Goal: Information Seeking & Learning: Check status

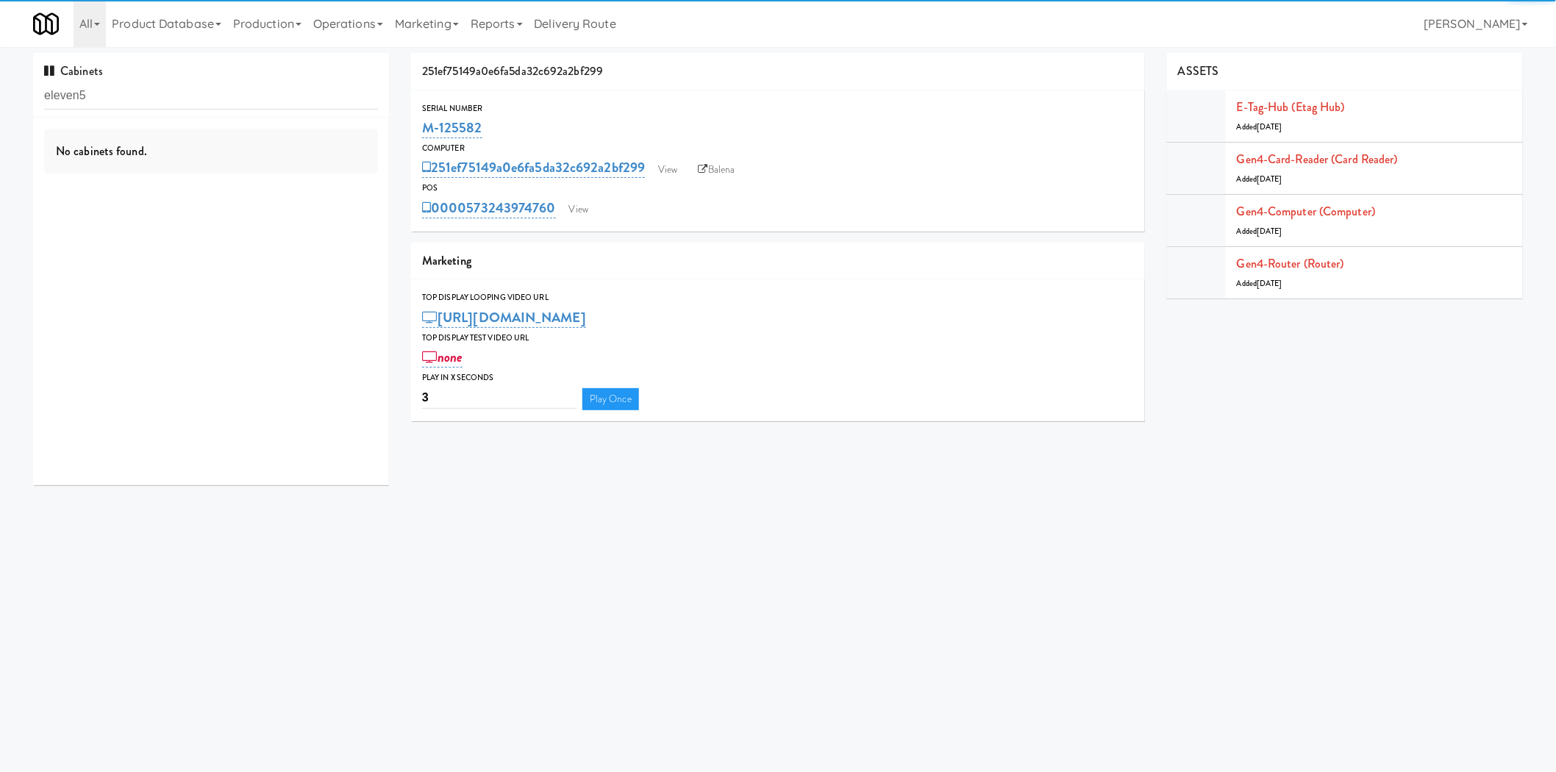
type input "eleven5"
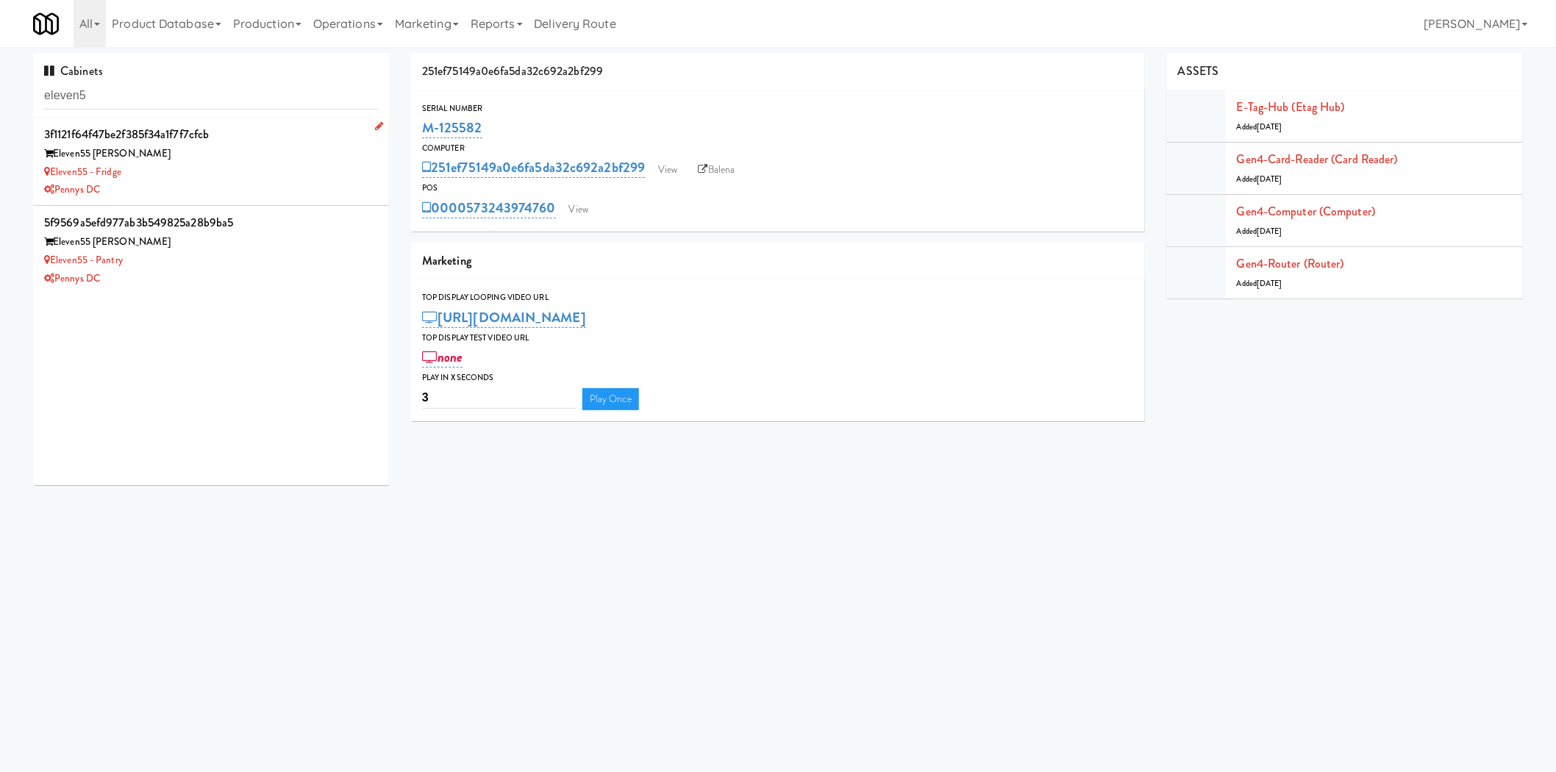
click at [261, 170] on div "Eleven55 - Fridge" at bounding box center [211, 172] width 334 height 18
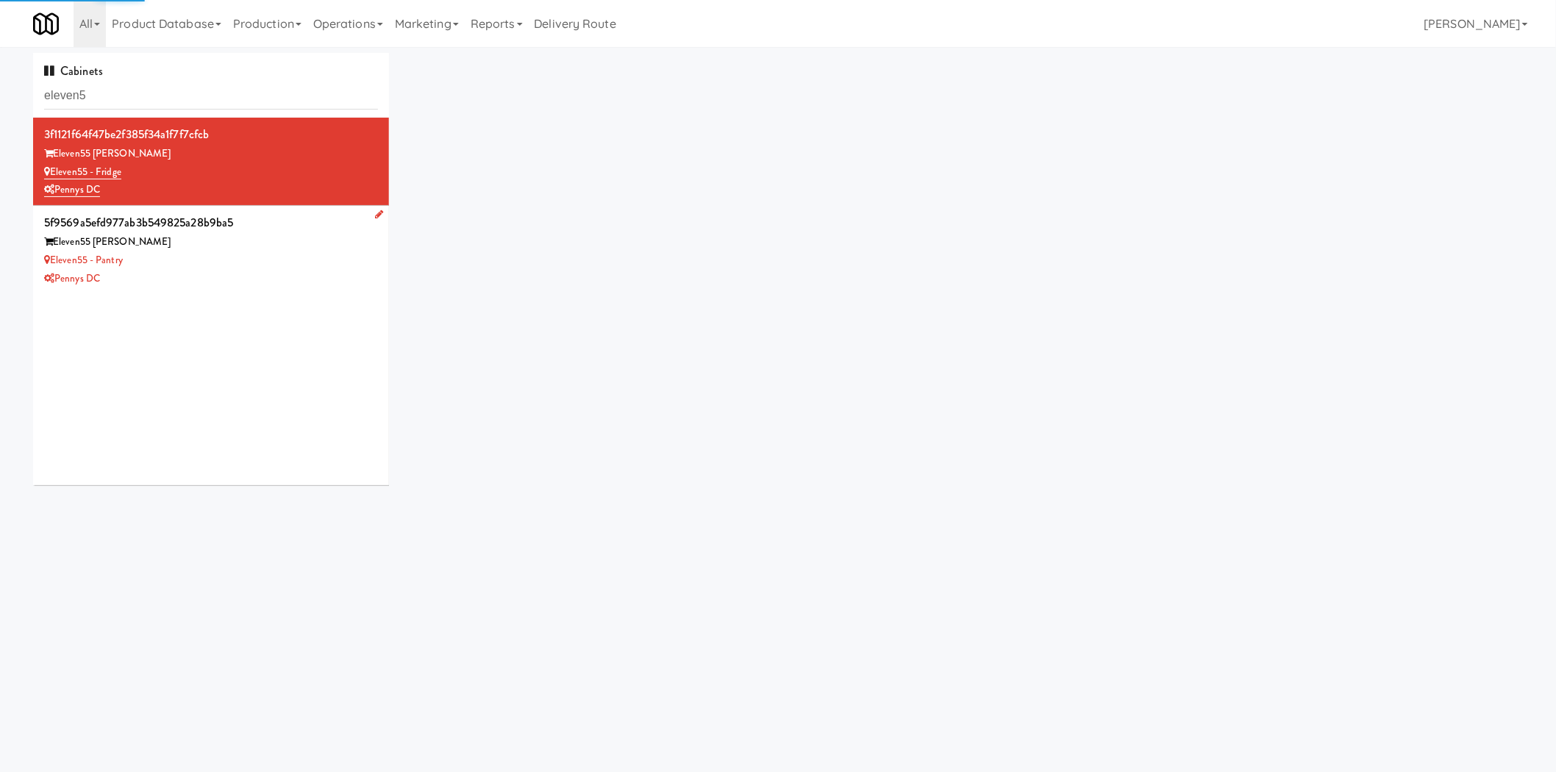
click at [252, 285] on div "Pennys DC" at bounding box center [211, 279] width 334 height 18
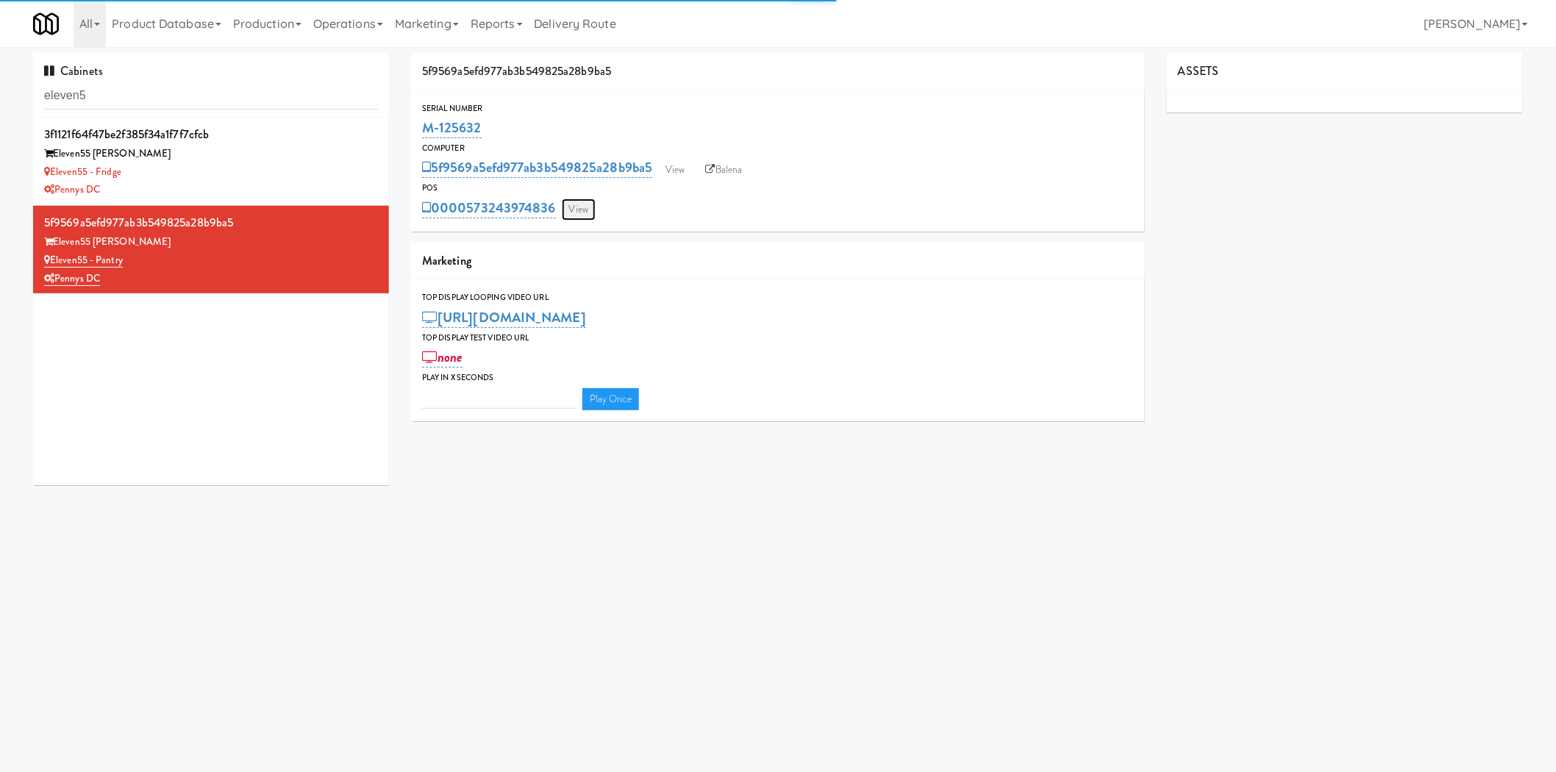
click at [571, 217] on link "View" at bounding box center [579, 210] width 34 height 22
type input "3"
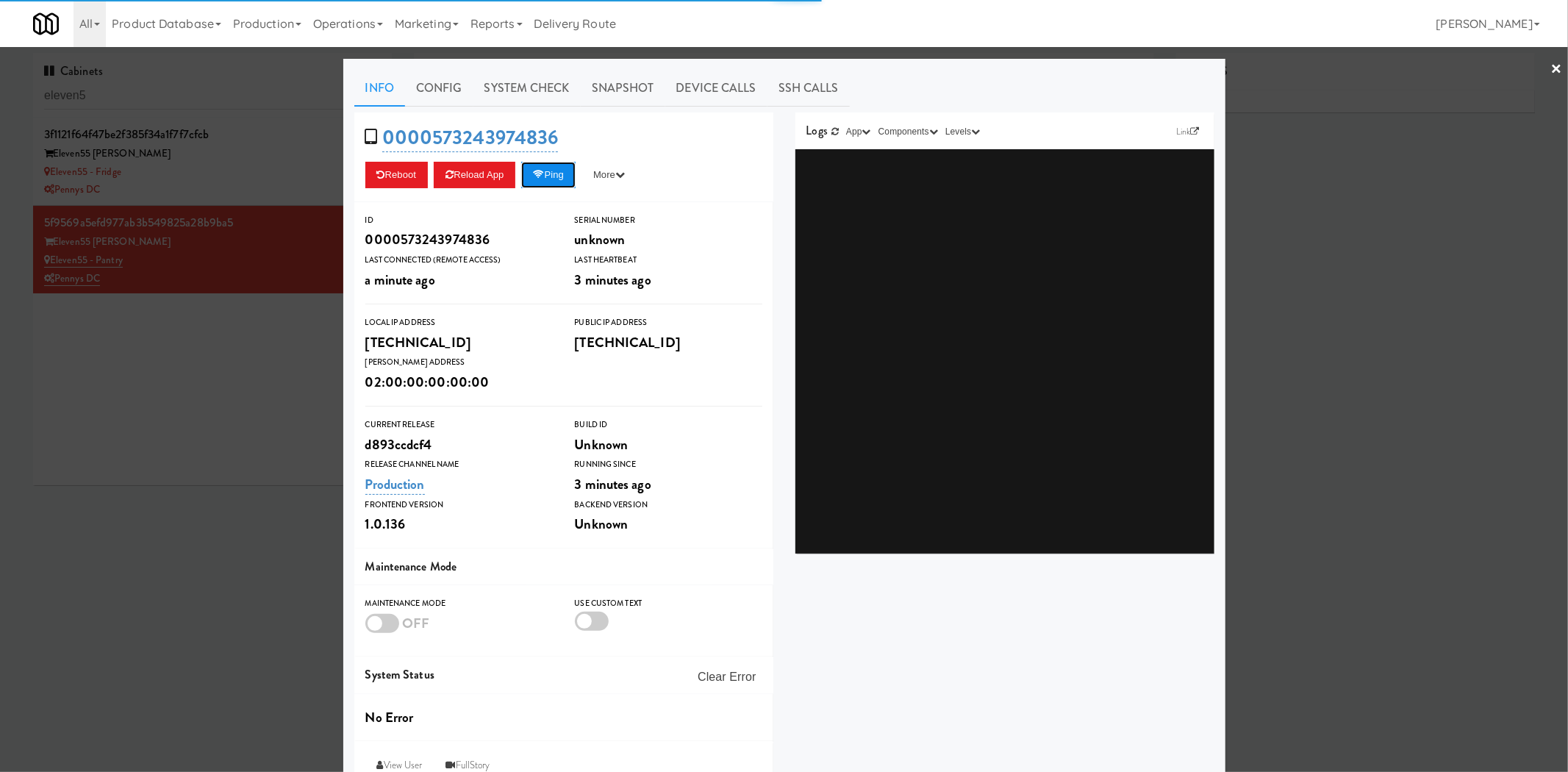
click at [555, 174] on button "Ping" at bounding box center [548, 175] width 54 height 26
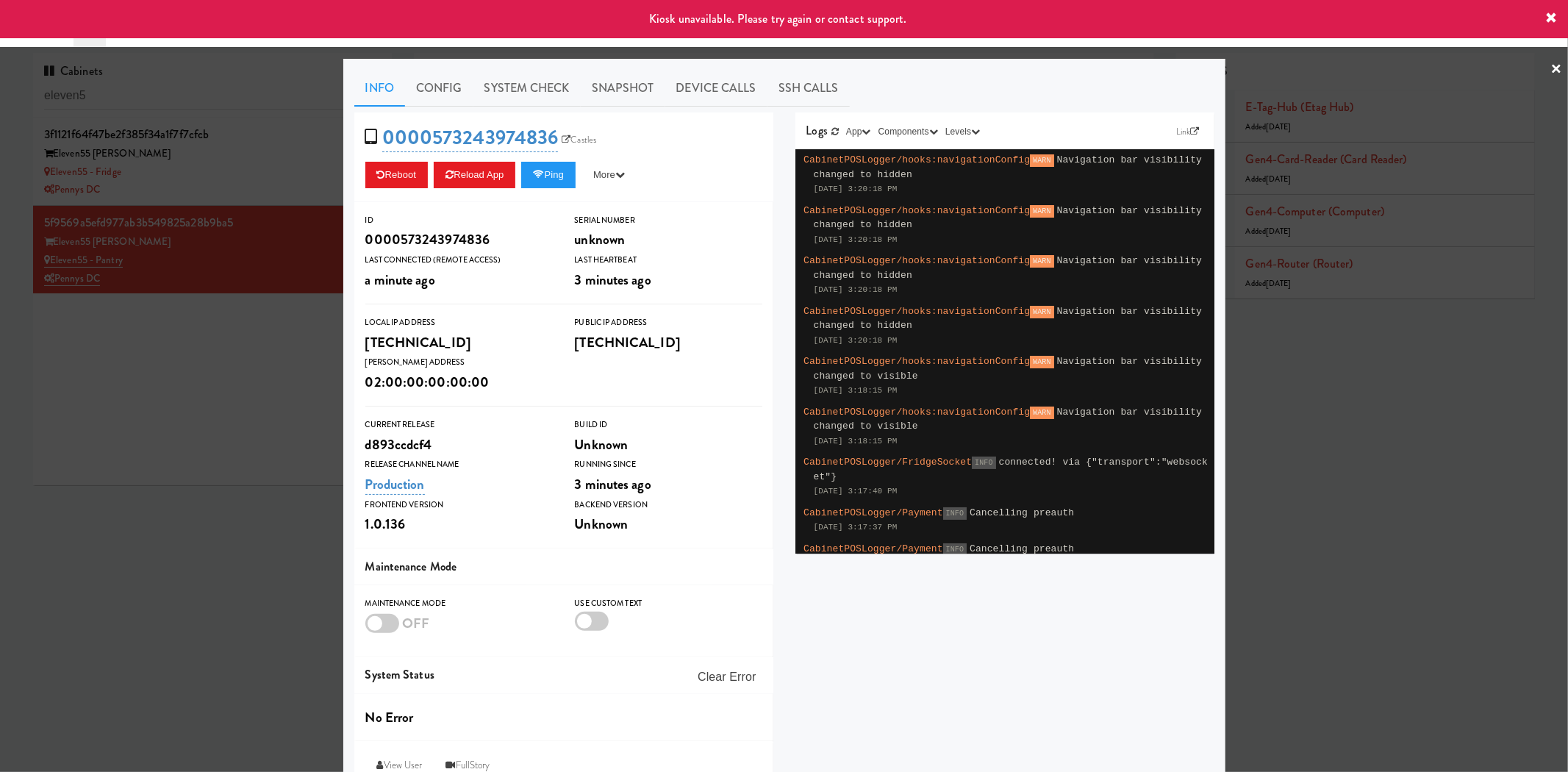
click at [255, 190] on div at bounding box center [784, 386] width 1568 height 772
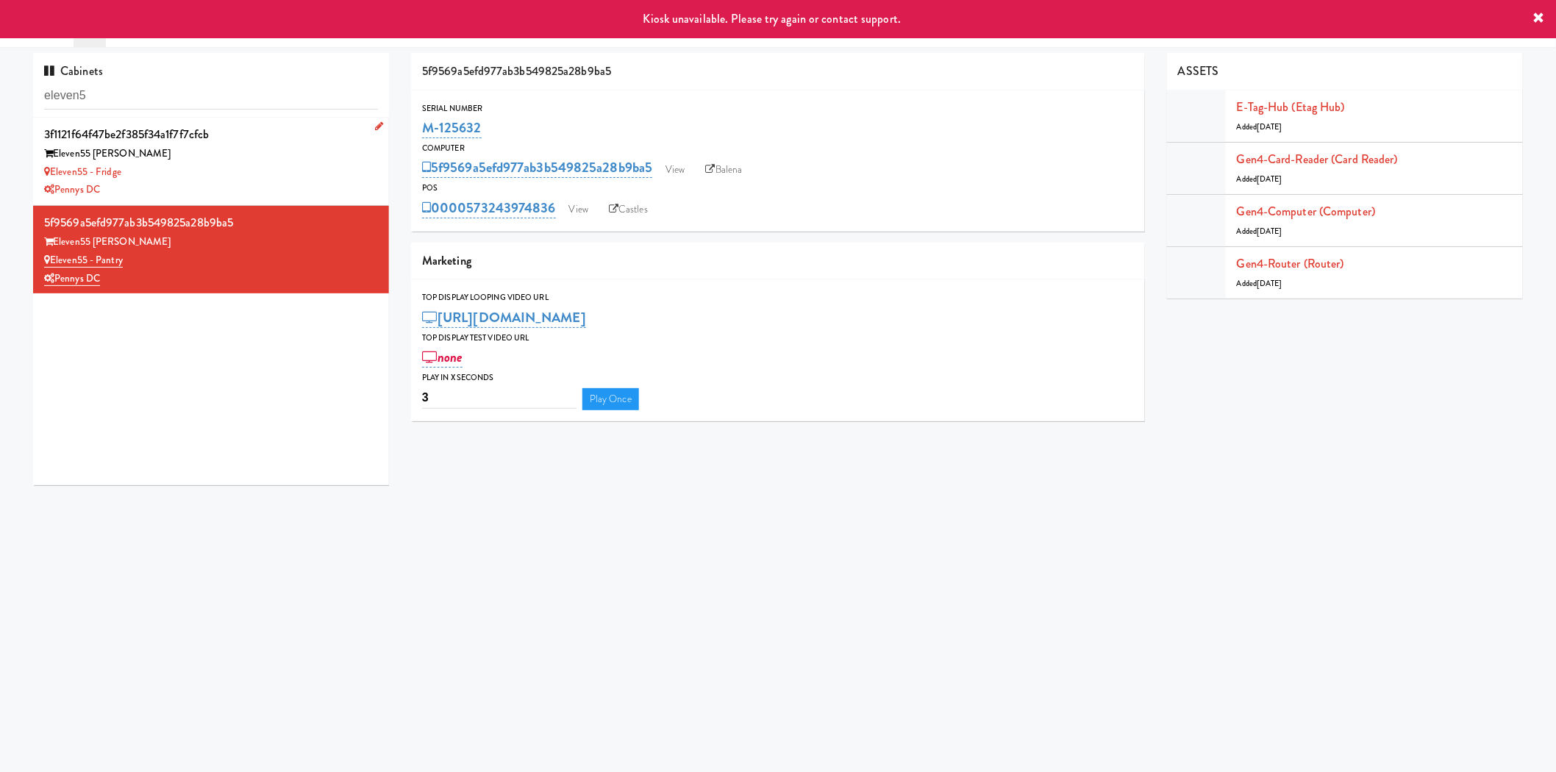
click at [255, 190] on div "Pennys DC" at bounding box center [211, 190] width 334 height 18
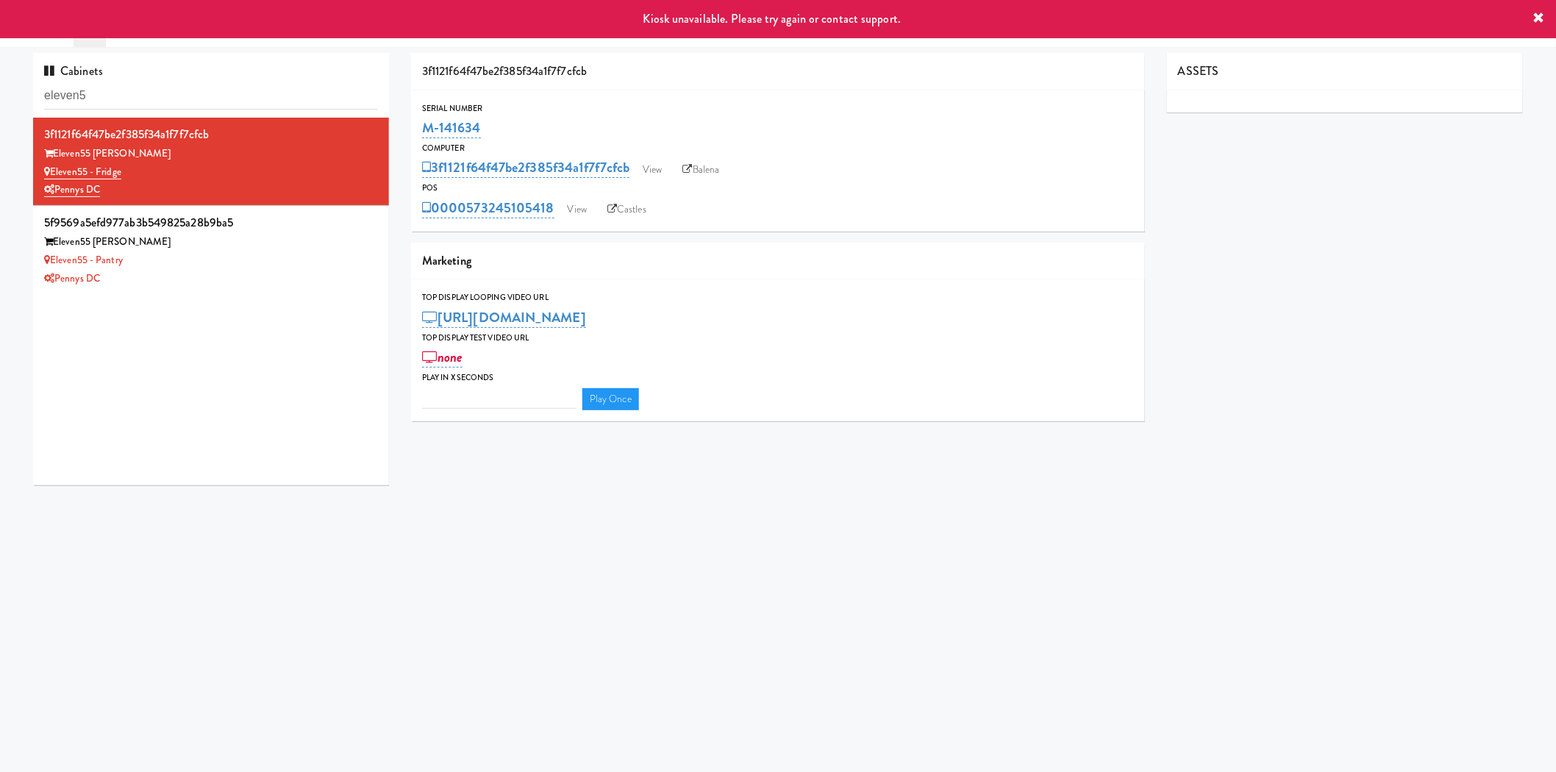
type input "3"
click at [577, 214] on link "View" at bounding box center [577, 210] width 34 height 22
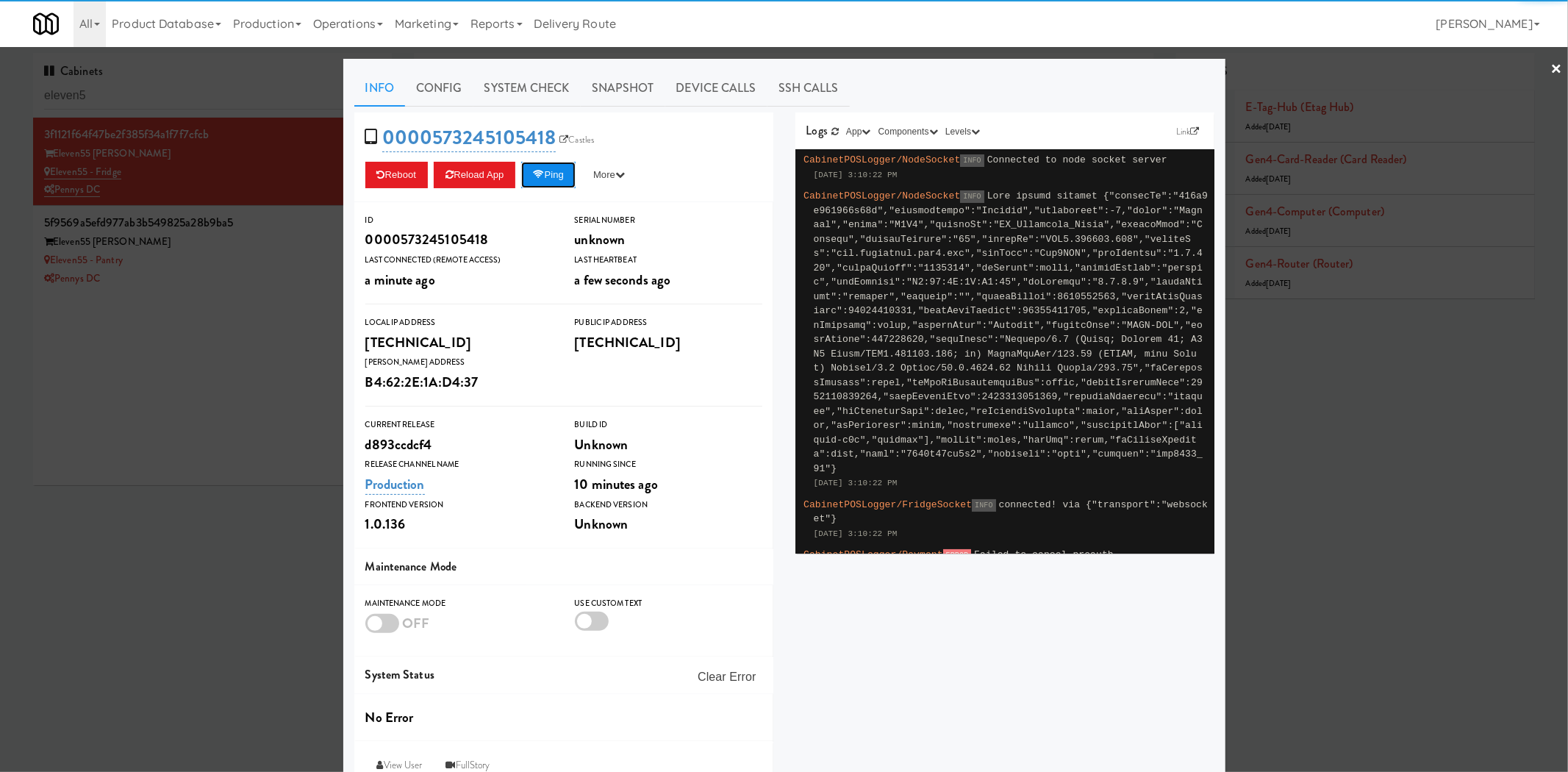
click at [568, 181] on button "Ping" at bounding box center [548, 175] width 54 height 26
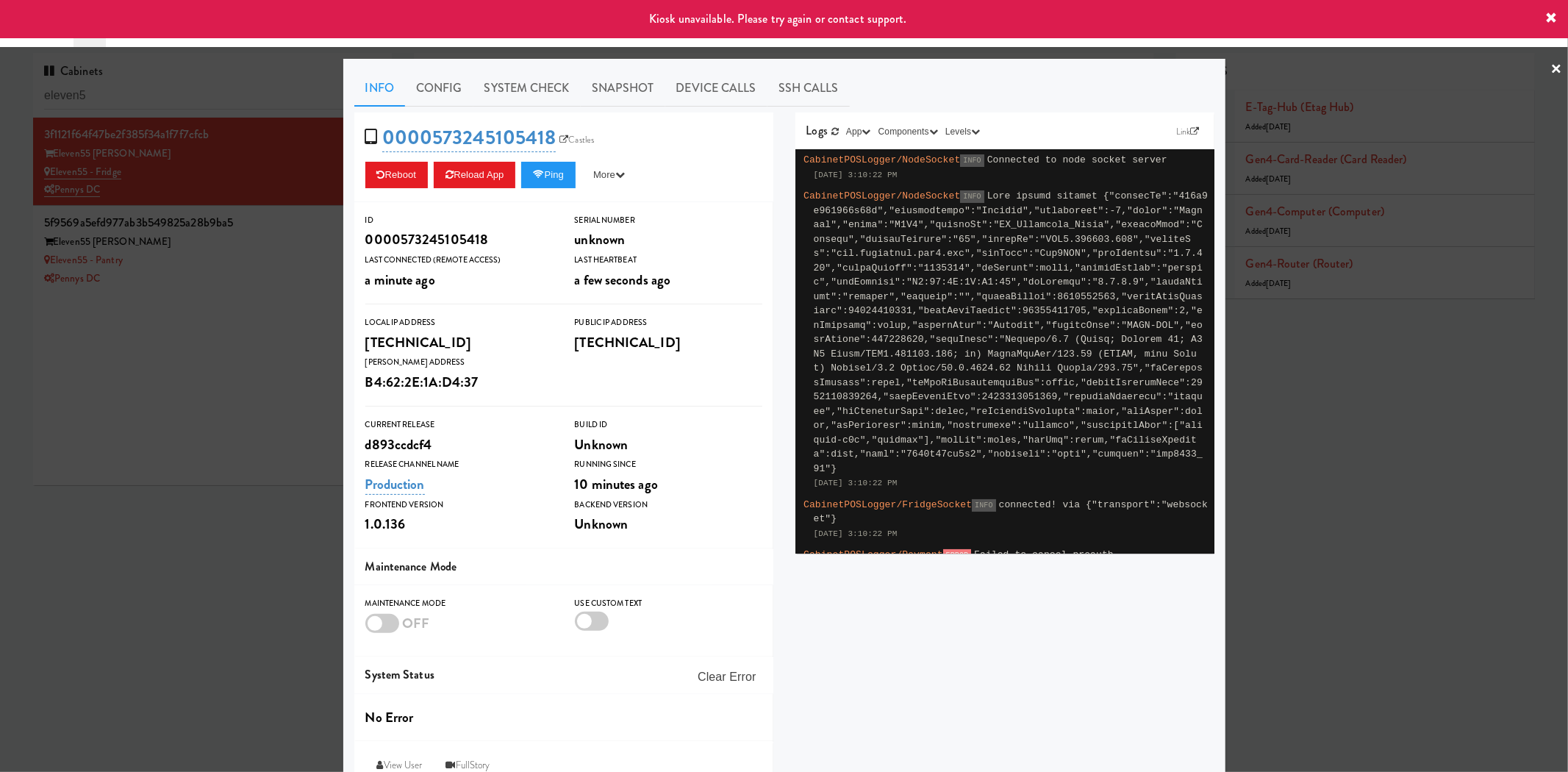
click at [226, 274] on div at bounding box center [784, 386] width 1568 height 772
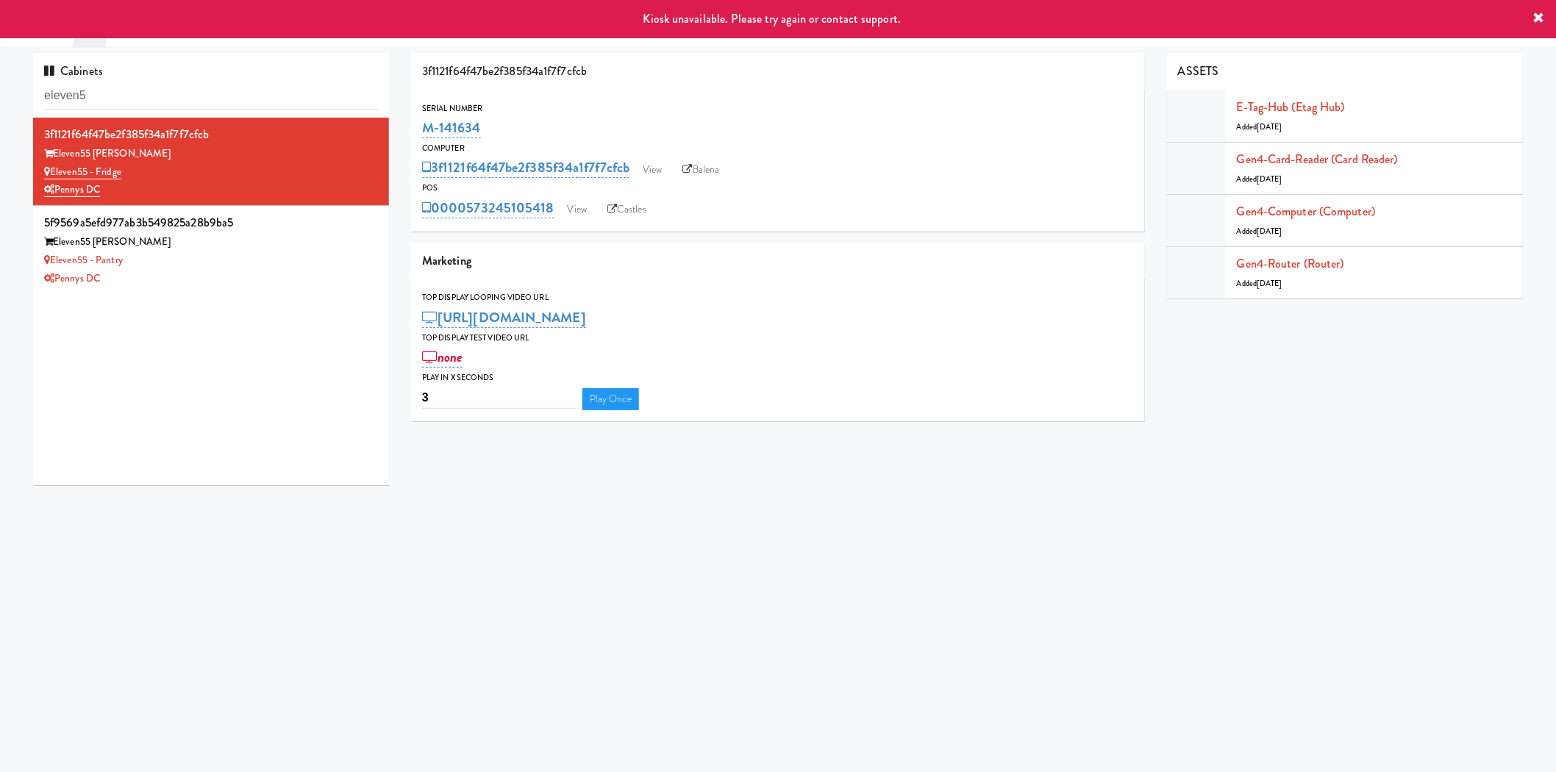
click at [226, 274] on div "Pennys DC" at bounding box center [211, 279] width 334 height 18
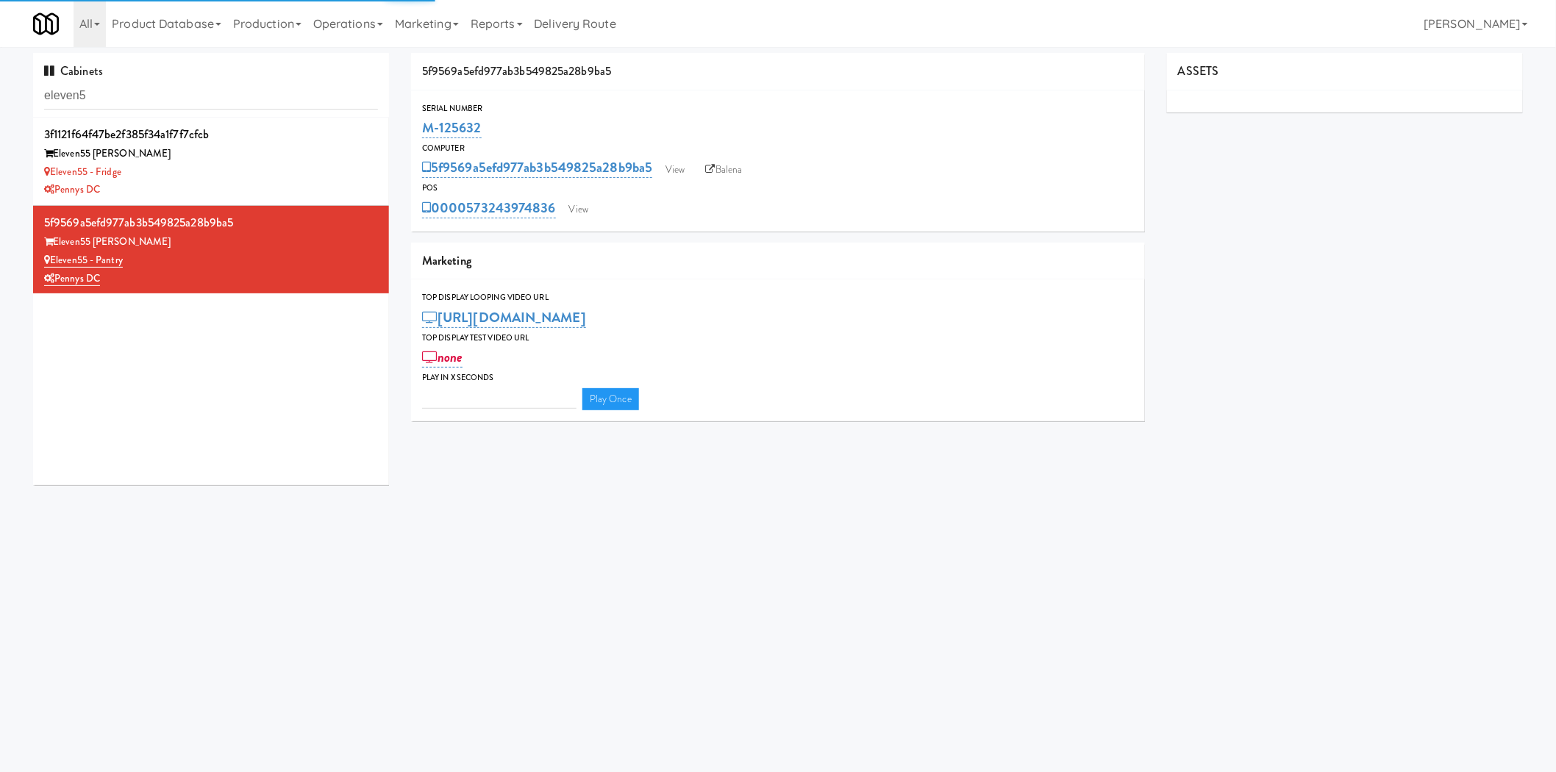
type input "3"
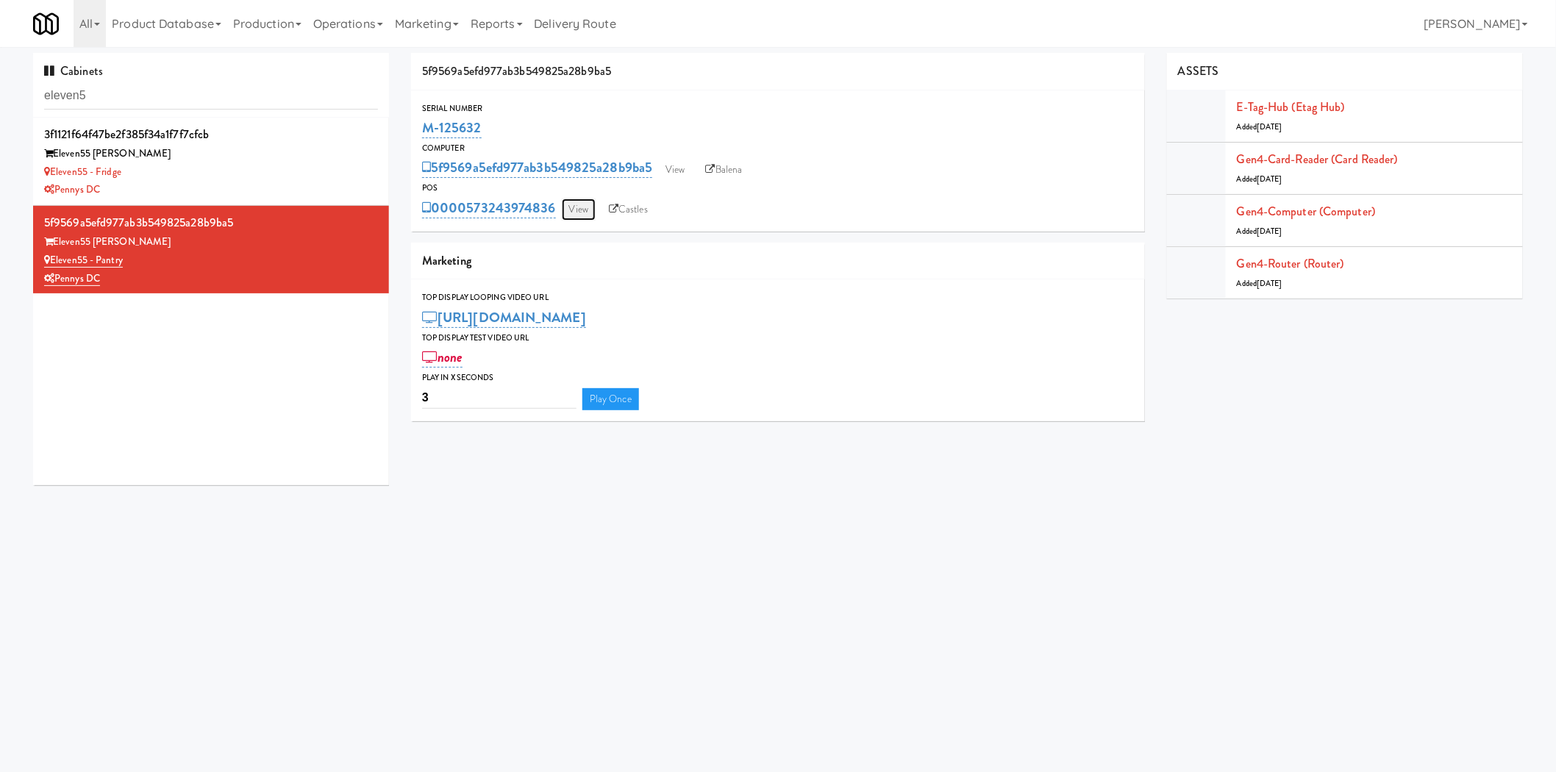
click at [581, 213] on link "View" at bounding box center [579, 210] width 34 height 22
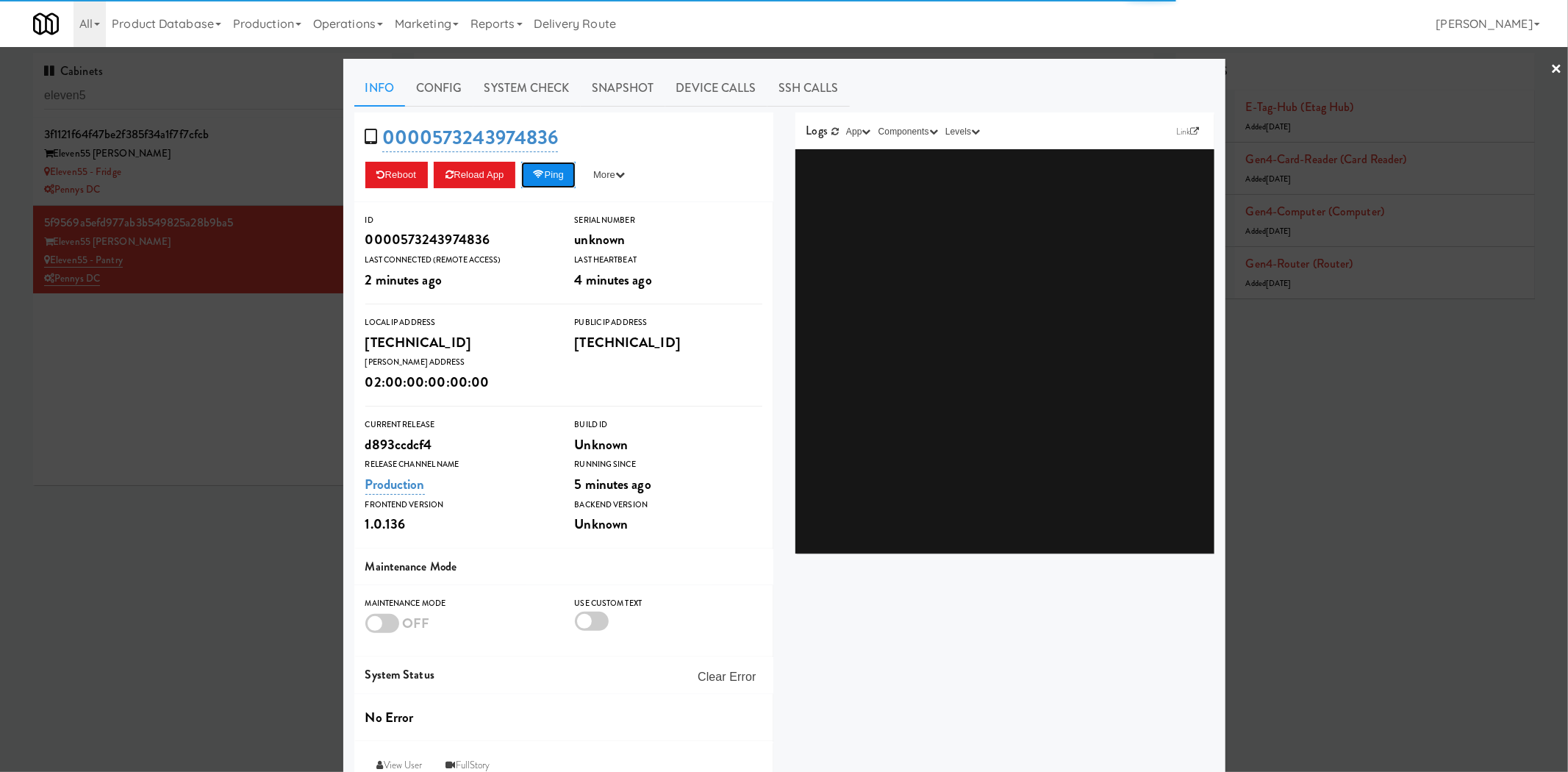
click at [554, 175] on button "Ping" at bounding box center [548, 175] width 54 height 26
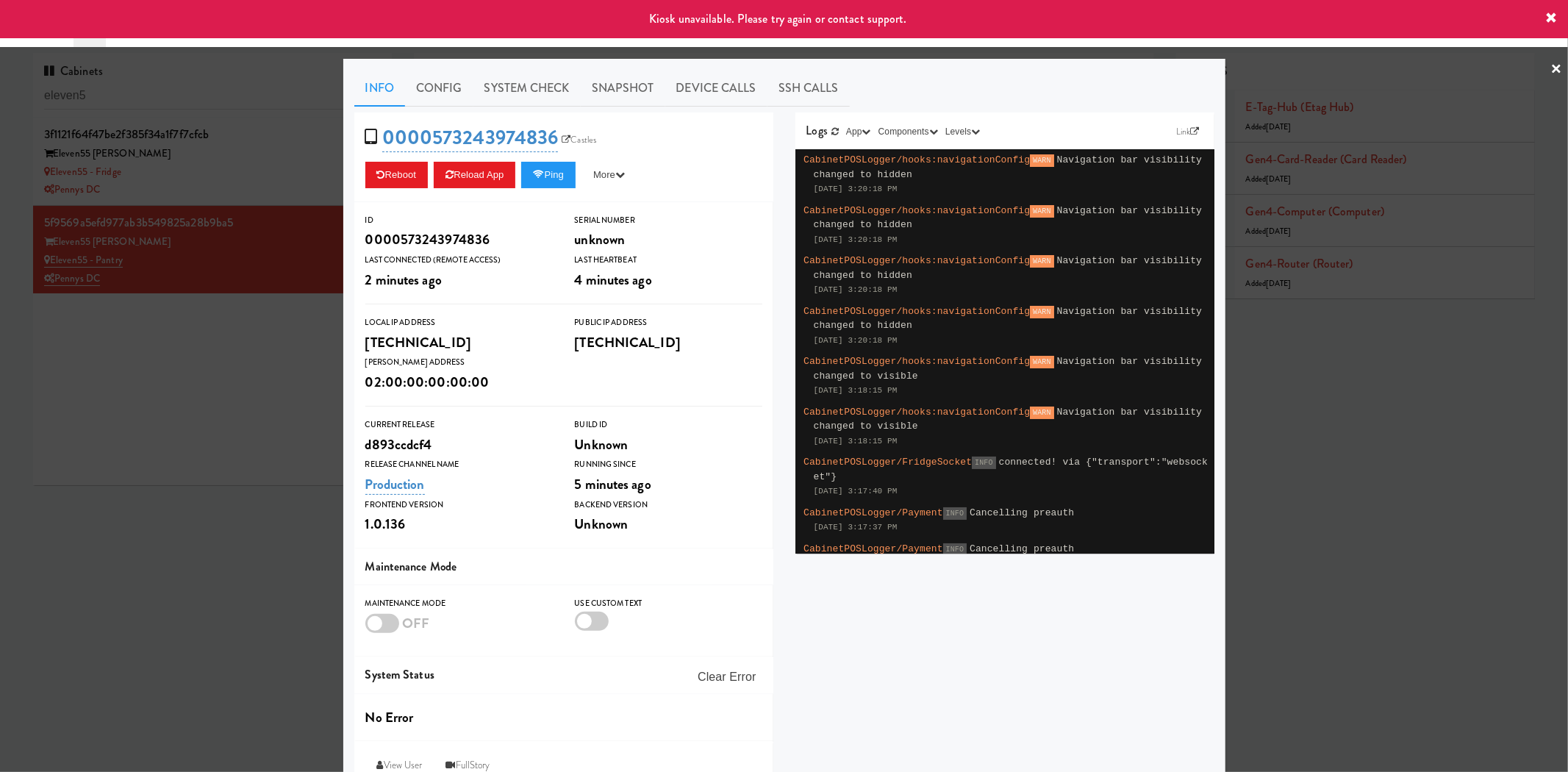
click at [282, 165] on div at bounding box center [784, 386] width 1568 height 772
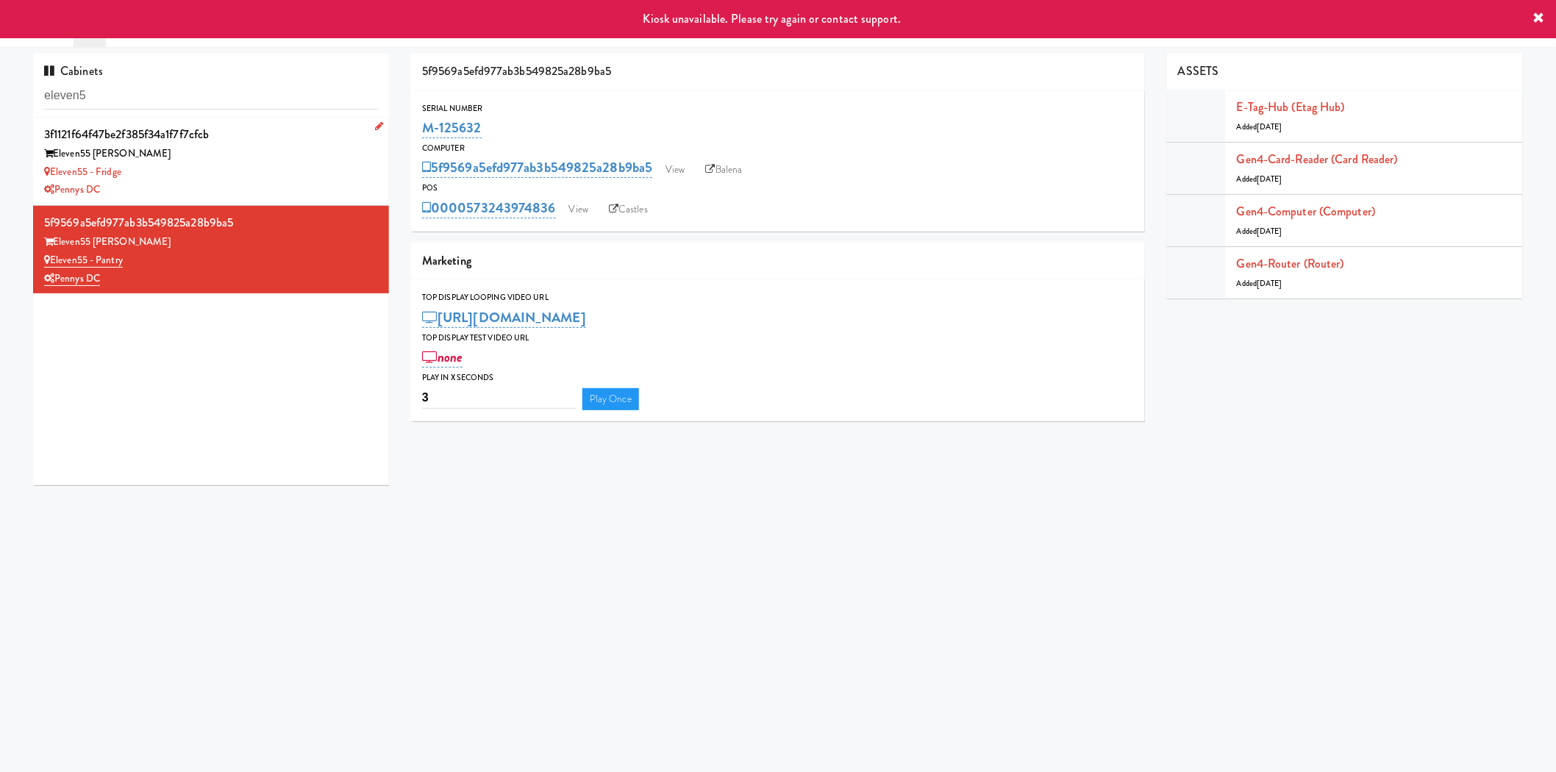
click at [269, 168] on div "Eleven55 - Fridge" at bounding box center [211, 172] width 334 height 18
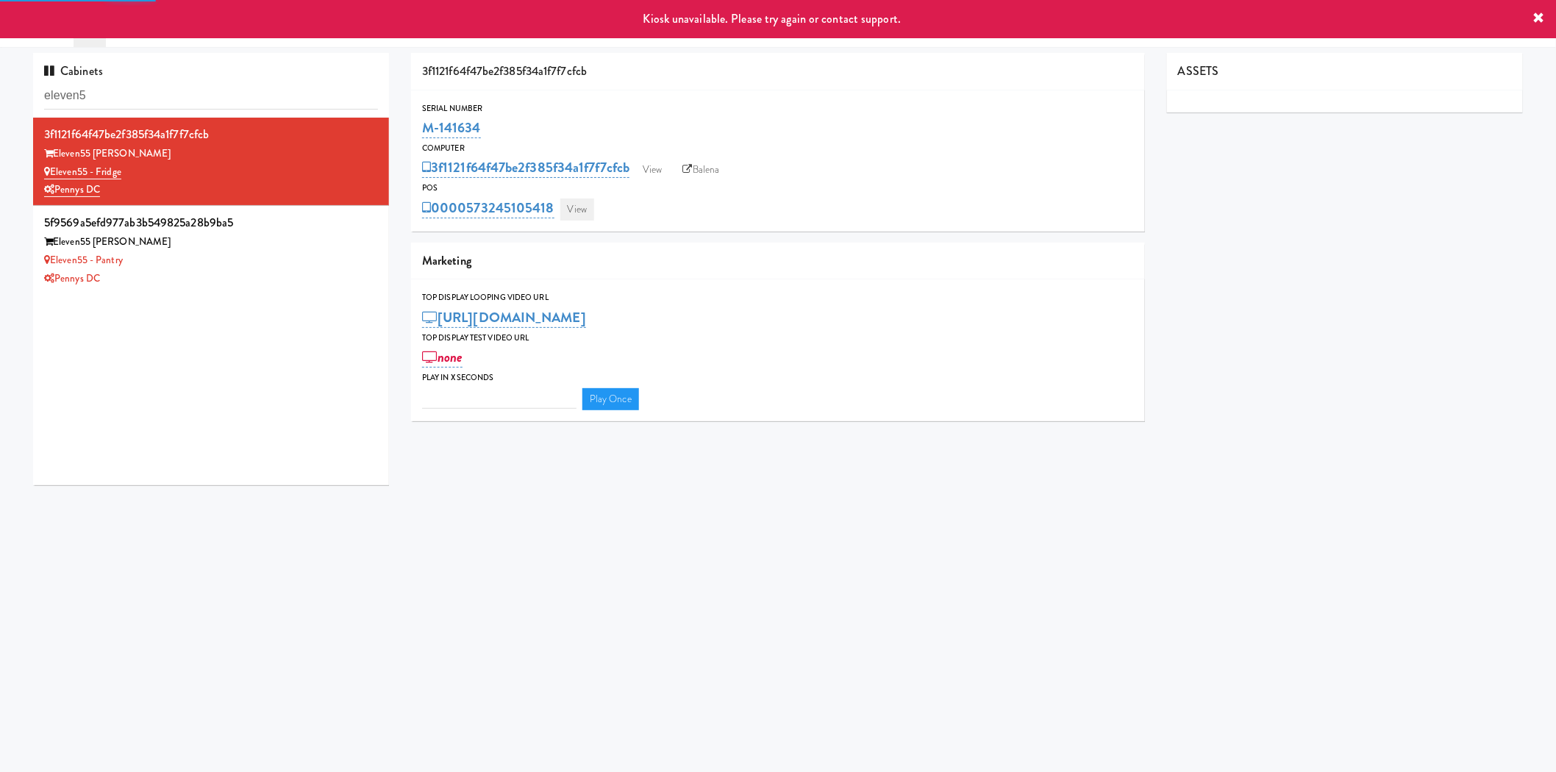
type input "3"
click at [582, 212] on link "View" at bounding box center [577, 210] width 34 height 22
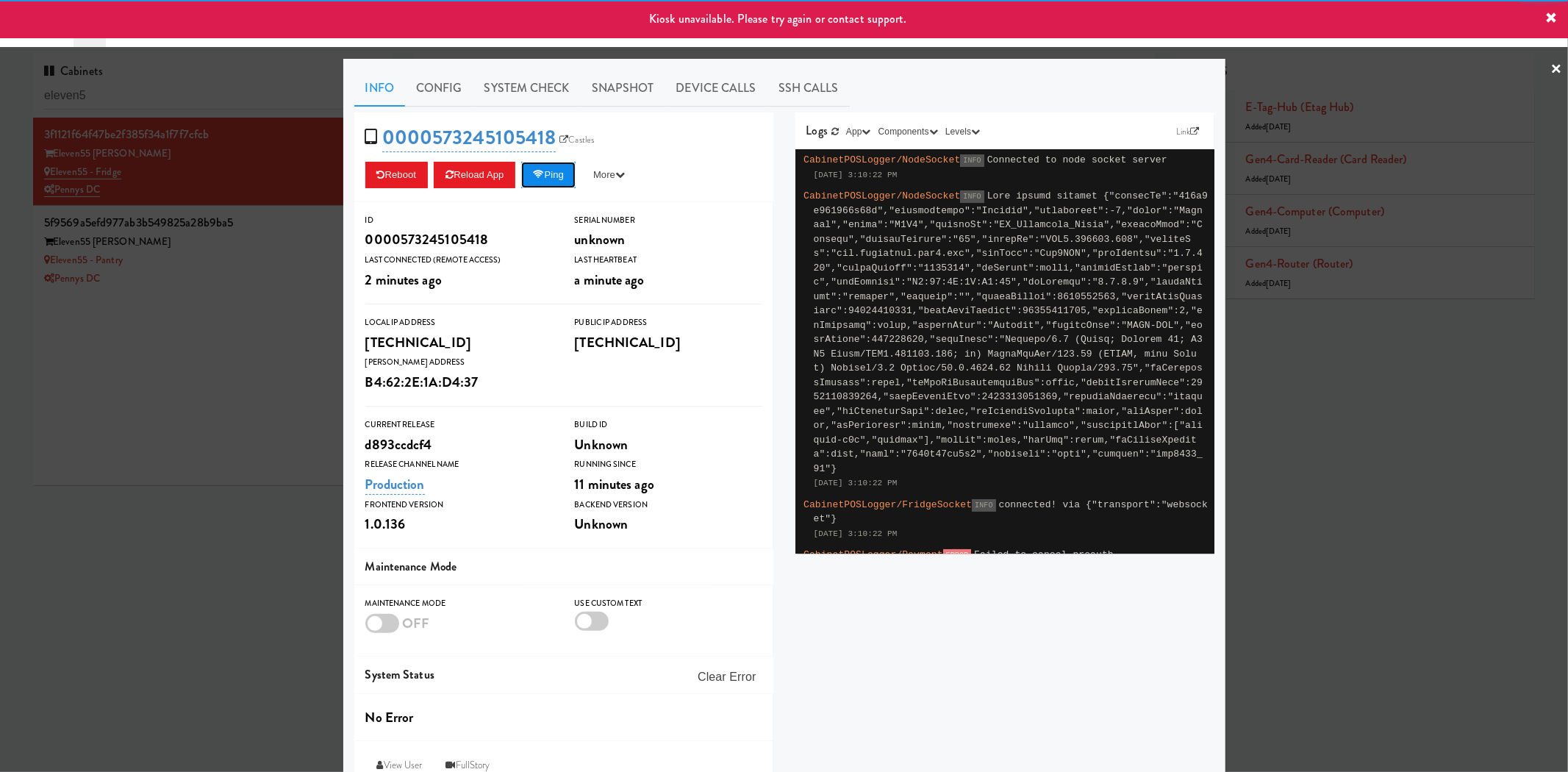
click at [556, 181] on button "Ping" at bounding box center [548, 175] width 54 height 26
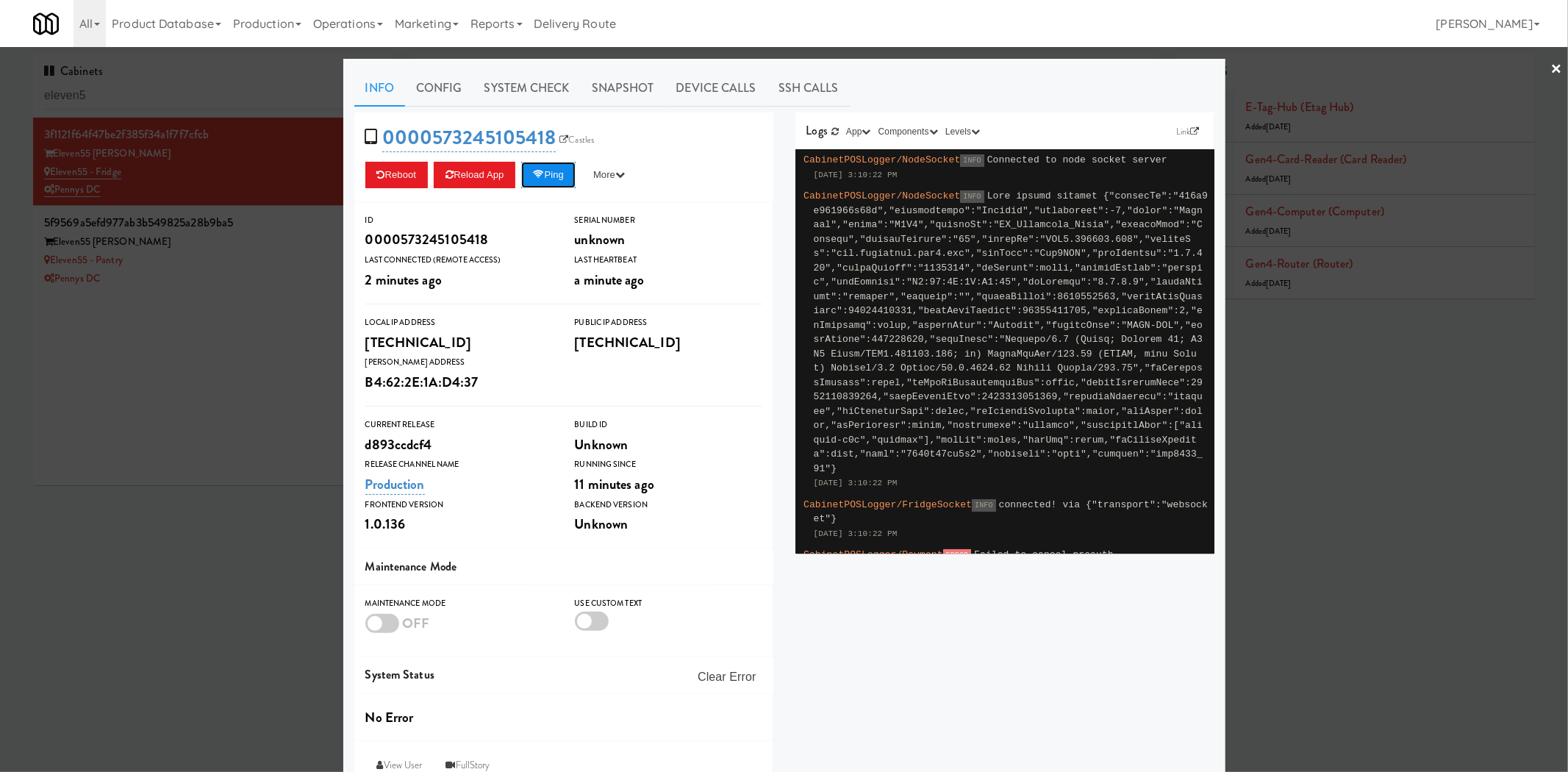
click at [556, 181] on button "Ping" at bounding box center [548, 175] width 54 height 26
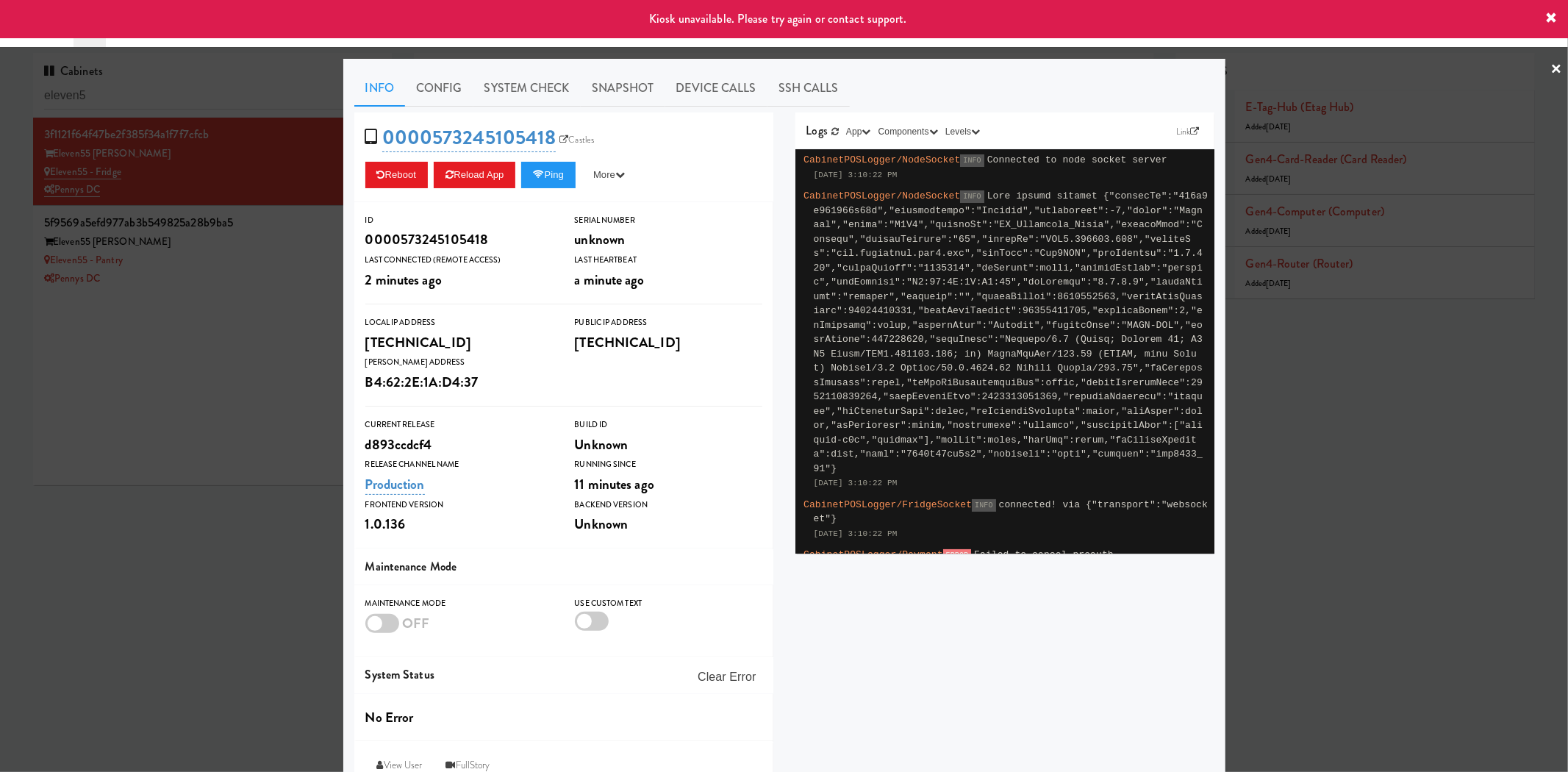
click at [265, 189] on div at bounding box center [784, 386] width 1568 height 772
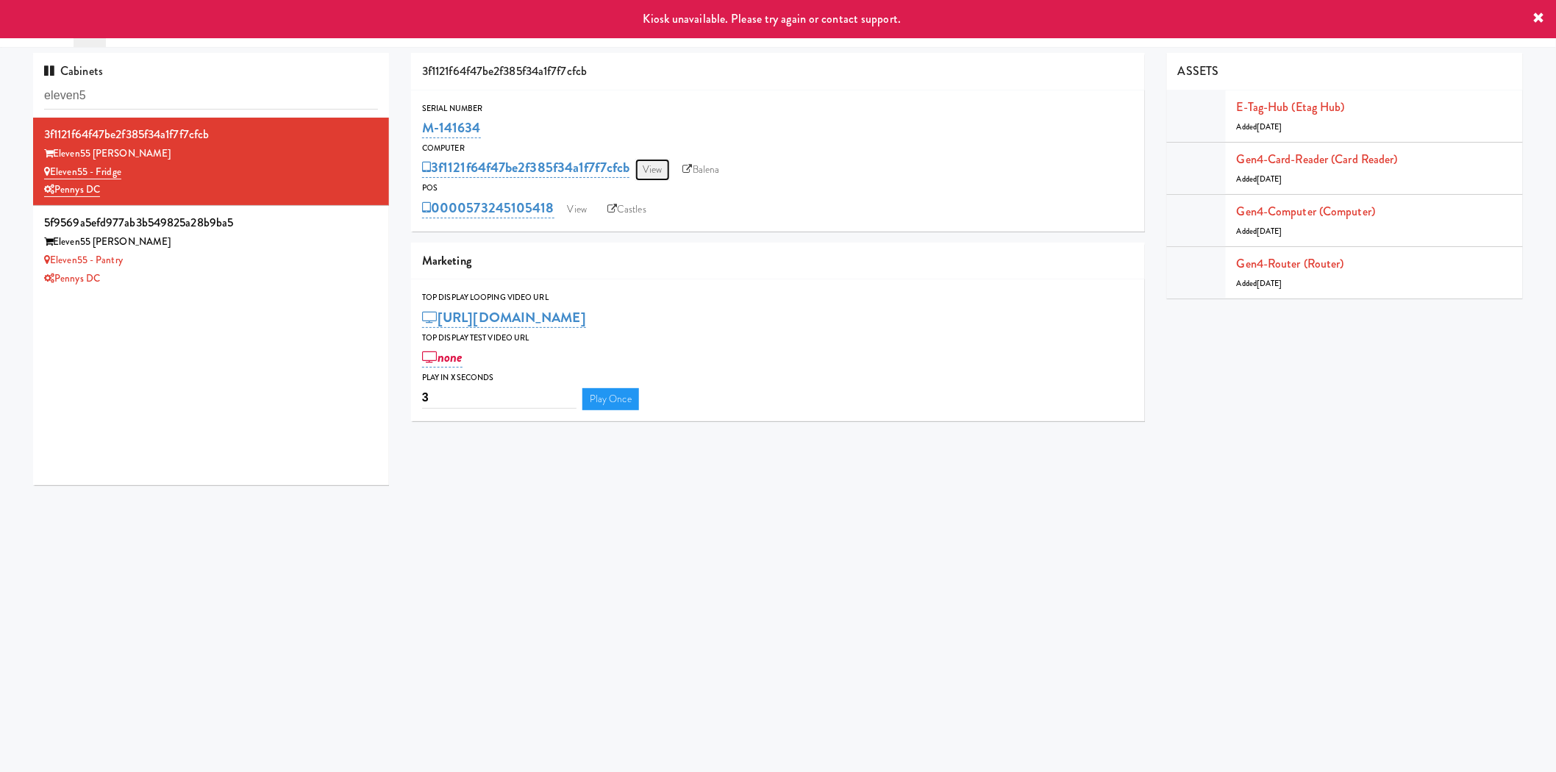
click at [658, 165] on link "View" at bounding box center [652, 170] width 34 height 22
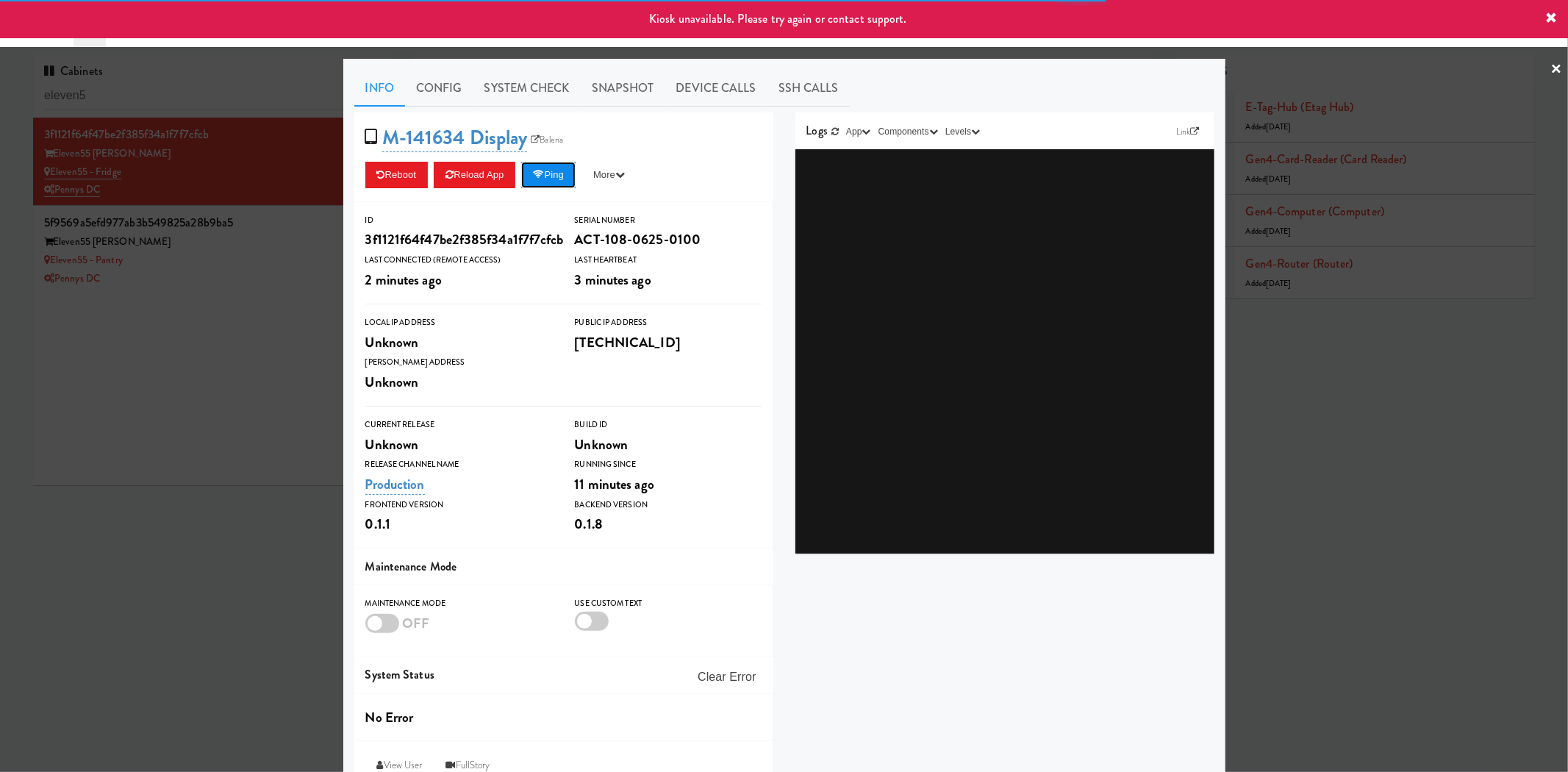
click at [557, 182] on button "Ping" at bounding box center [548, 175] width 54 height 26
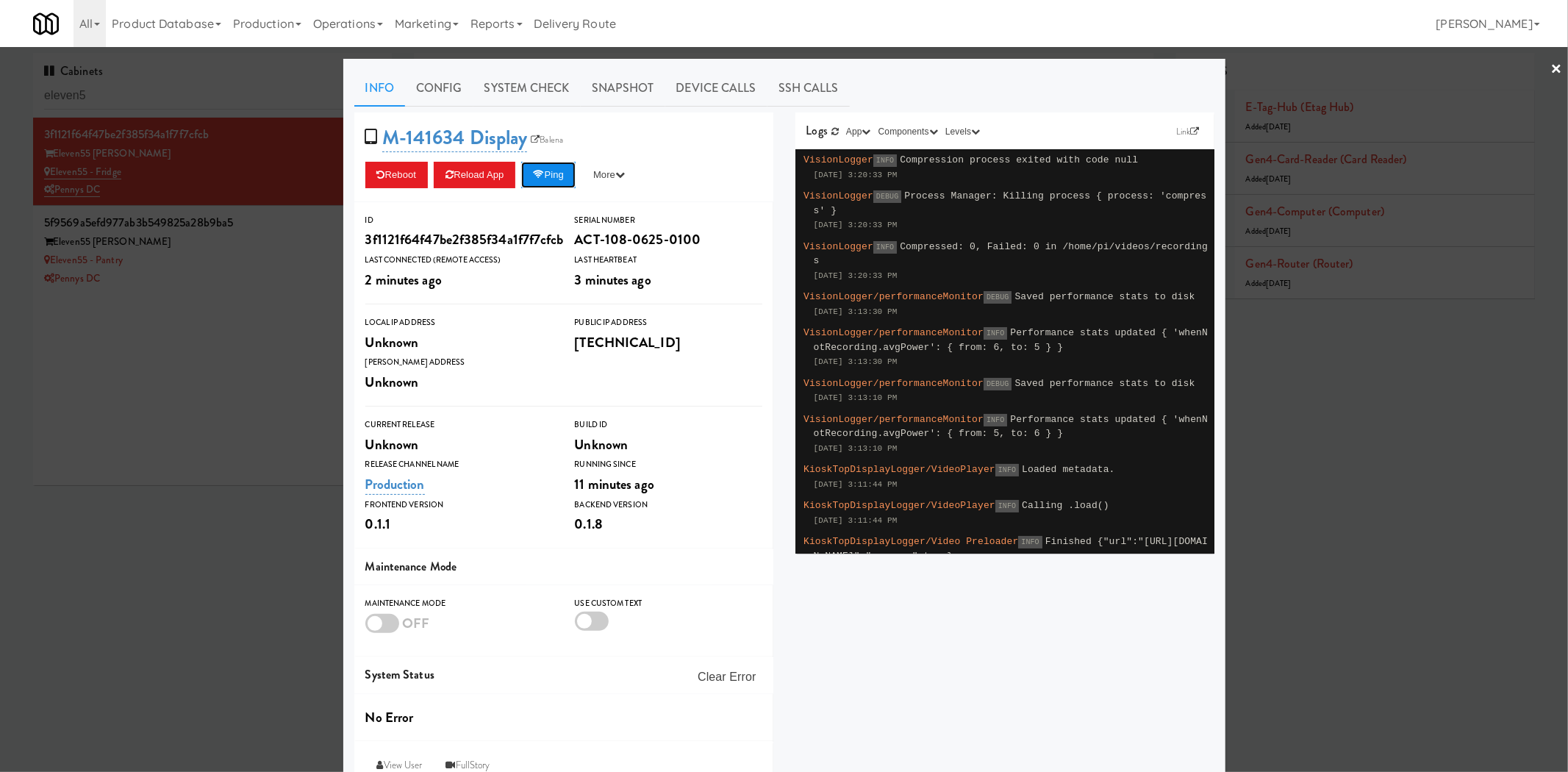
click at [557, 182] on button "Ping" at bounding box center [548, 175] width 54 height 26
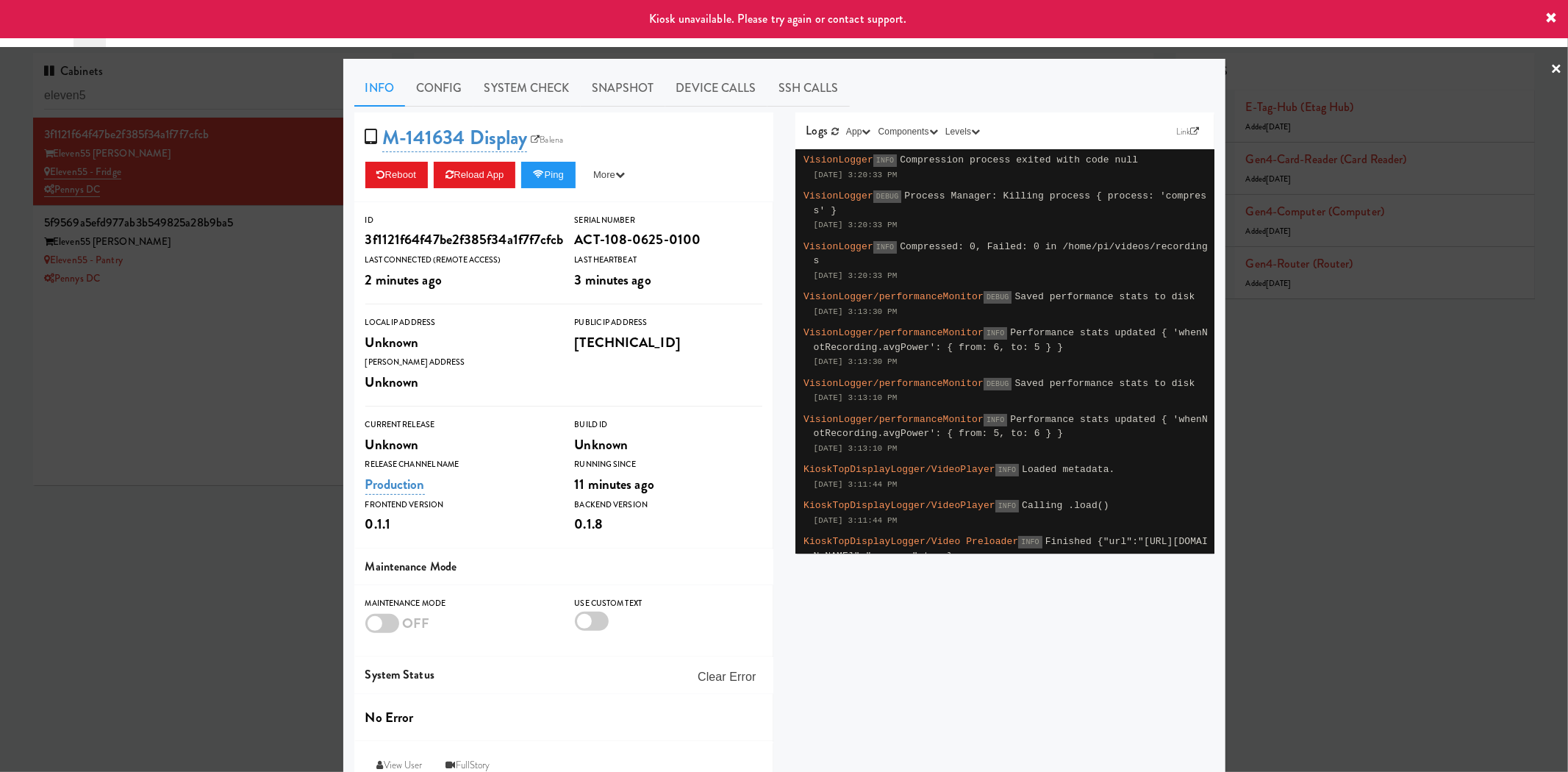
click at [276, 287] on div at bounding box center [784, 386] width 1568 height 772
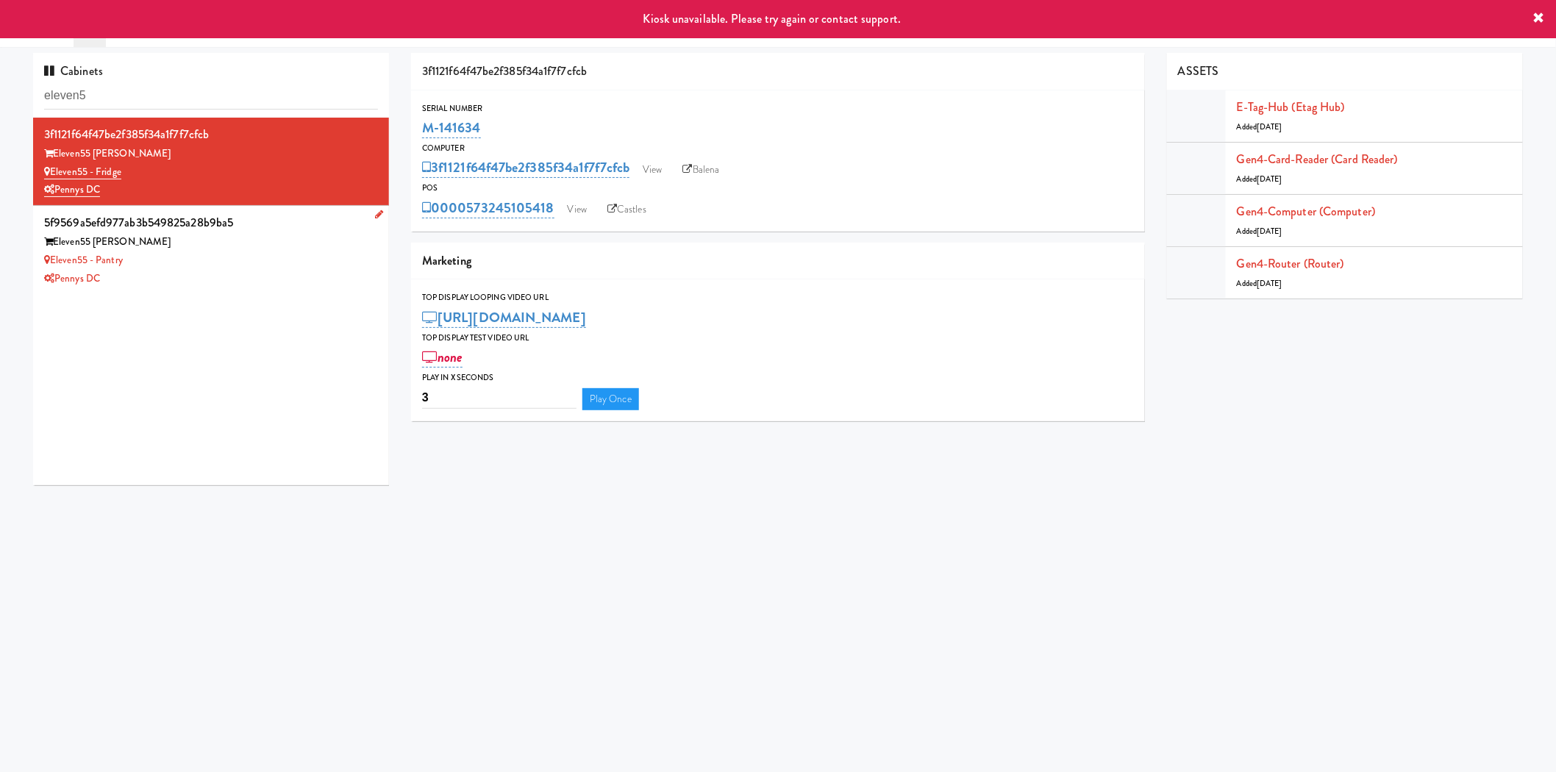
click at [273, 274] on div "Pennys DC" at bounding box center [211, 279] width 334 height 18
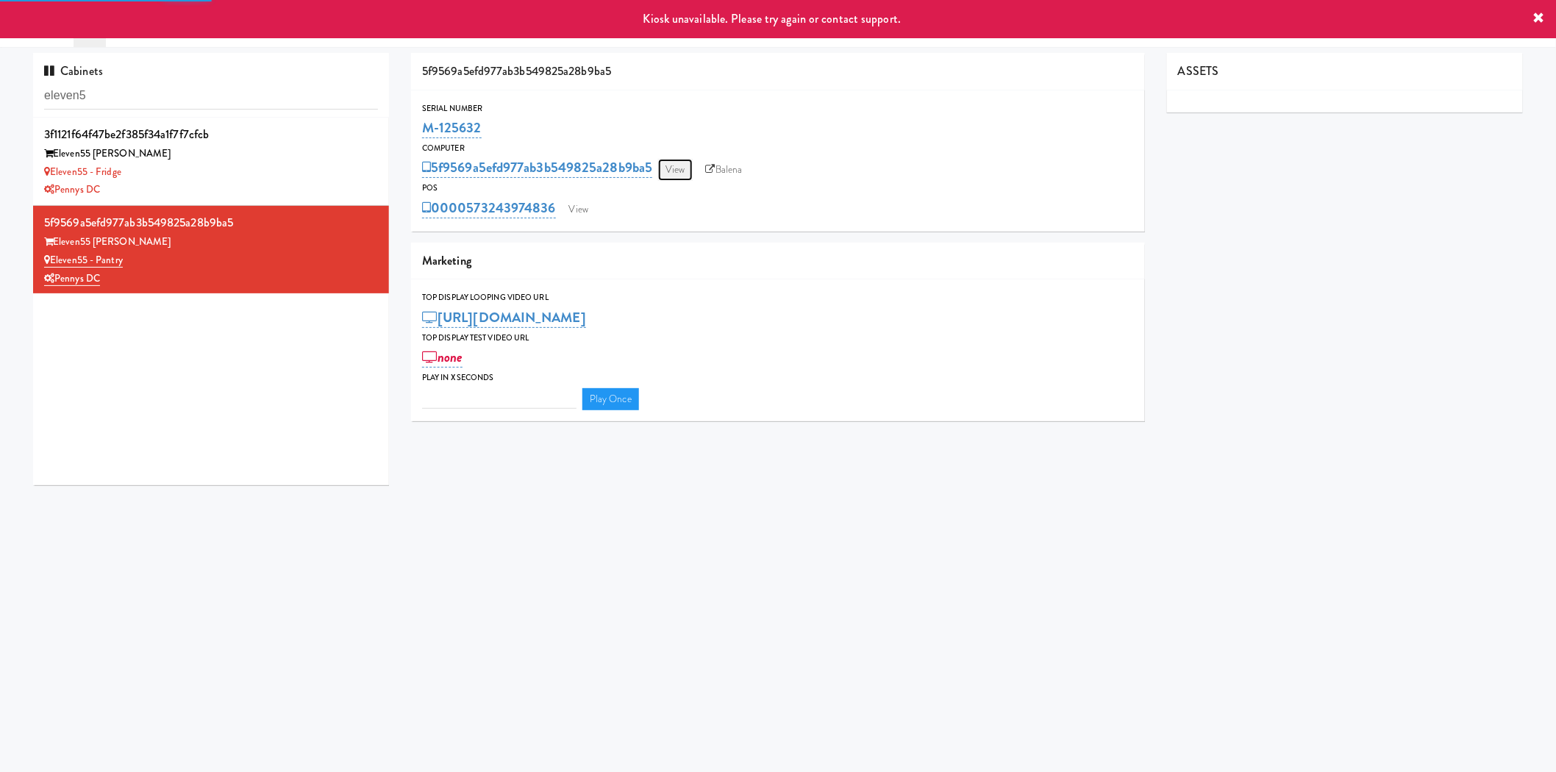
click at [676, 171] on link "View" at bounding box center [675, 170] width 34 height 22
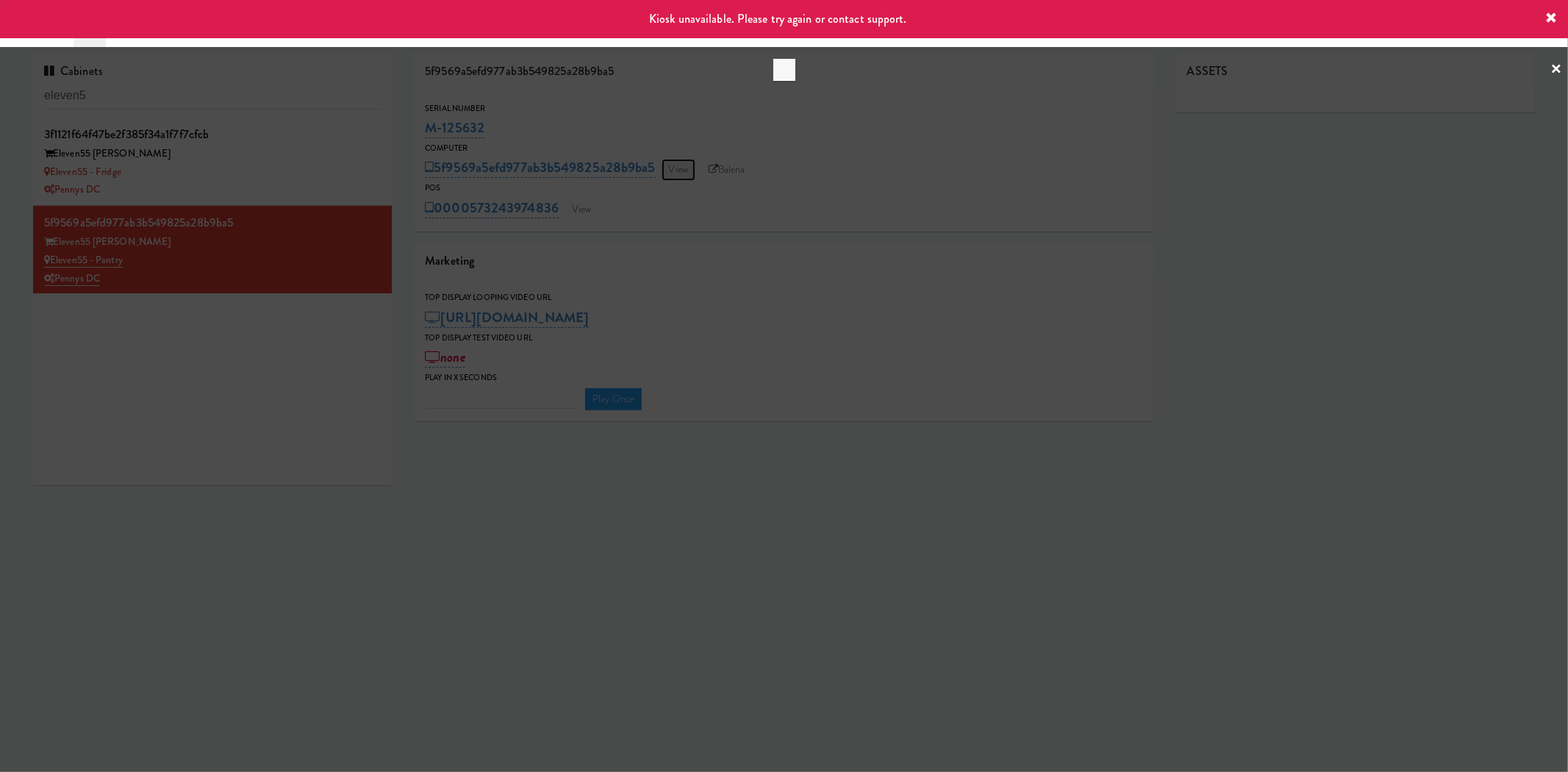
type input "3"
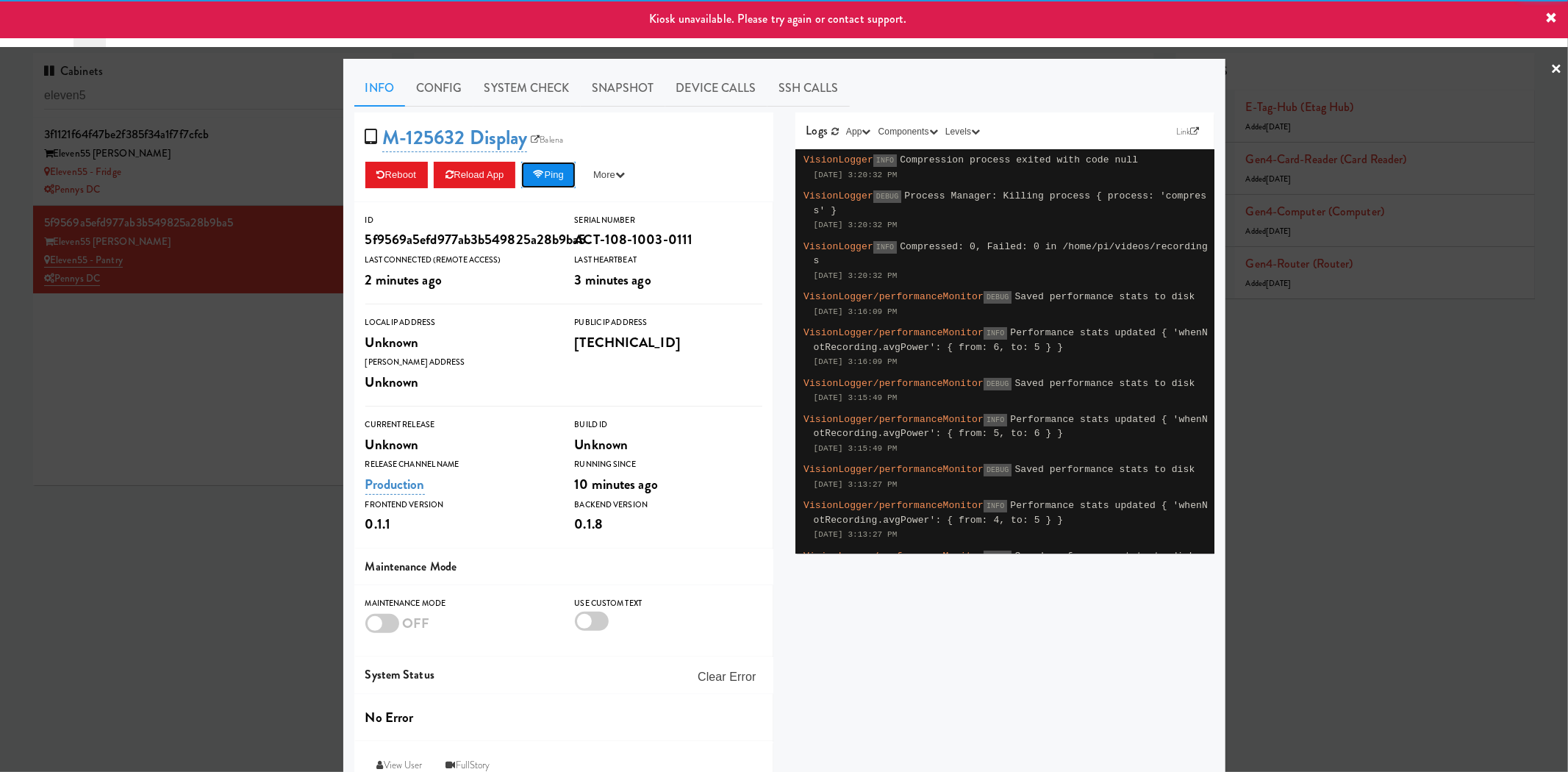
click at [542, 182] on button "Ping" at bounding box center [548, 175] width 54 height 26
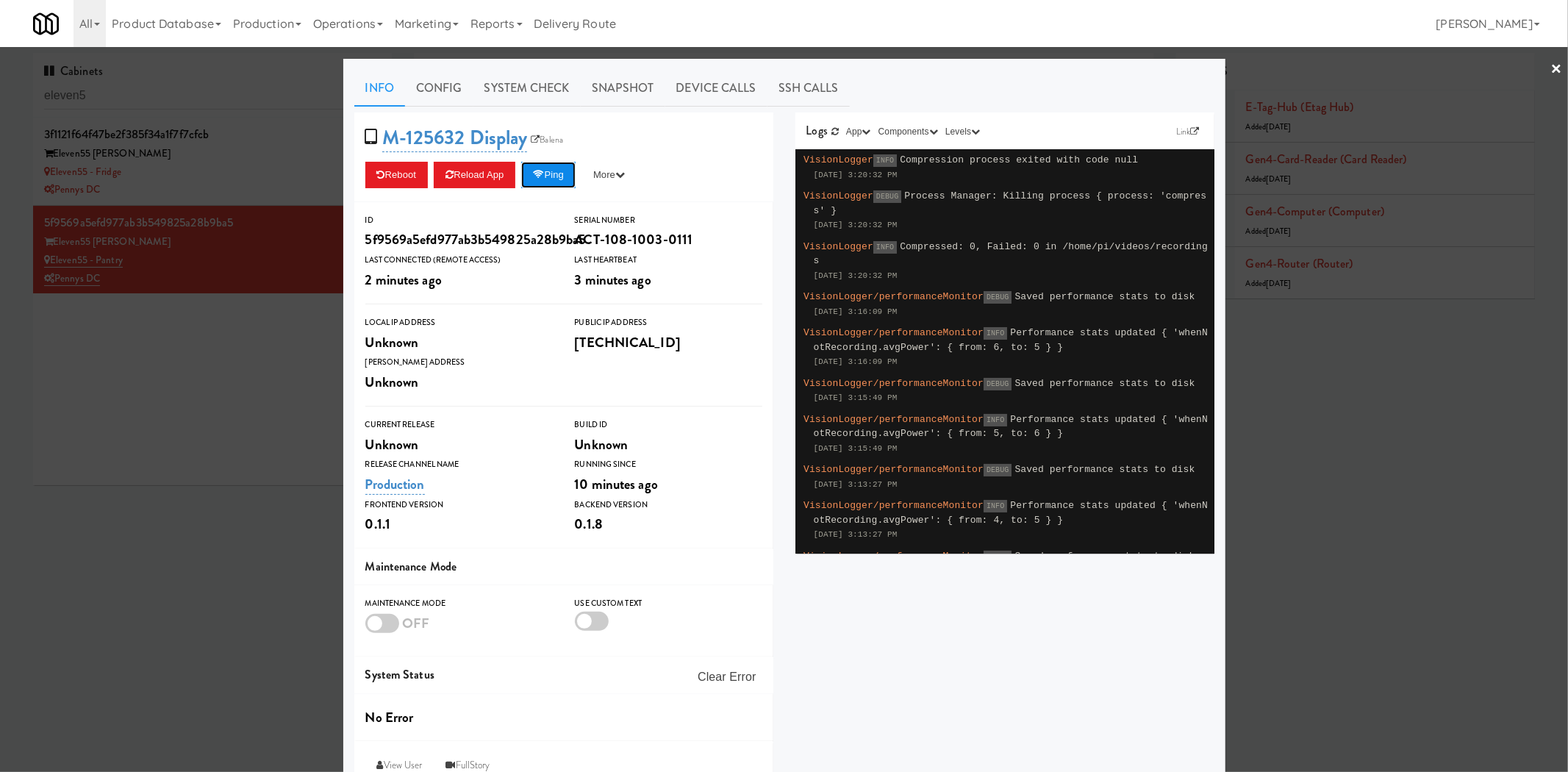
click at [542, 182] on button "Ping" at bounding box center [548, 175] width 54 height 26
click at [156, 366] on div at bounding box center [784, 386] width 1568 height 772
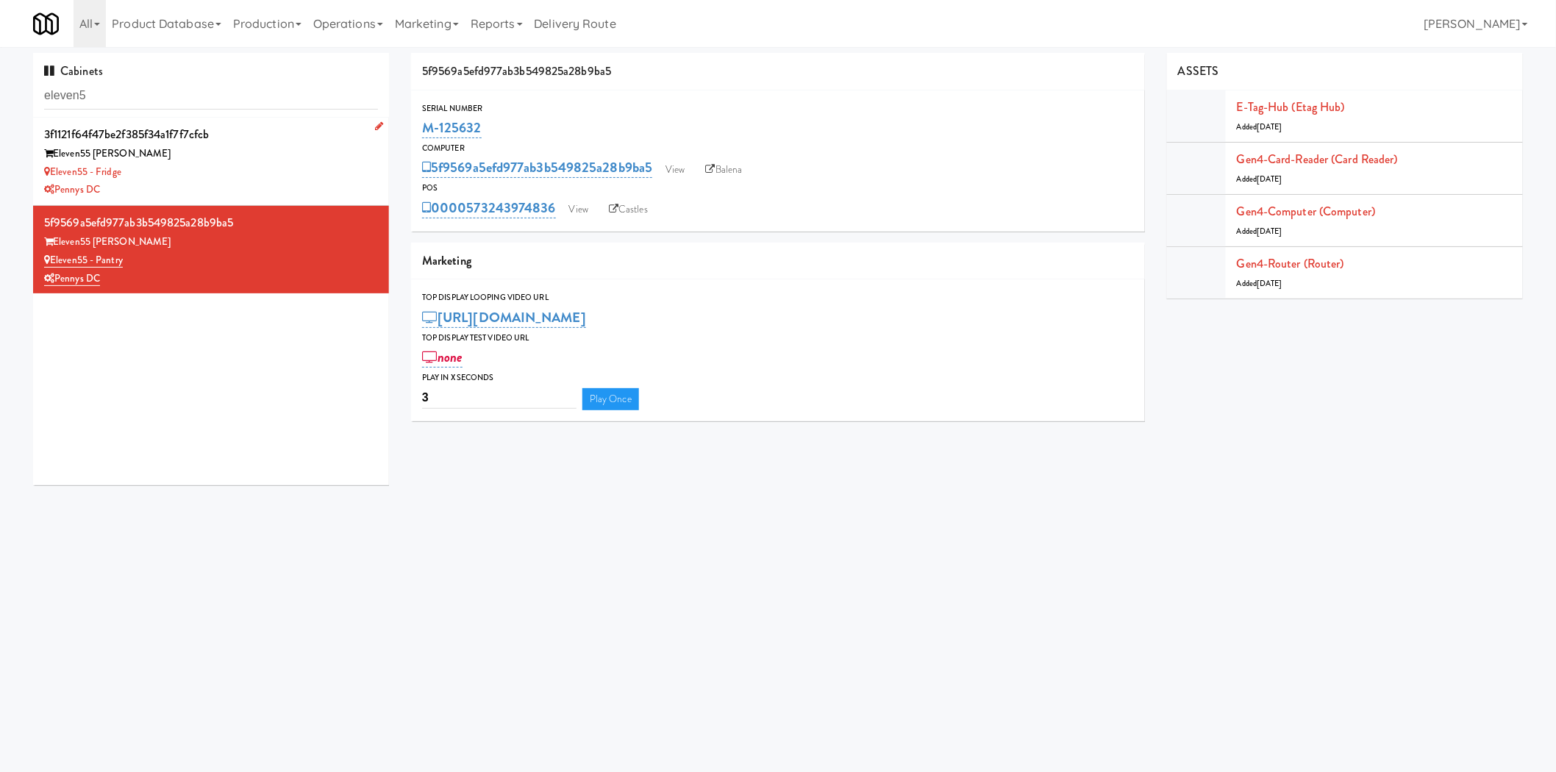
click at [255, 127] on div "3f1121f64f47be2f385f34a1f7f7cfcb" at bounding box center [211, 135] width 334 height 22
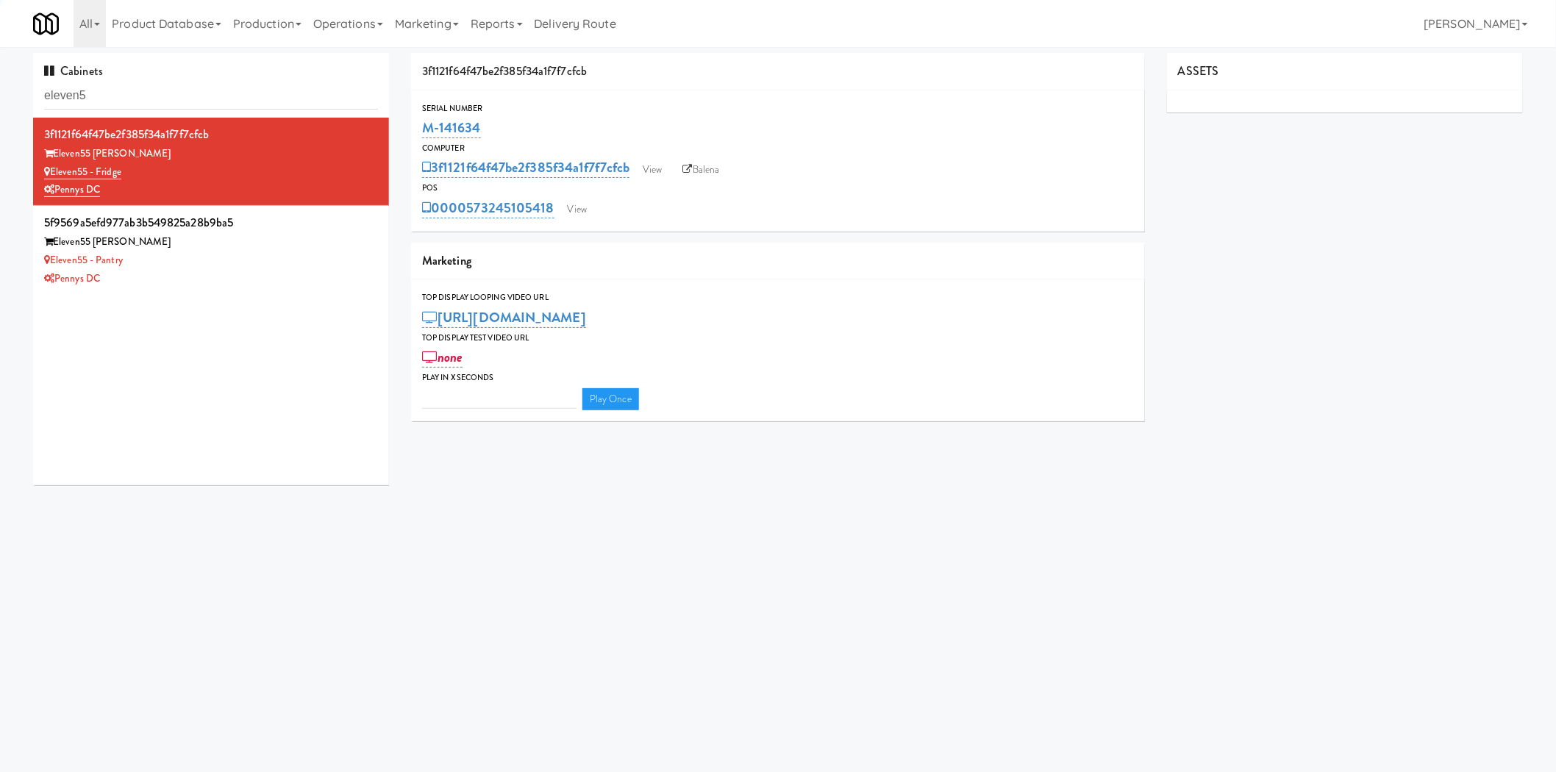
type input "3"
drag, startPoint x: 464, startPoint y: 185, endPoint x: 554, endPoint y: 204, distance: 91.6
click at [554, 204] on div "POS 0000573245105418 View Castles" at bounding box center [778, 201] width 734 height 40
copy div "0000573245105418"
click at [297, 261] on div "Eleven55 - Pantry" at bounding box center [211, 260] width 334 height 18
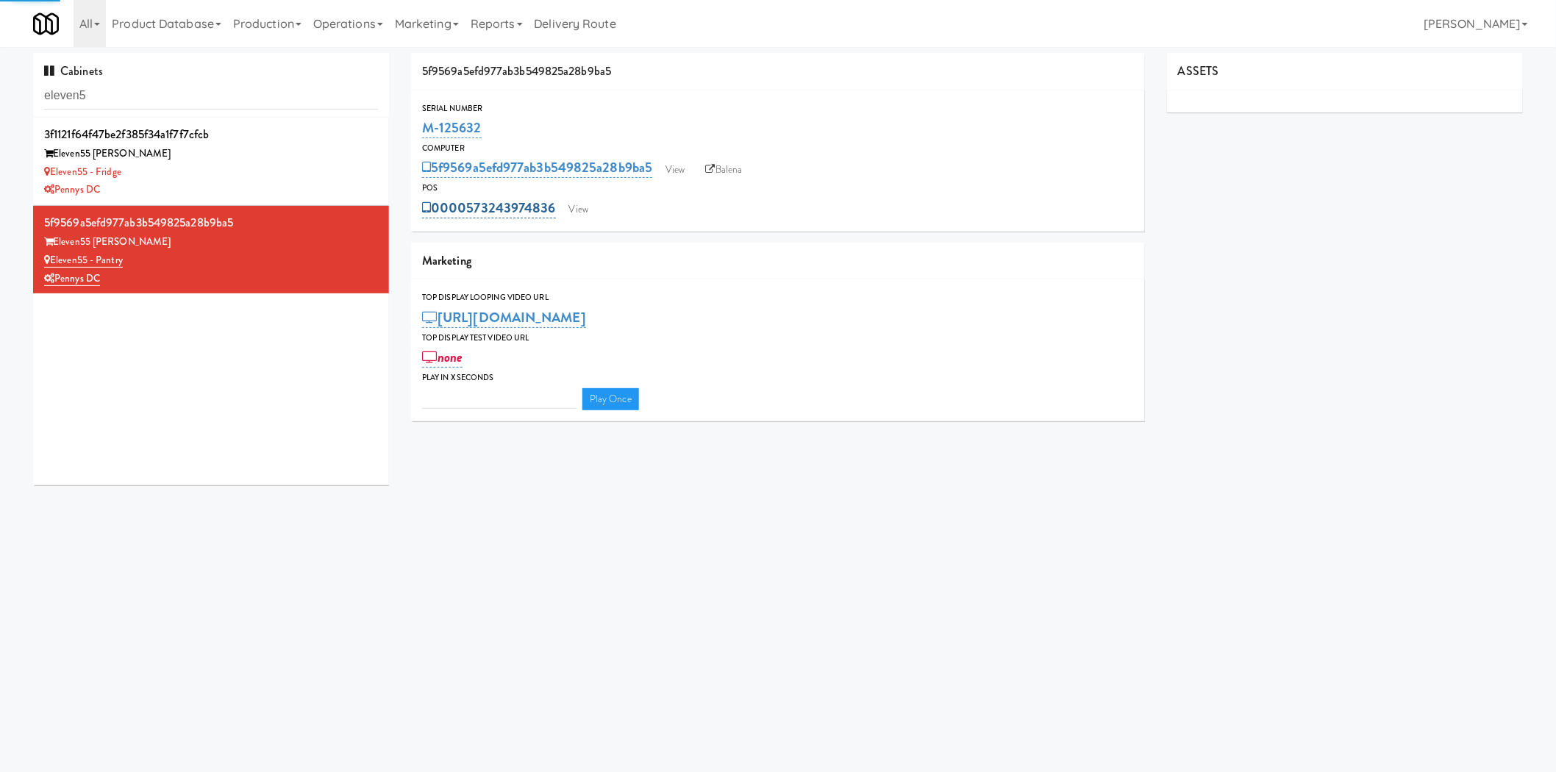
type input "3"
drag, startPoint x: 450, startPoint y: 191, endPoint x: 554, endPoint y: 212, distance: 106.4
click at [554, 212] on div "POS 0000573243974836 View Castles" at bounding box center [778, 201] width 734 height 40
copy div "0000573243974836"
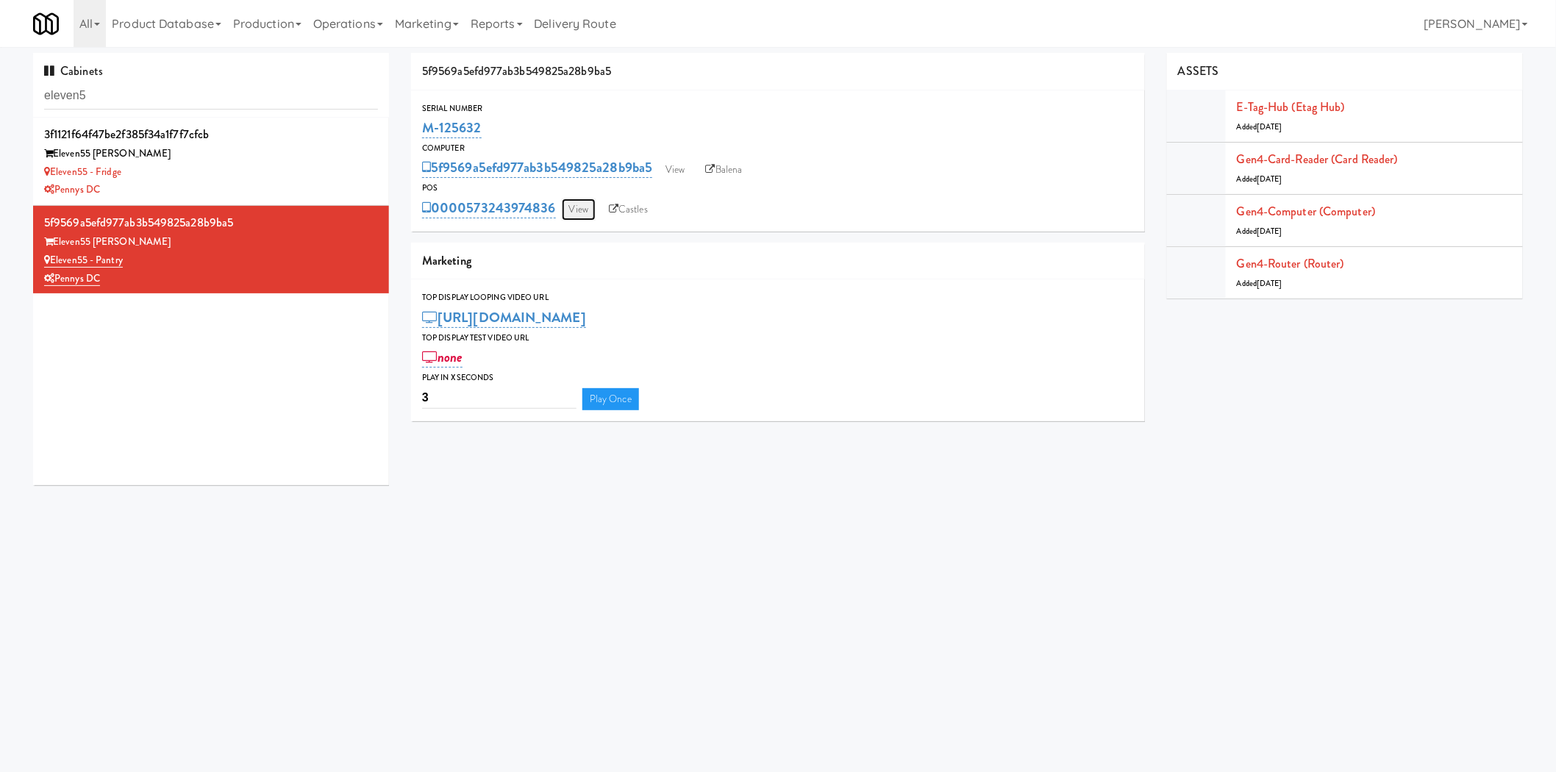
click at [585, 215] on link "View" at bounding box center [579, 210] width 34 height 22
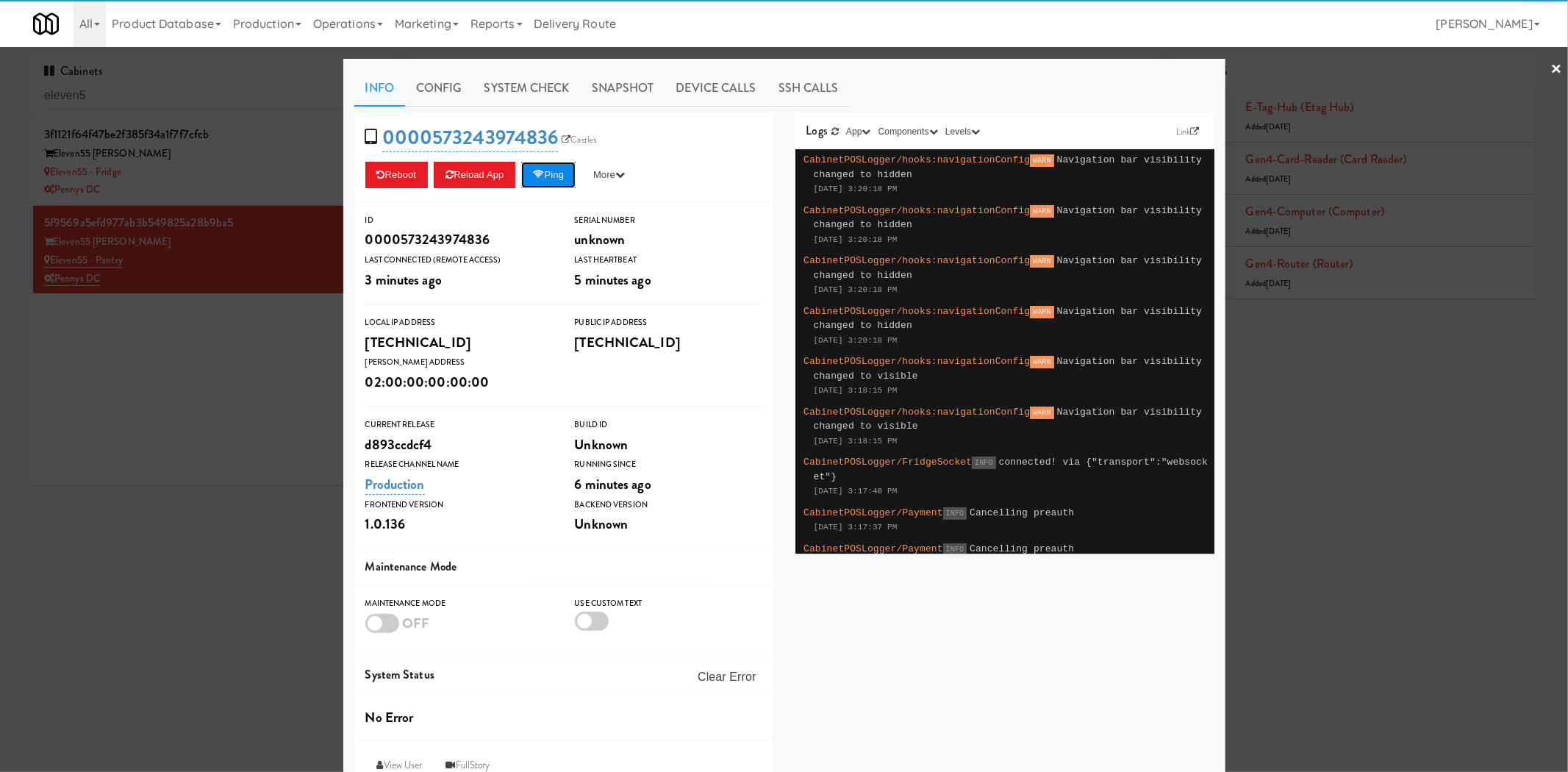
click at [555, 178] on button "Ping" at bounding box center [548, 175] width 54 height 26
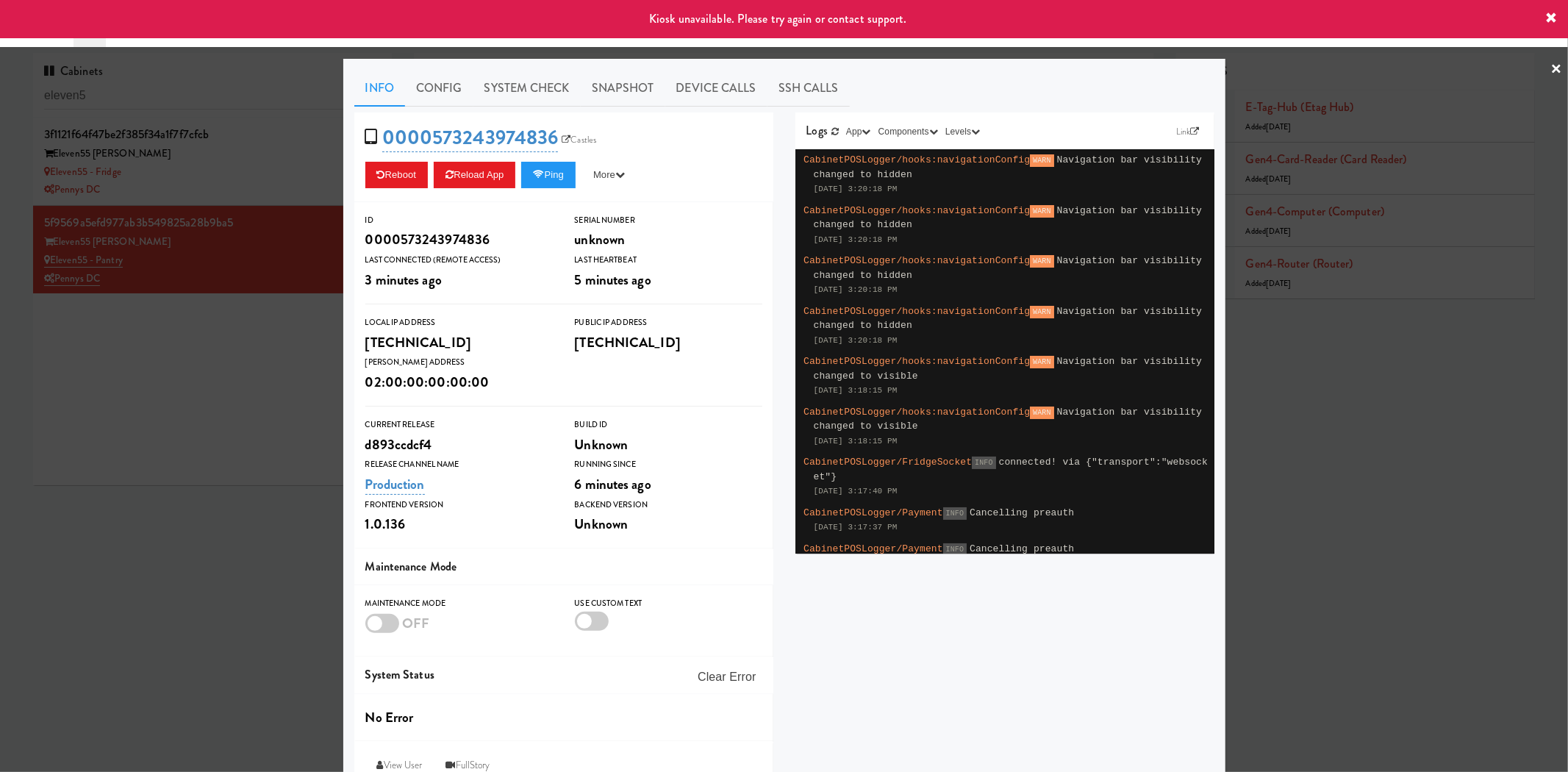
click at [270, 291] on div at bounding box center [784, 386] width 1568 height 772
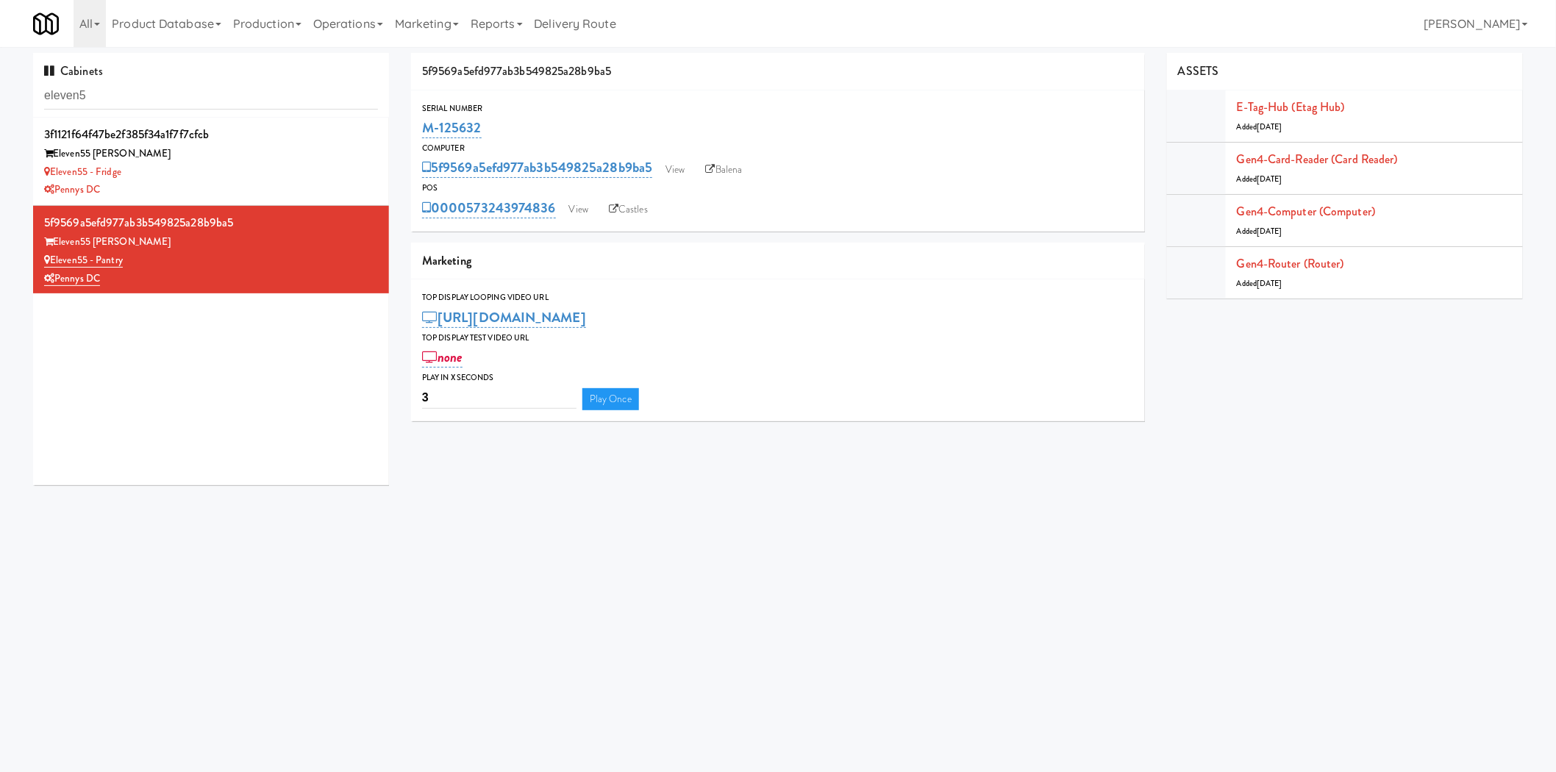
click at [656, 170] on div "5f9569a5efd977ab3b549825a28b9ba5 View Balena" at bounding box center [778, 167] width 712 height 25
click at [692, 169] on link "View" at bounding box center [675, 170] width 34 height 22
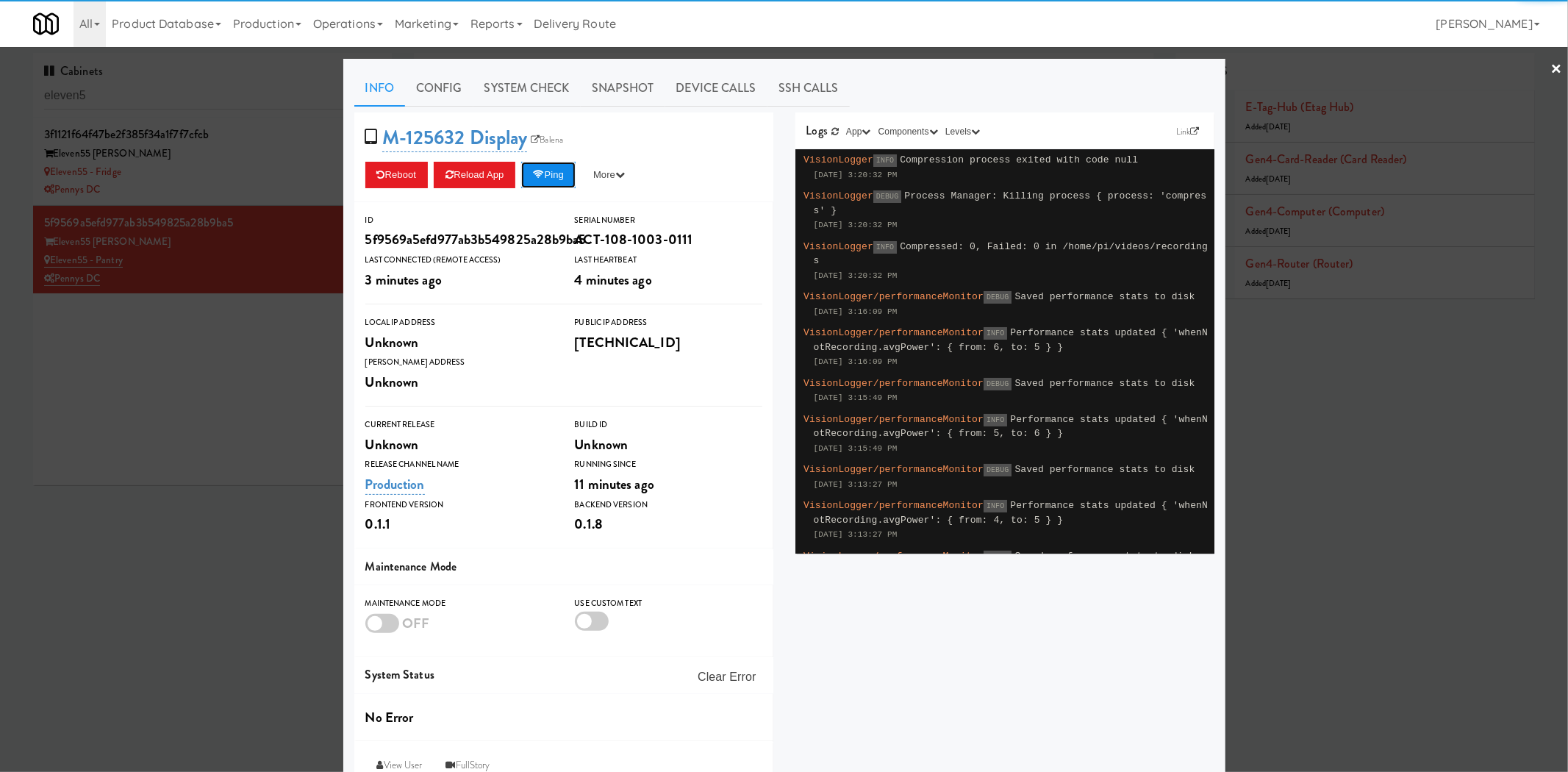
click at [554, 175] on button "Ping" at bounding box center [548, 175] width 54 height 26
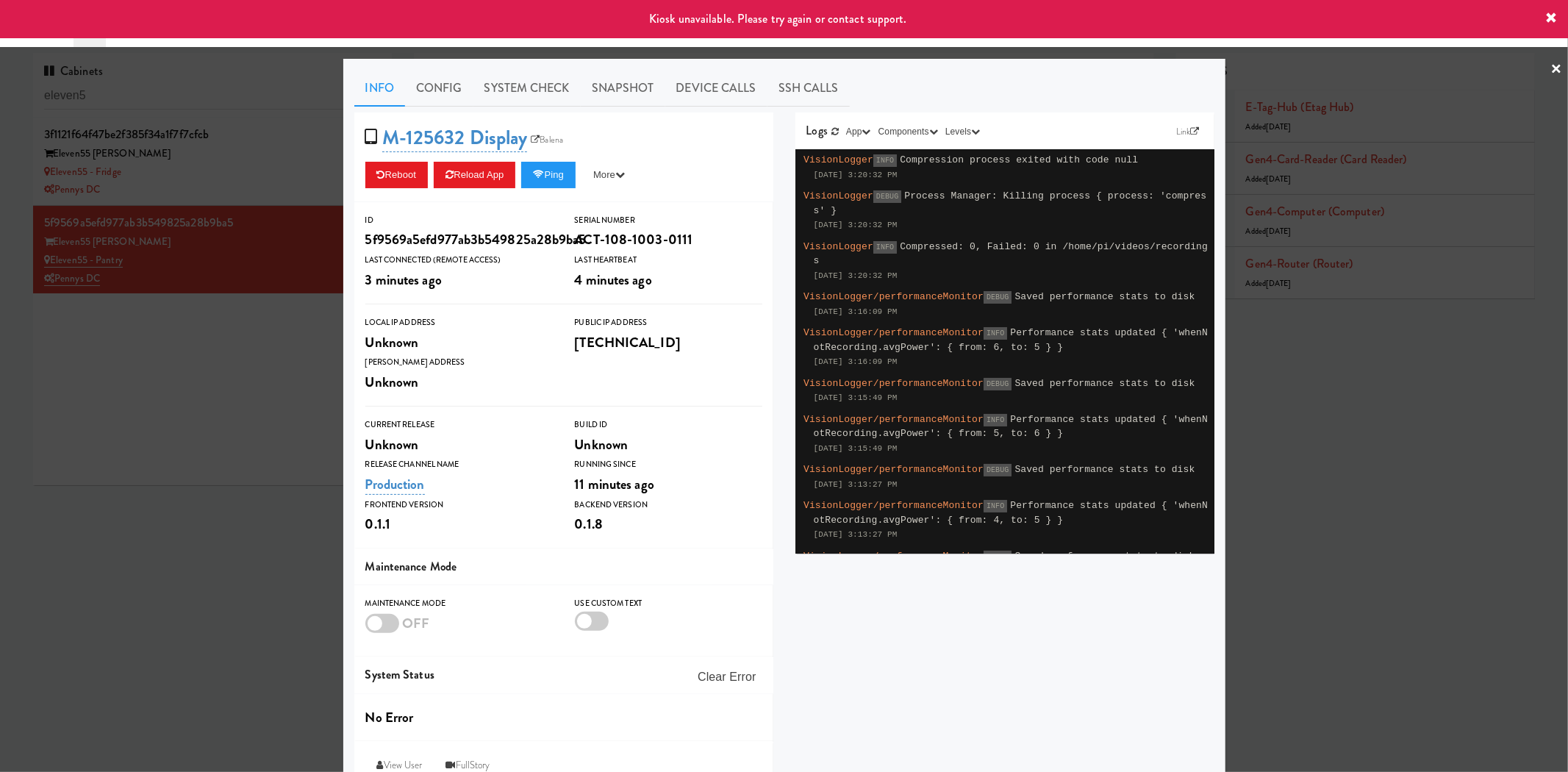
click at [99, 358] on div at bounding box center [784, 386] width 1568 height 772
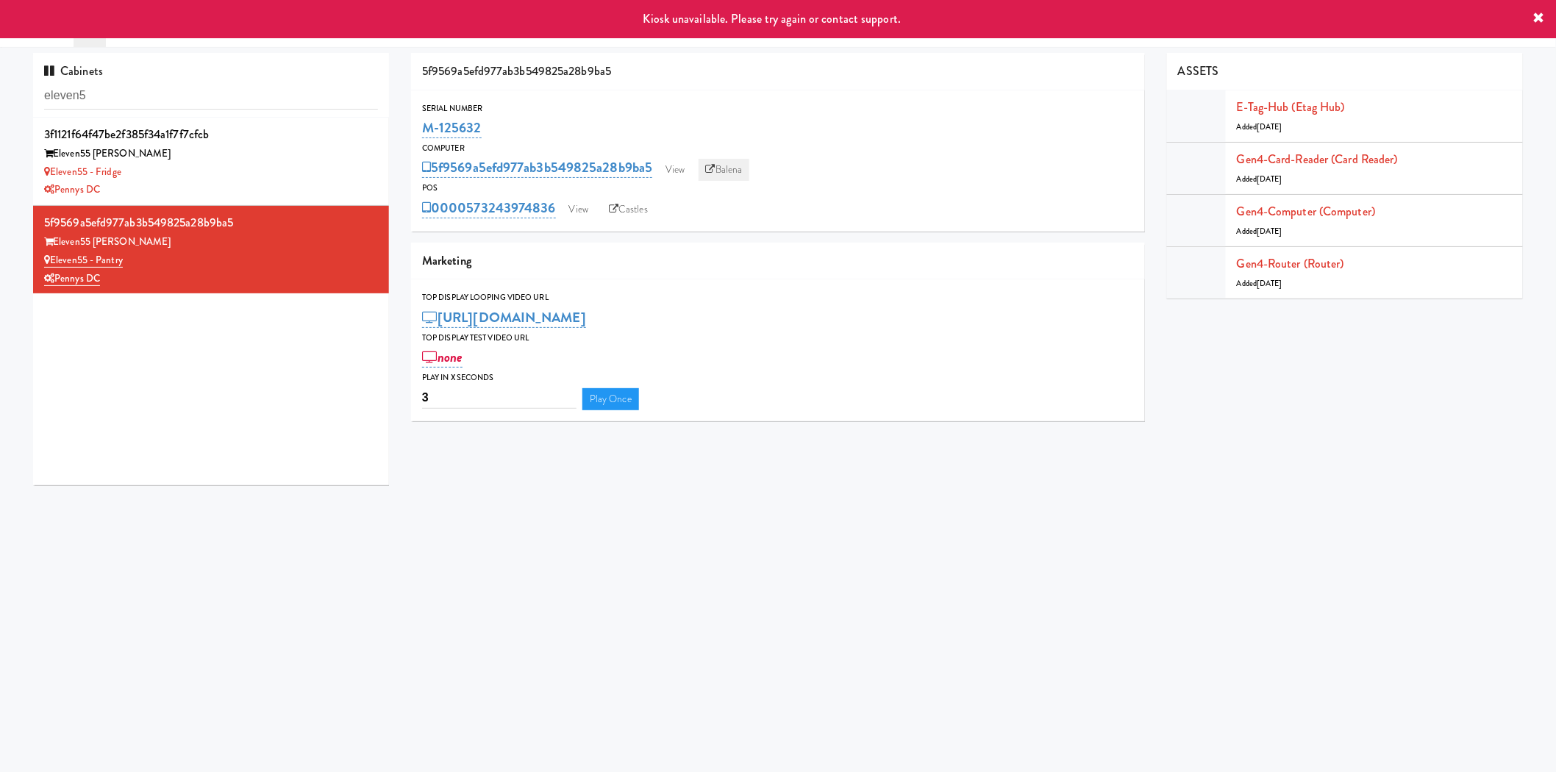
click at [730, 174] on link "Balena" at bounding box center [723, 170] width 51 height 22
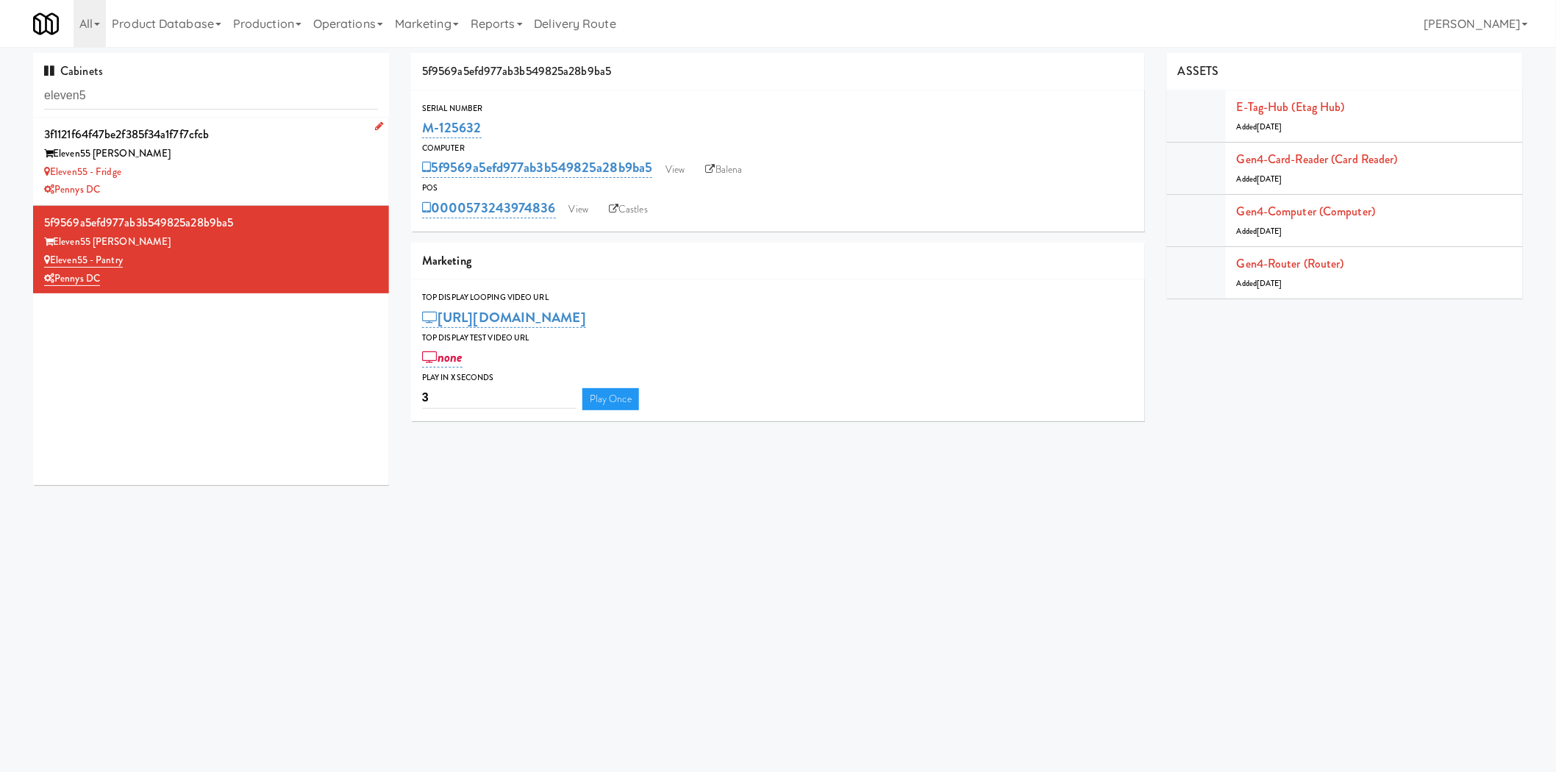
click at [303, 176] on div "Eleven55 - Fridge" at bounding box center [211, 172] width 334 height 18
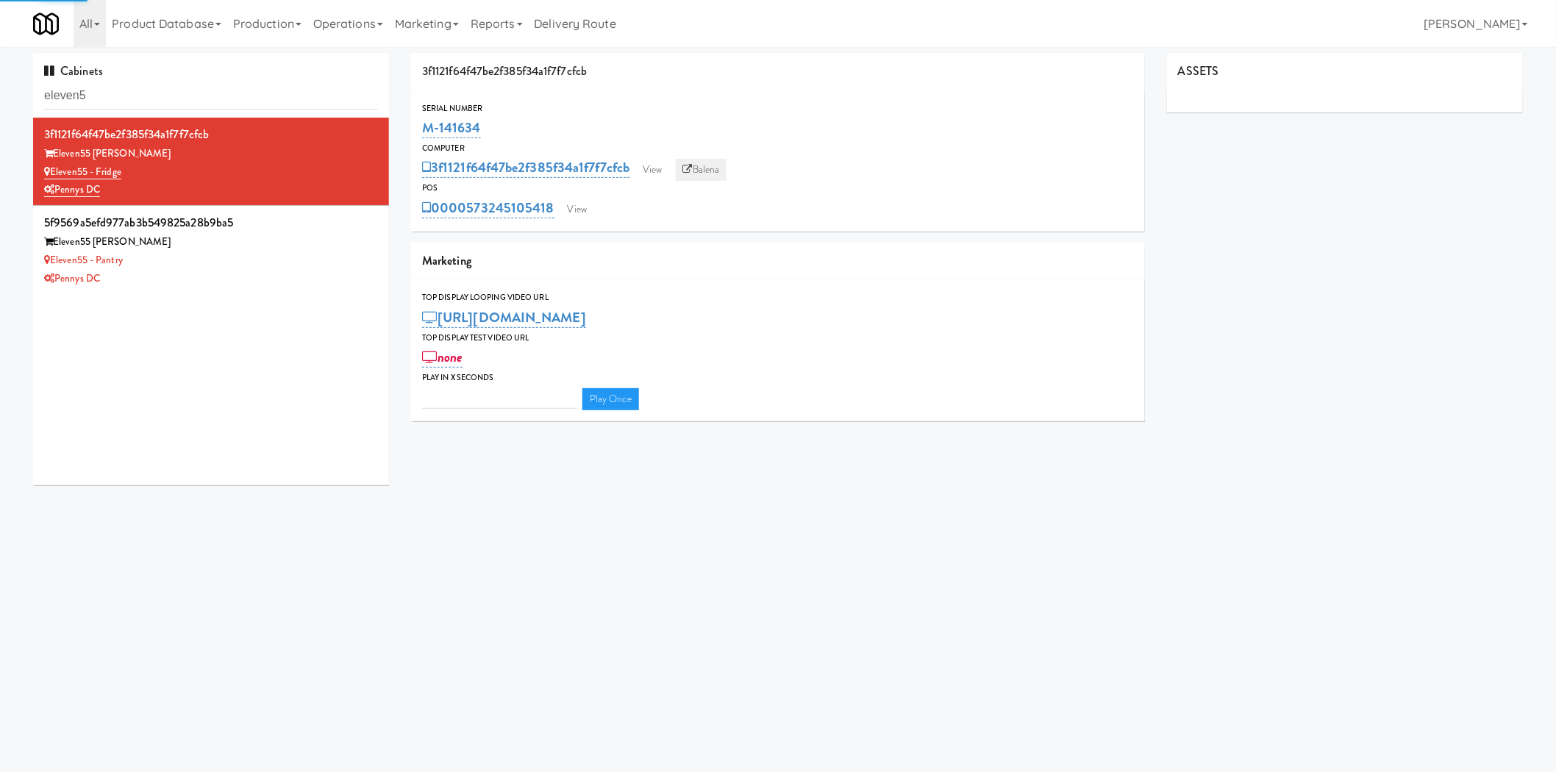
type input "3"
click at [696, 163] on link "Balena" at bounding box center [701, 170] width 51 height 22
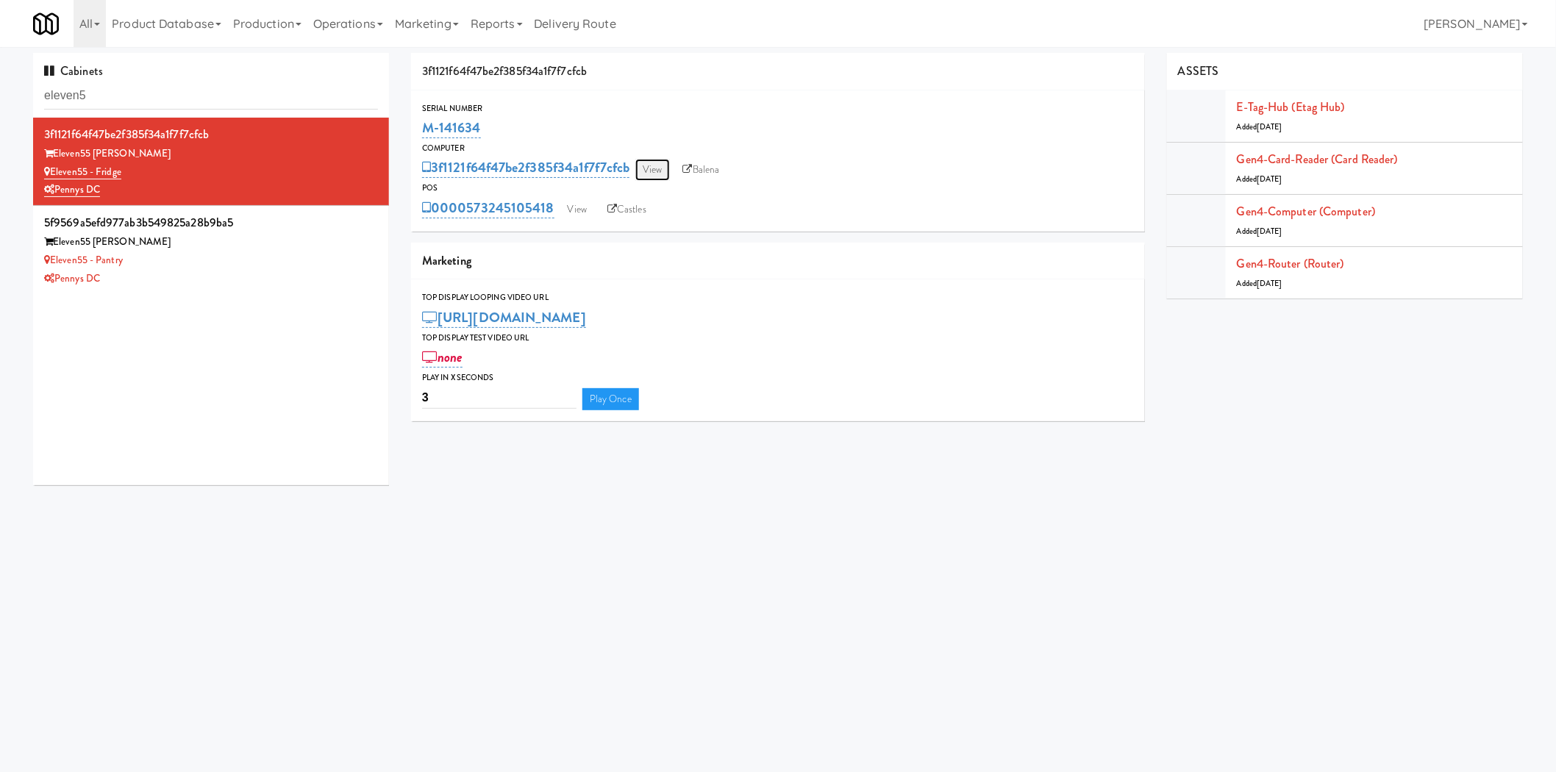
click at [648, 167] on link "View" at bounding box center [652, 170] width 34 height 22
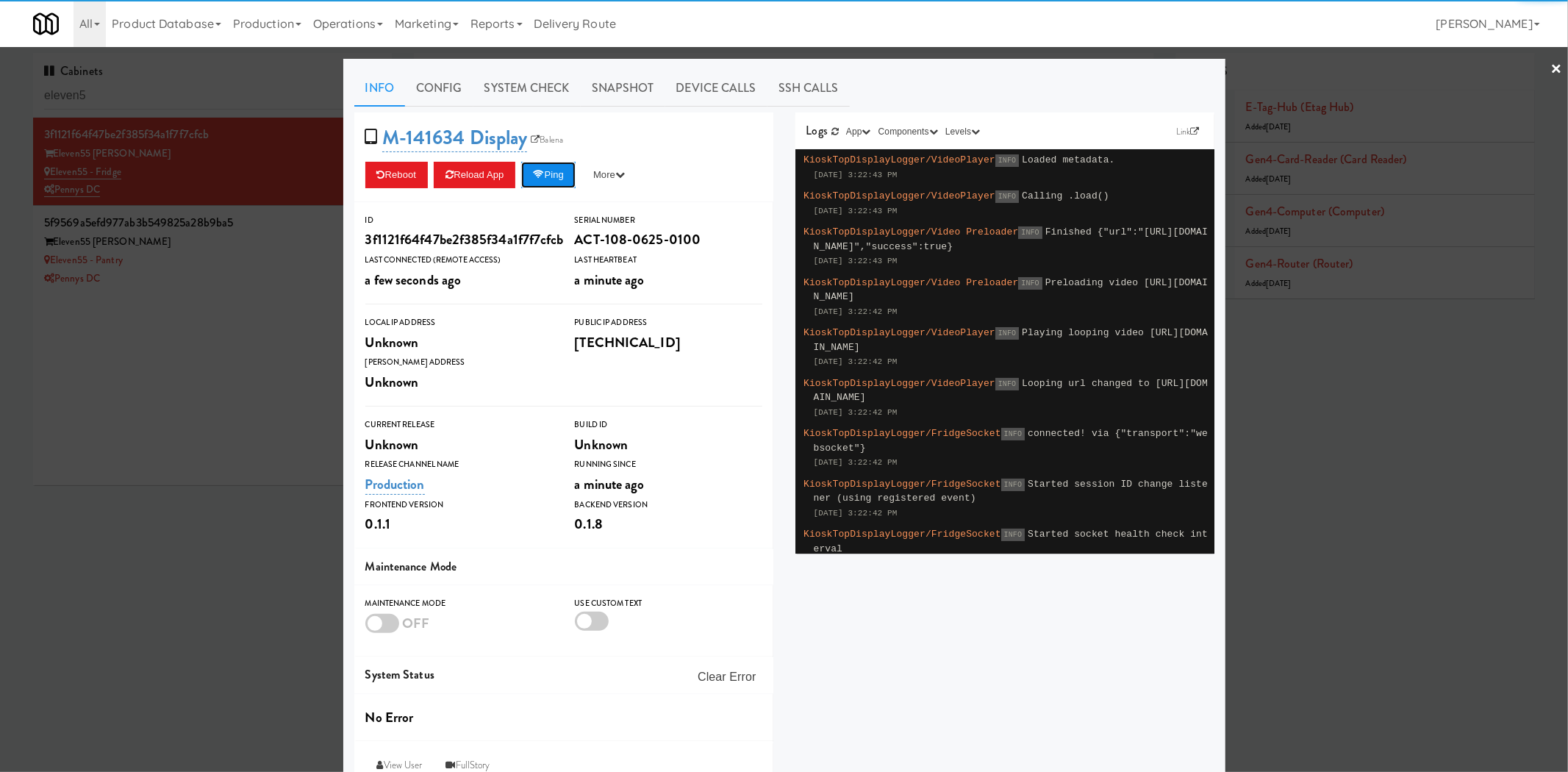
click at [554, 173] on button "Ping" at bounding box center [548, 175] width 54 height 26
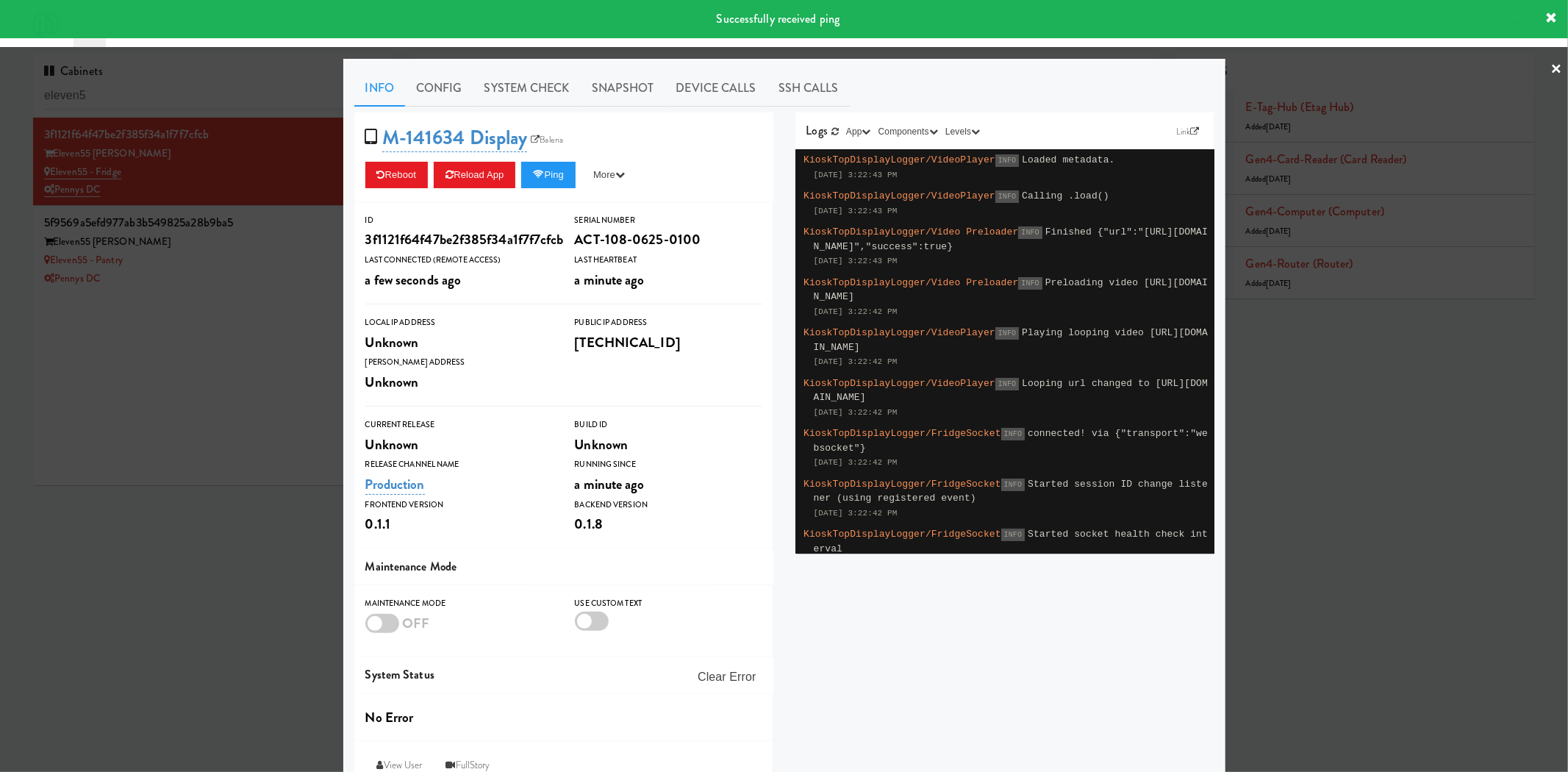
click at [201, 366] on div at bounding box center [784, 386] width 1568 height 772
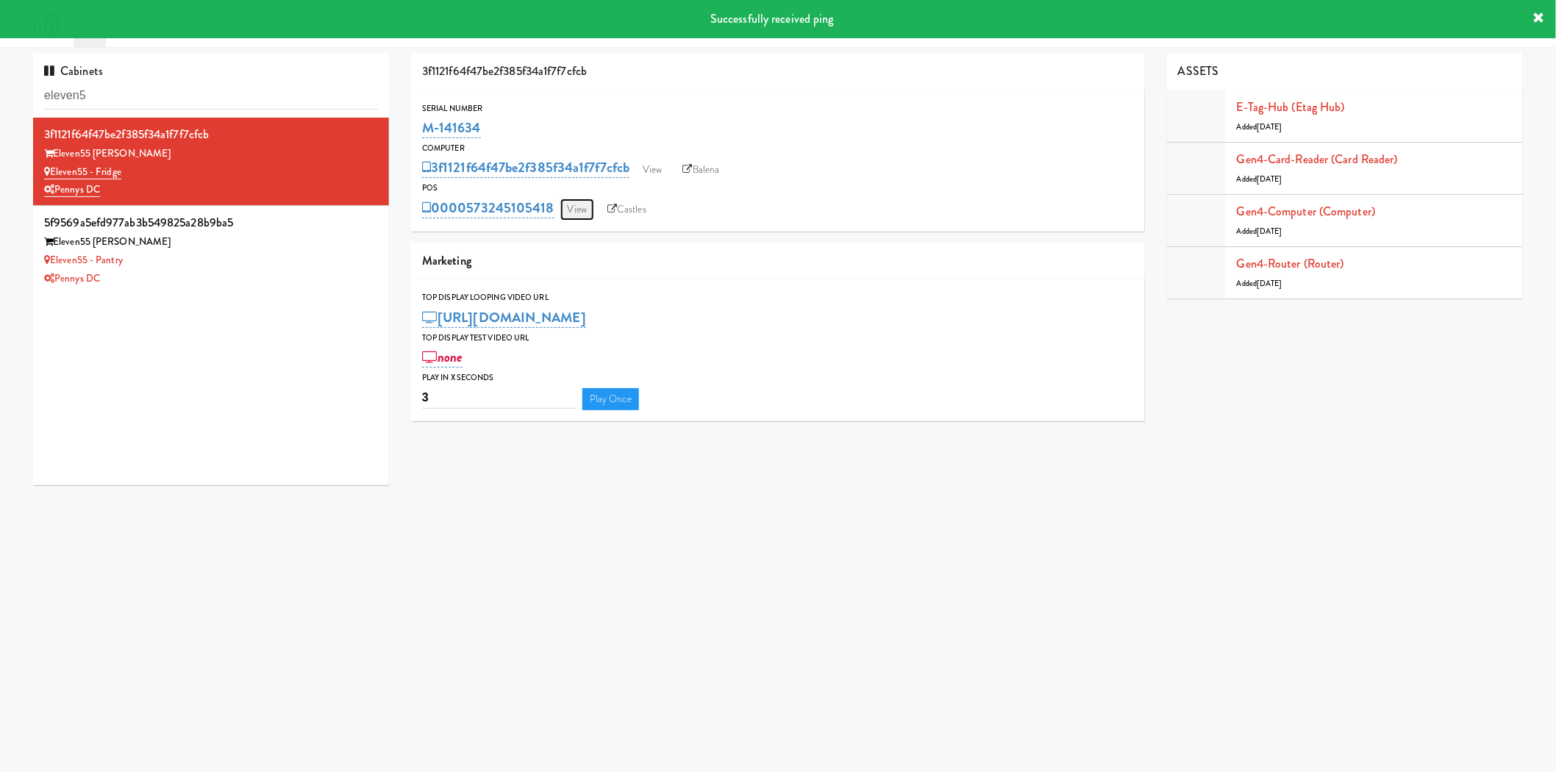
click at [578, 212] on link "View" at bounding box center [577, 210] width 34 height 22
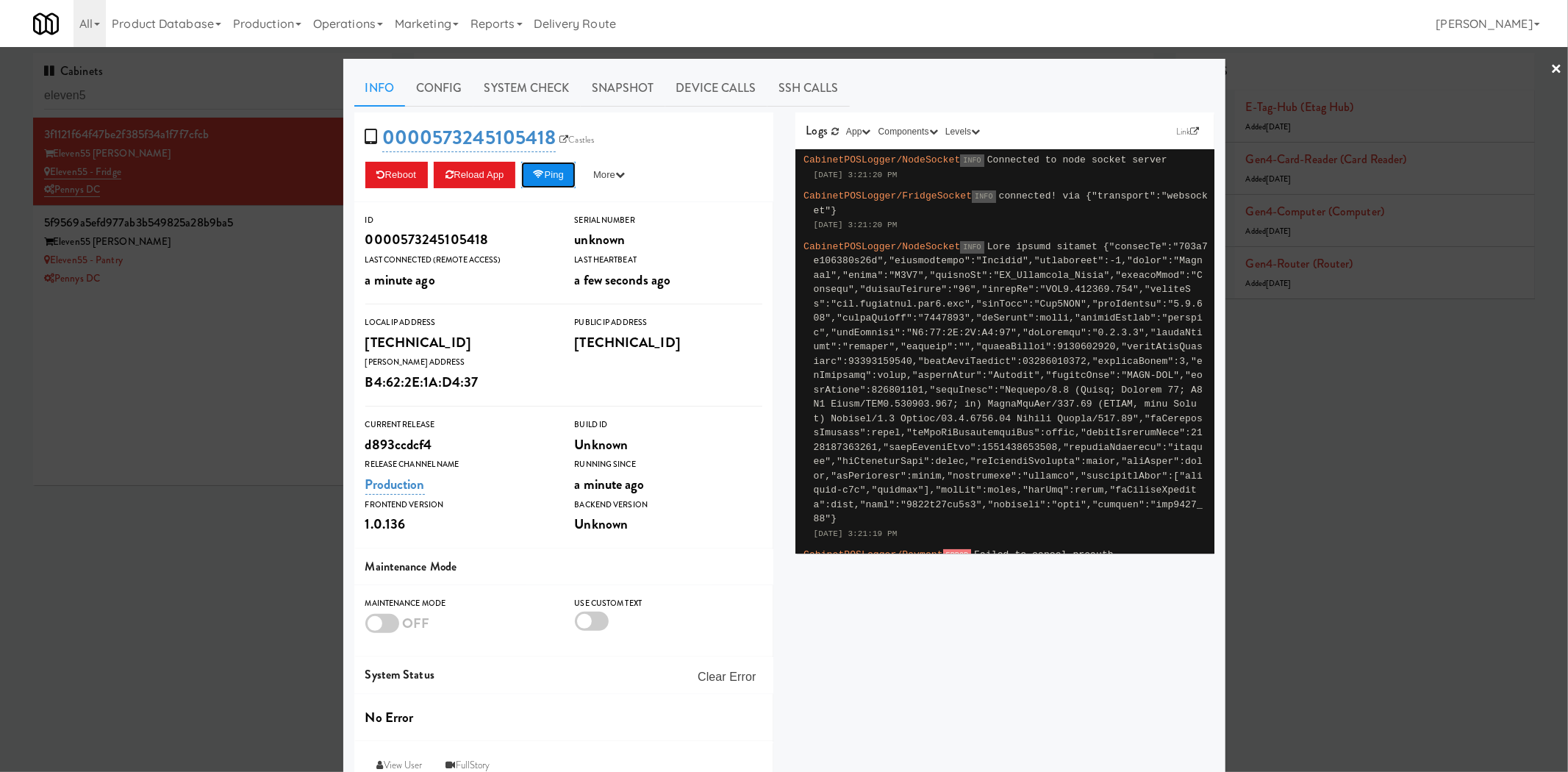
click at [560, 175] on button "Ping" at bounding box center [548, 175] width 54 height 26
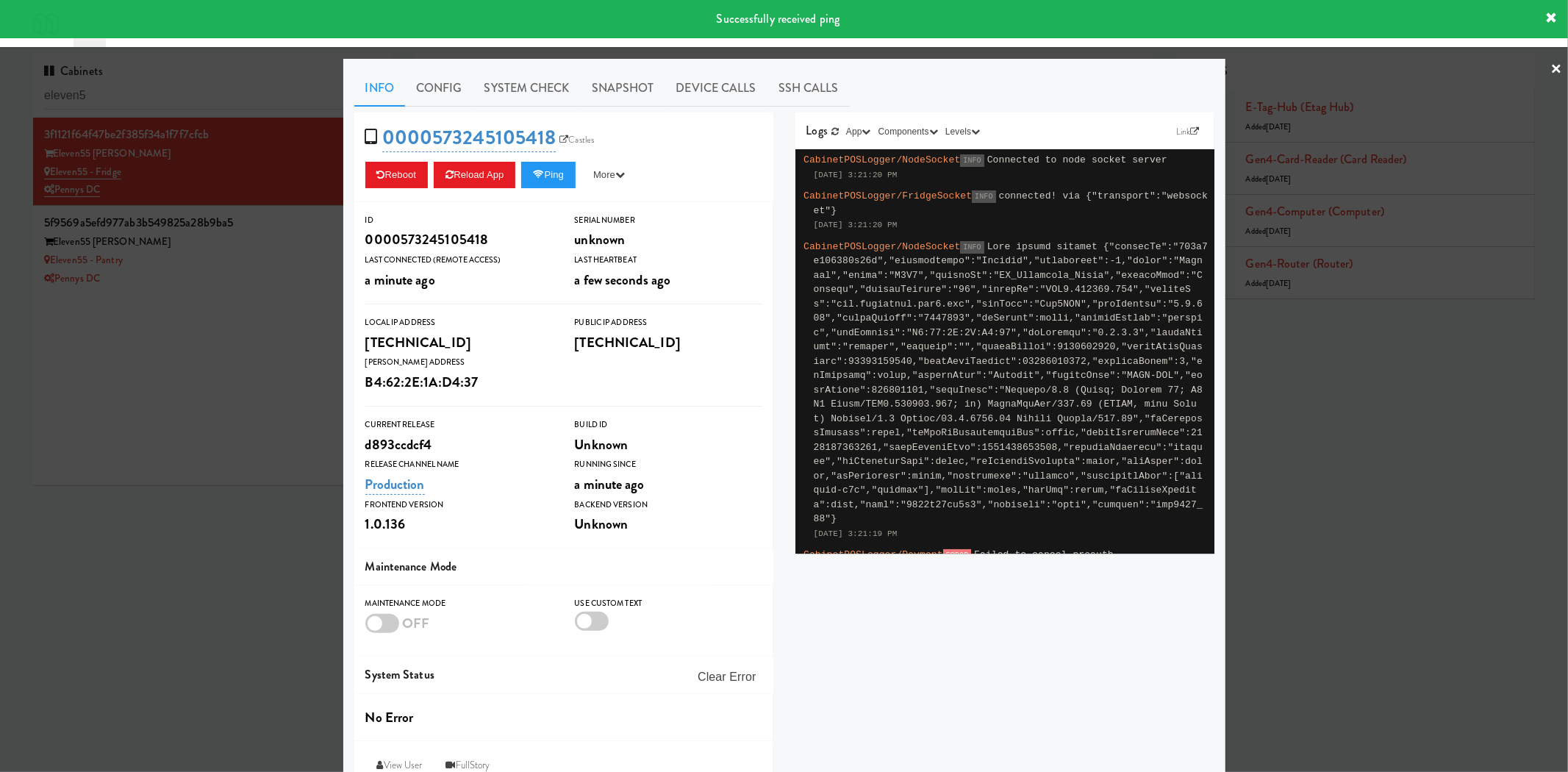
click at [260, 318] on div at bounding box center [784, 386] width 1568 height 772
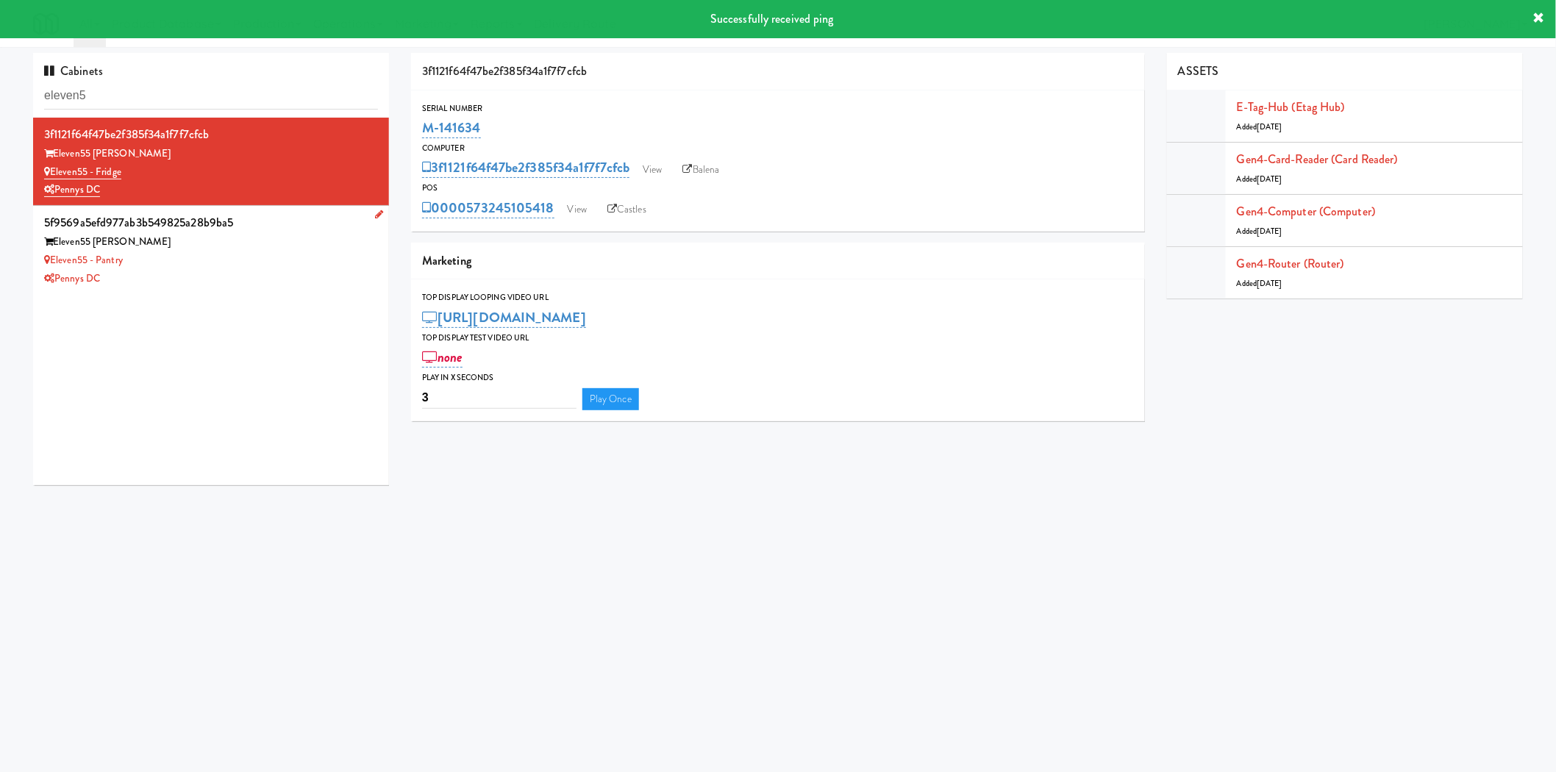
click at [275, 265] on div "Eleven55 - Pantry" at bounding box center [211, 260] width 334 height 18
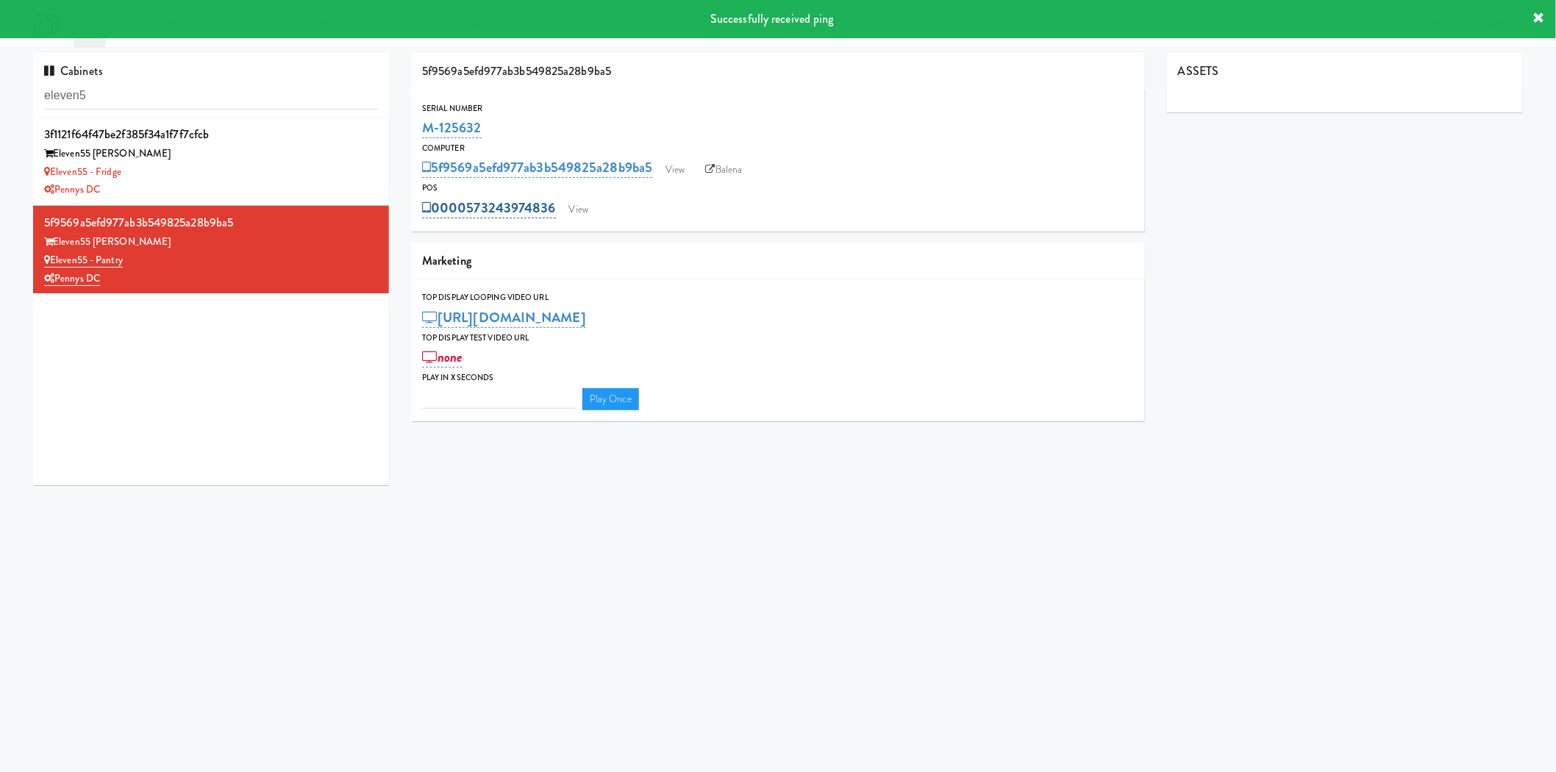
type input "3"
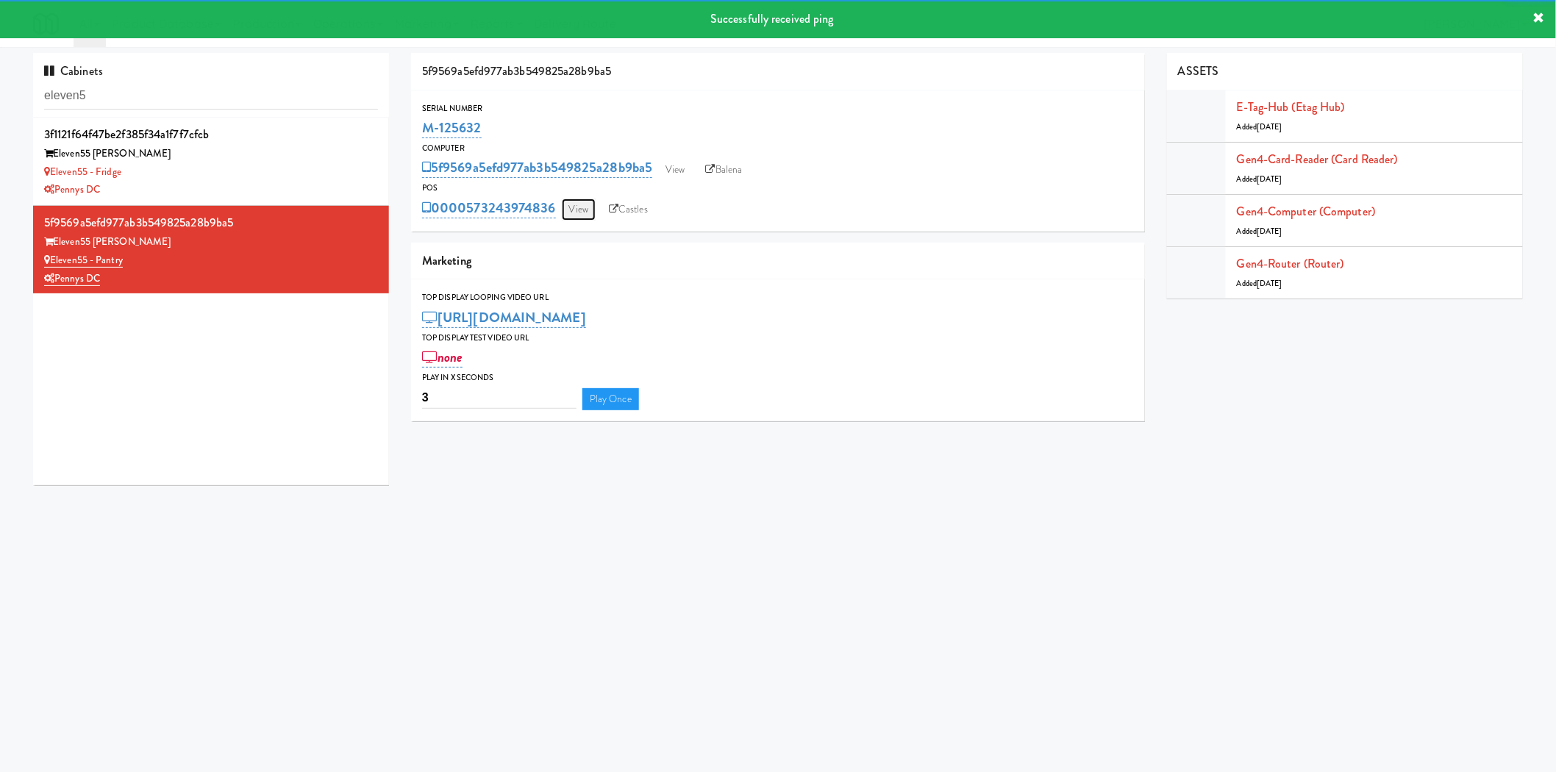
click at [576, 215] on link "View" at bounding box center [579, 210] width 34 height 22
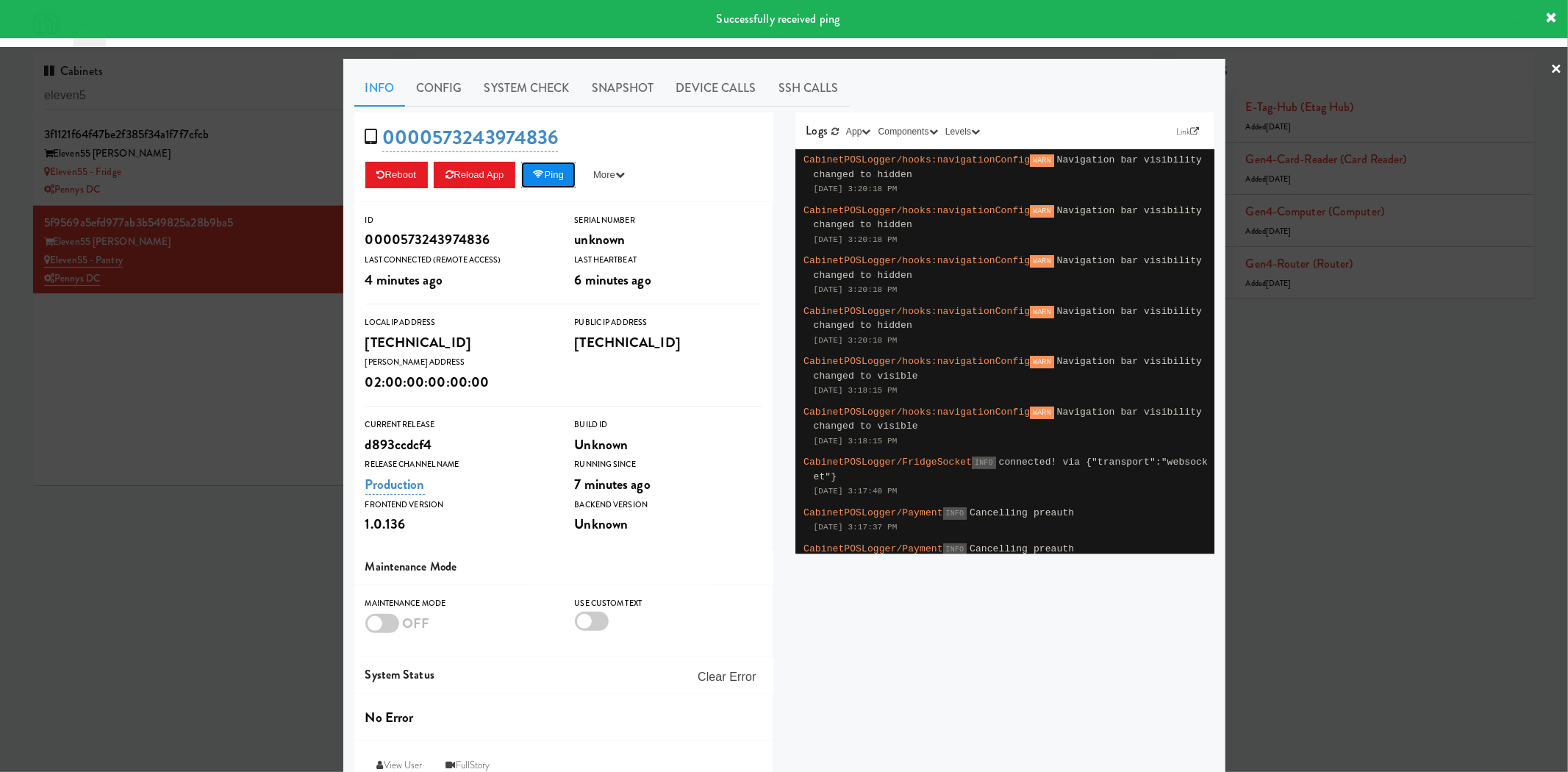
click at [554, 176] on button "Ping" at bounding box center [548, 175] width 54 height 26
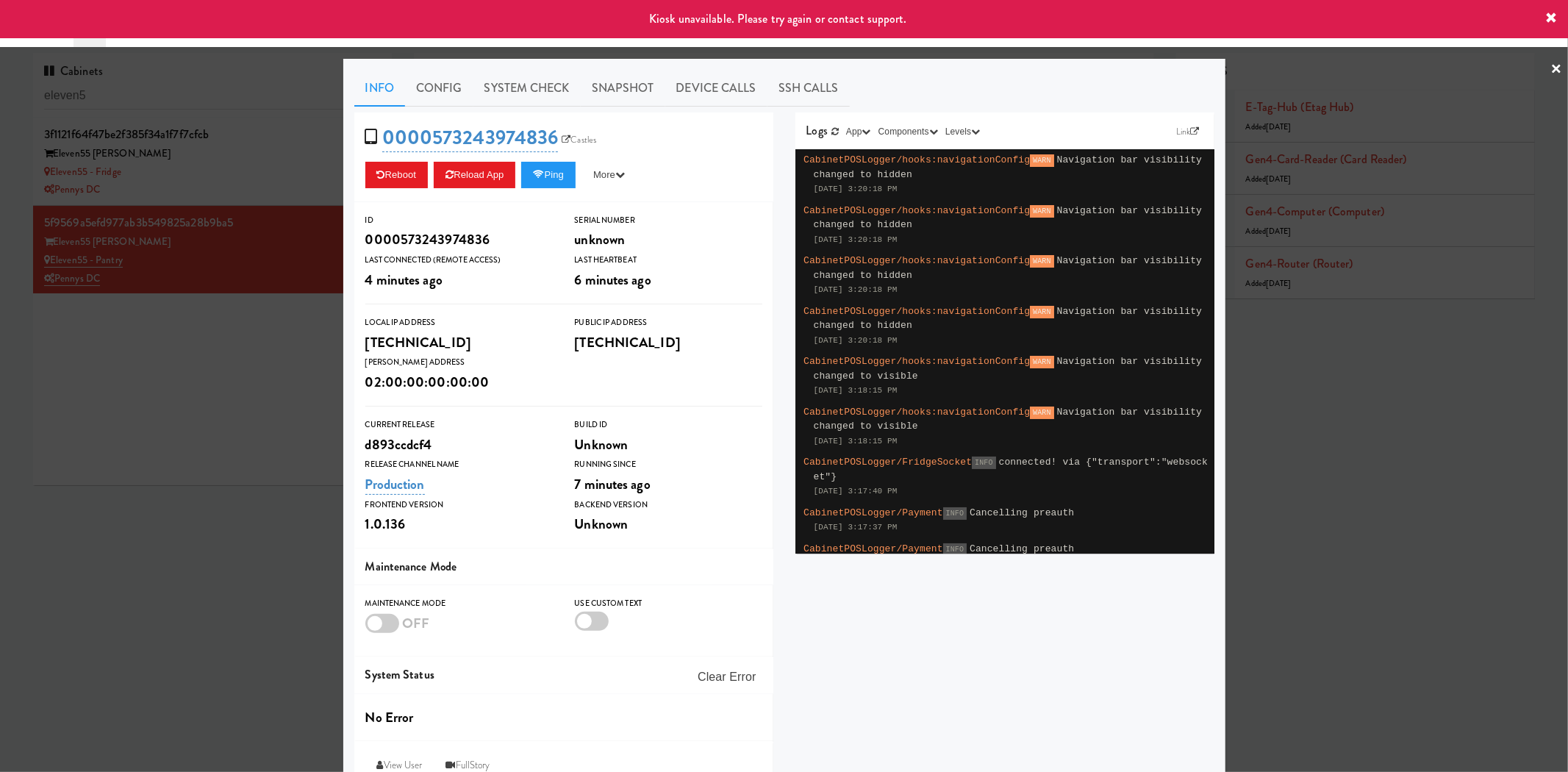
click at [278, 335] on div at bounding box center [784, 386] width 1568 height 772
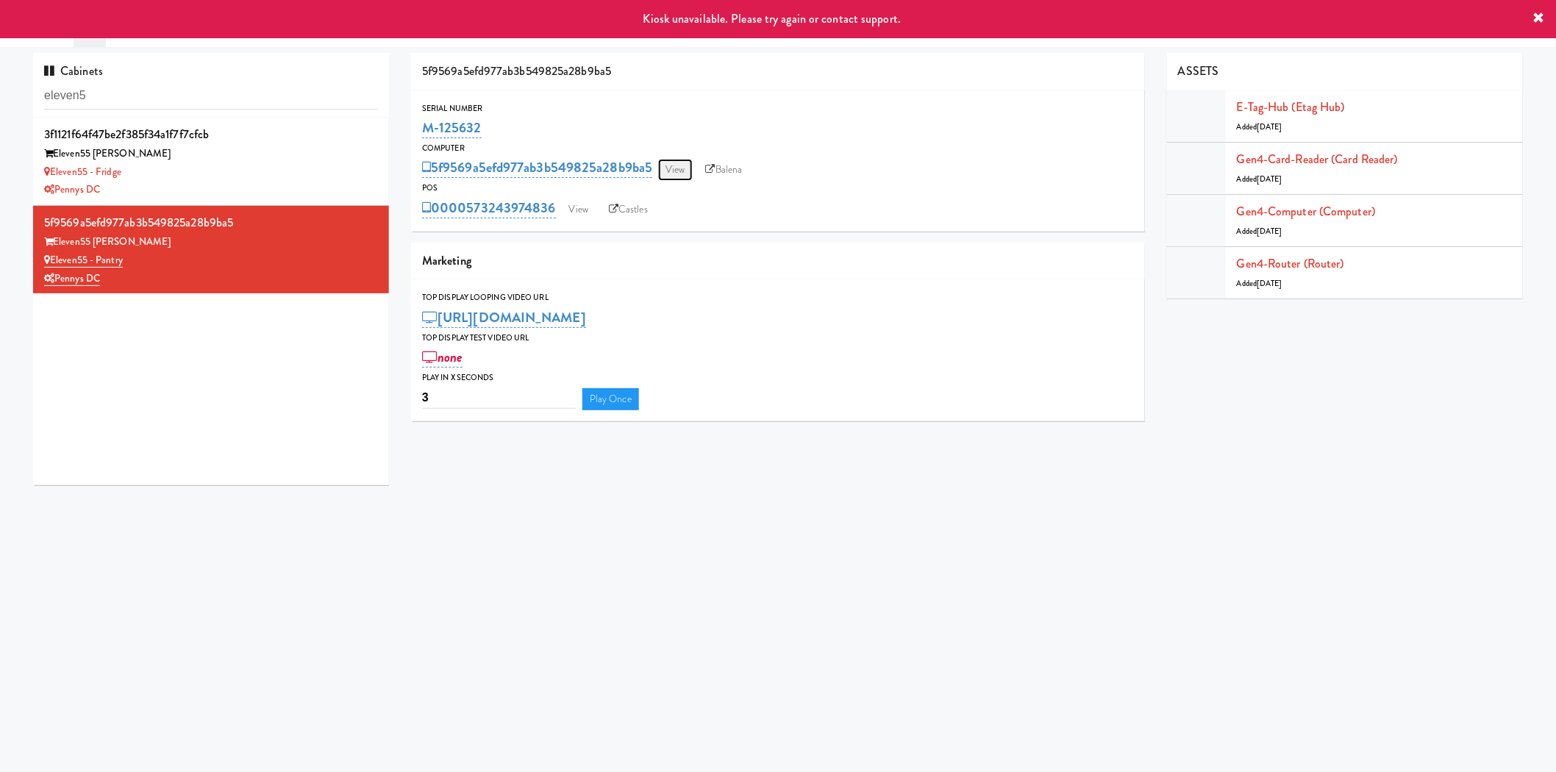
click at [676, 174] on link "View" at bounding box center [675, 170] width 34 height 22
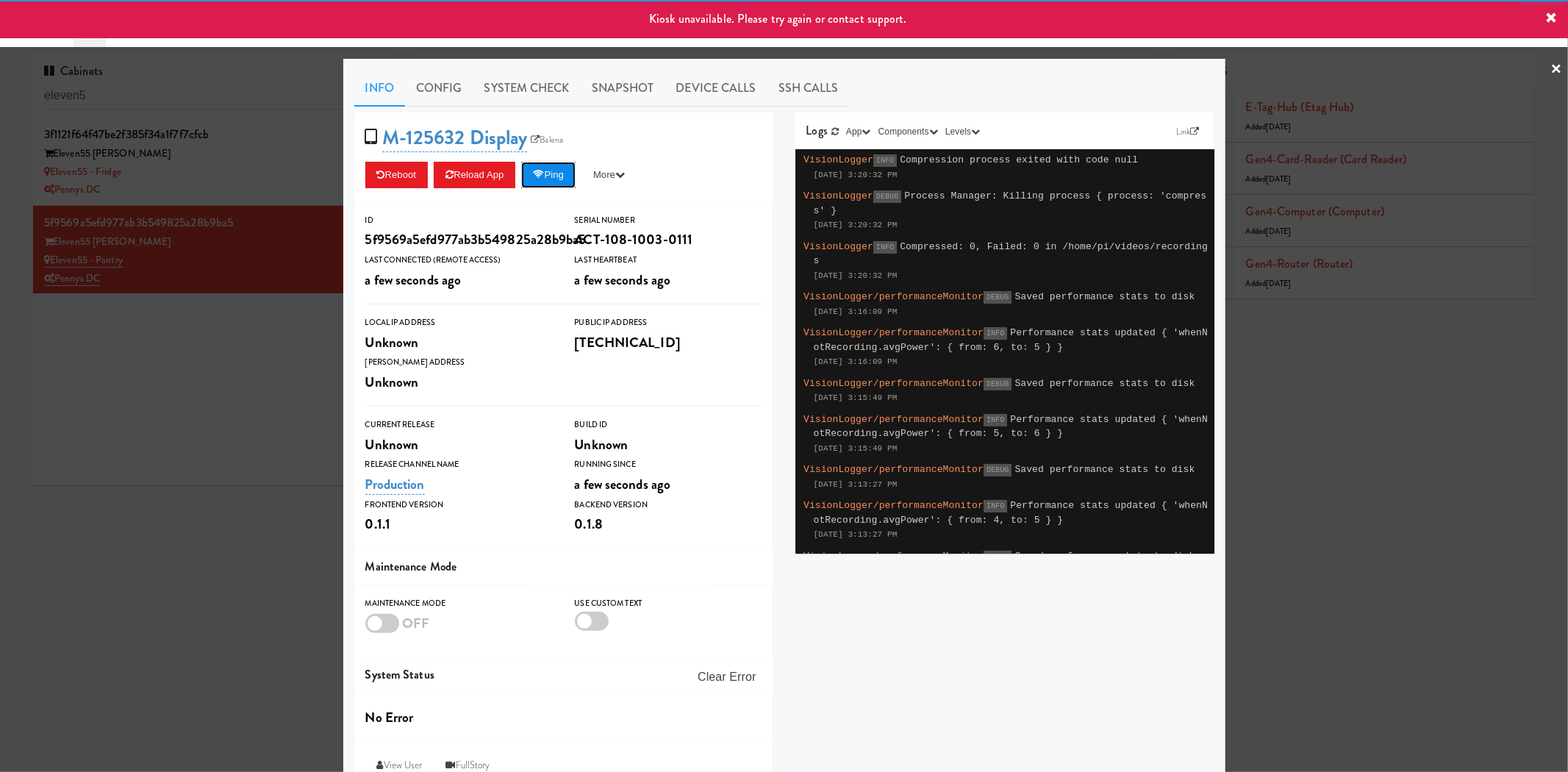
click at [564, 169] on button "Ping" at bounding box center [548, 175] width 54 height 26
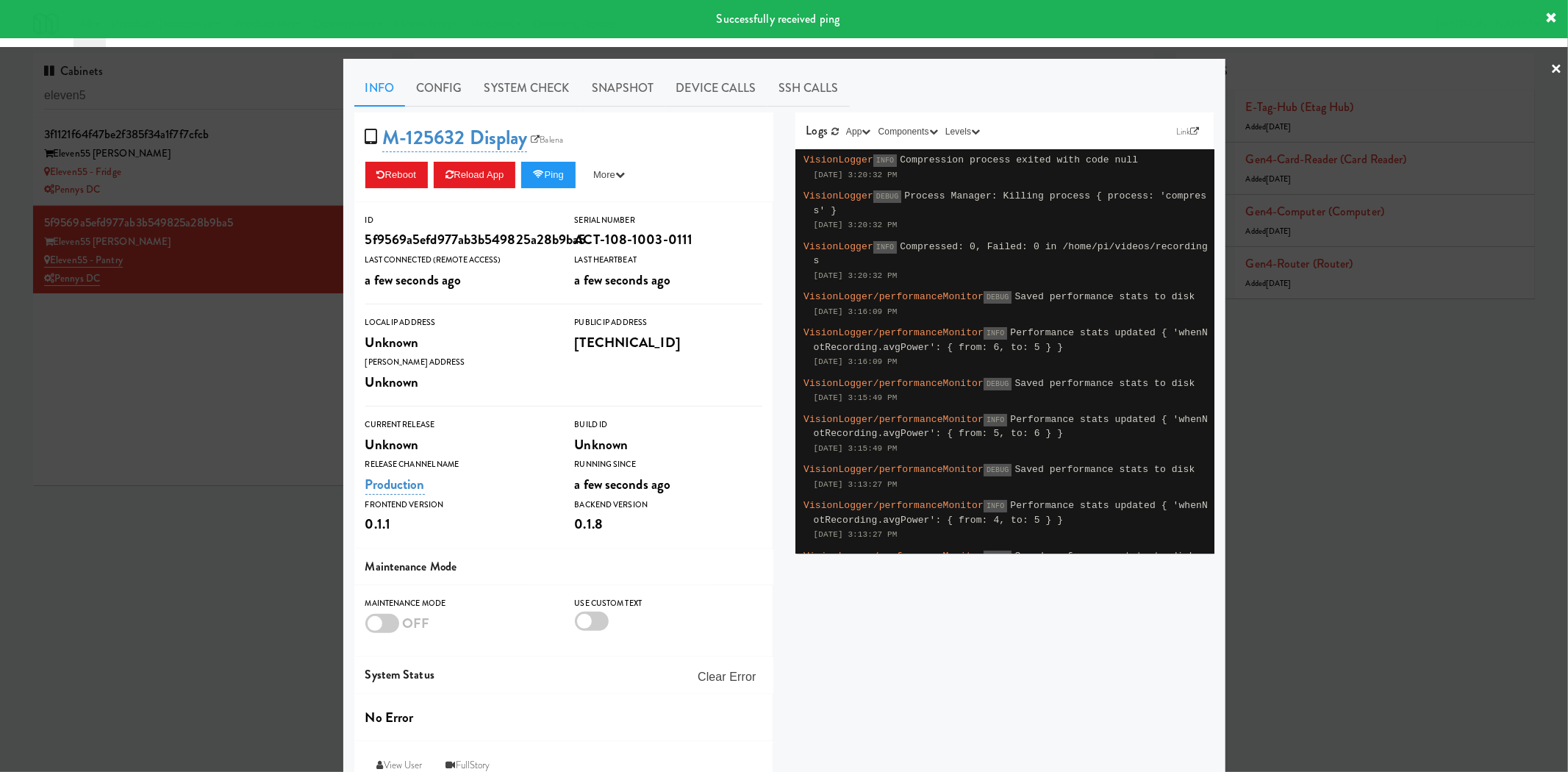
click at [289, 364] on div at bounding box center [784, 386] width 1568 height 772
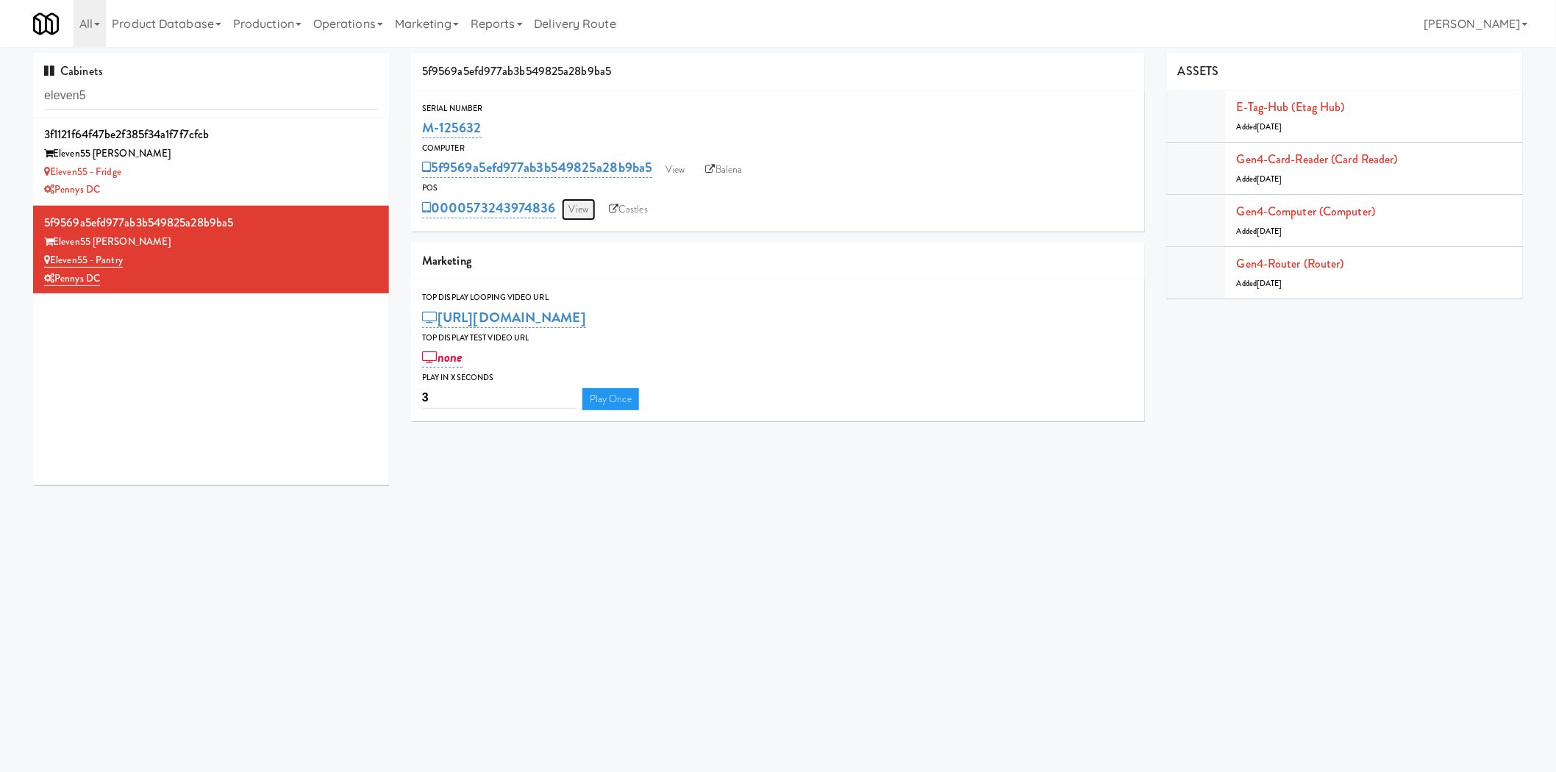
click at [590, 208] on link "View" at bounding box center [579, 210] width 34 height 22
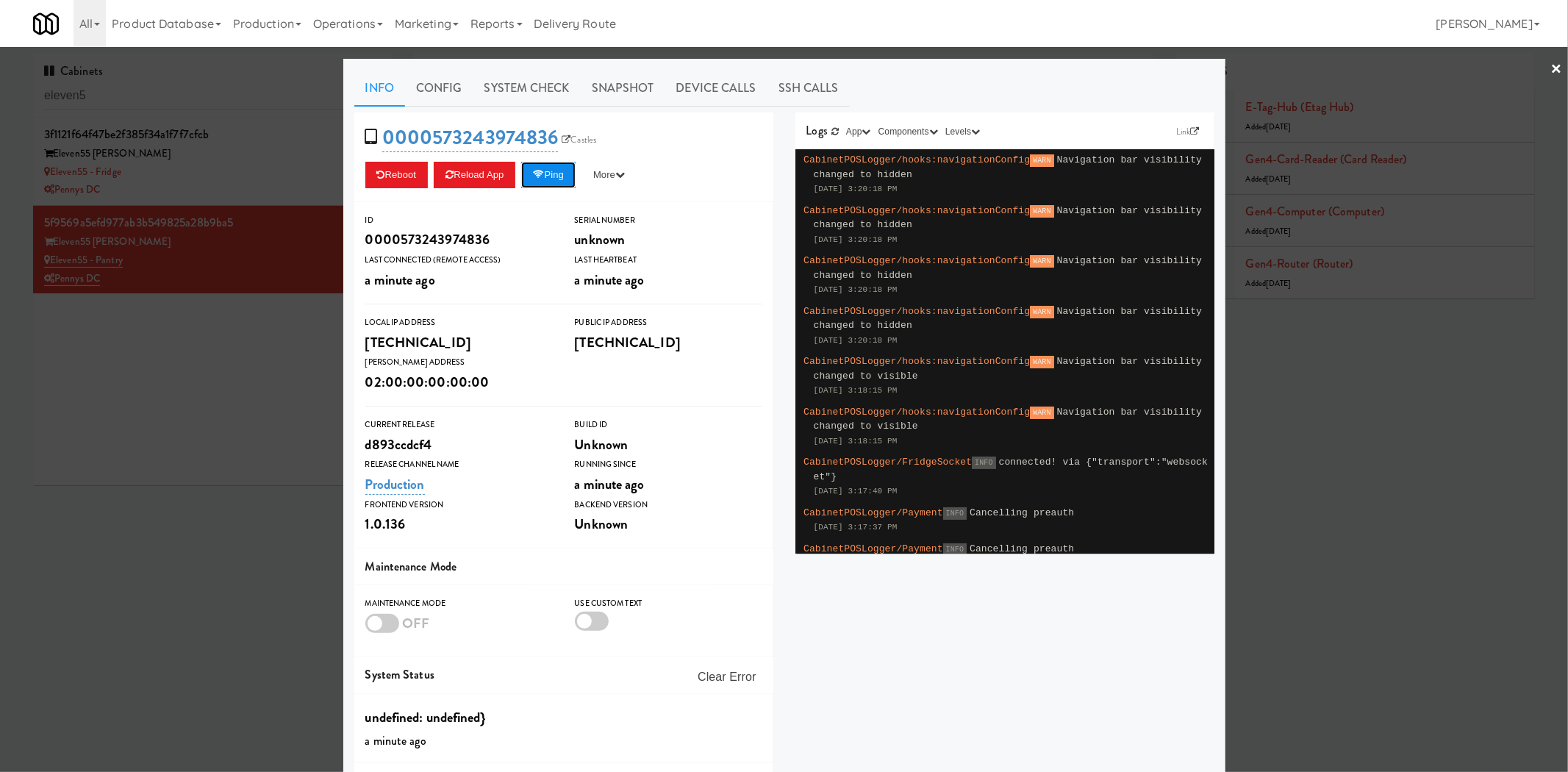
click at [544, 169] on button "Ping" at bounding box center [548, 175] width 54 height 26
click at [184, 171] on div at bounding box center [784, 386] width 1568 height 772
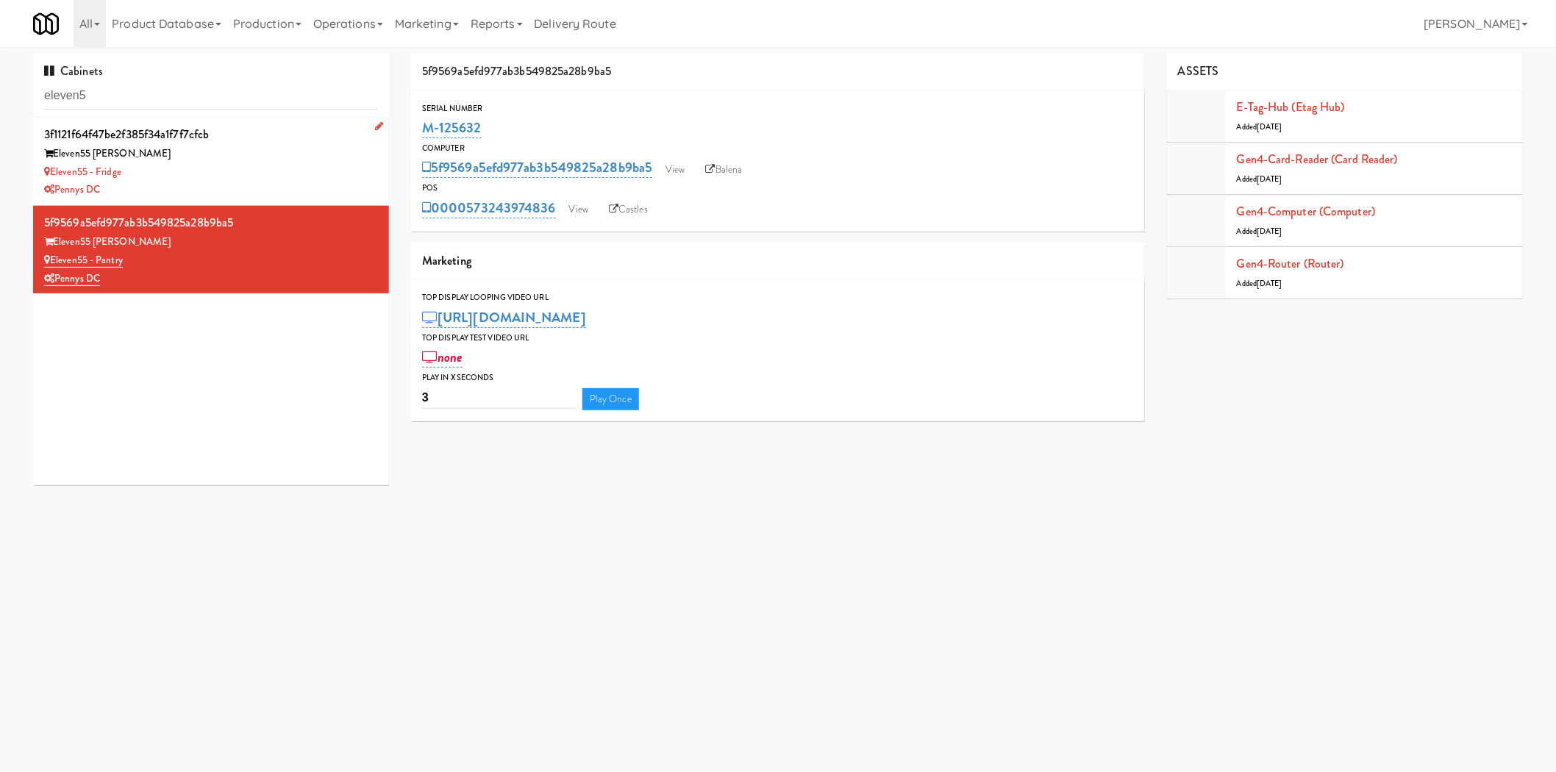
click at [193, 173] on div "Eleven55 - Fridge" at bounding box center [211, 172] width 334 height 18
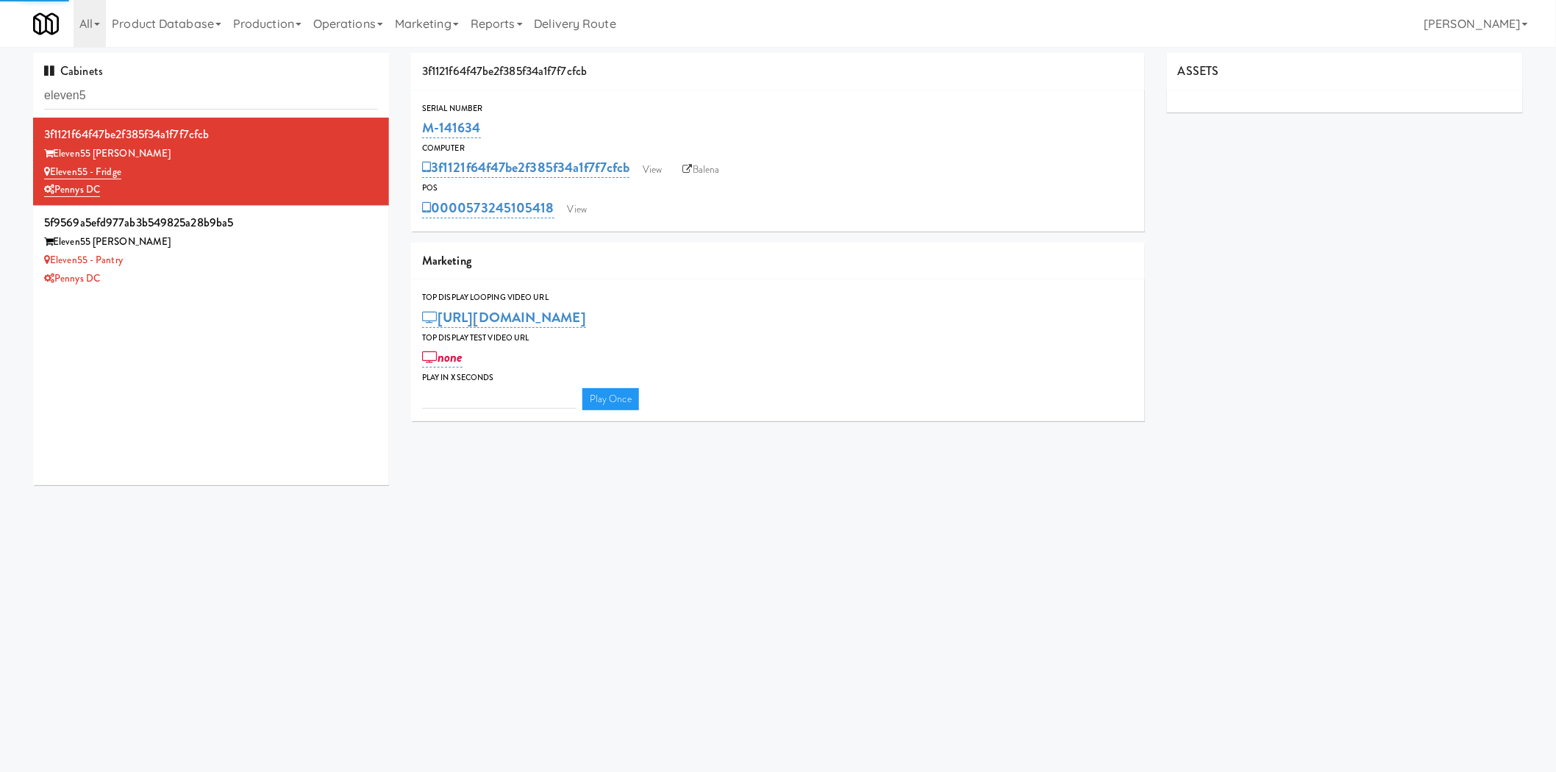
type input "3"
click at [573, 207] on link "View" at bounding box center [577, 210] width 34 height 22
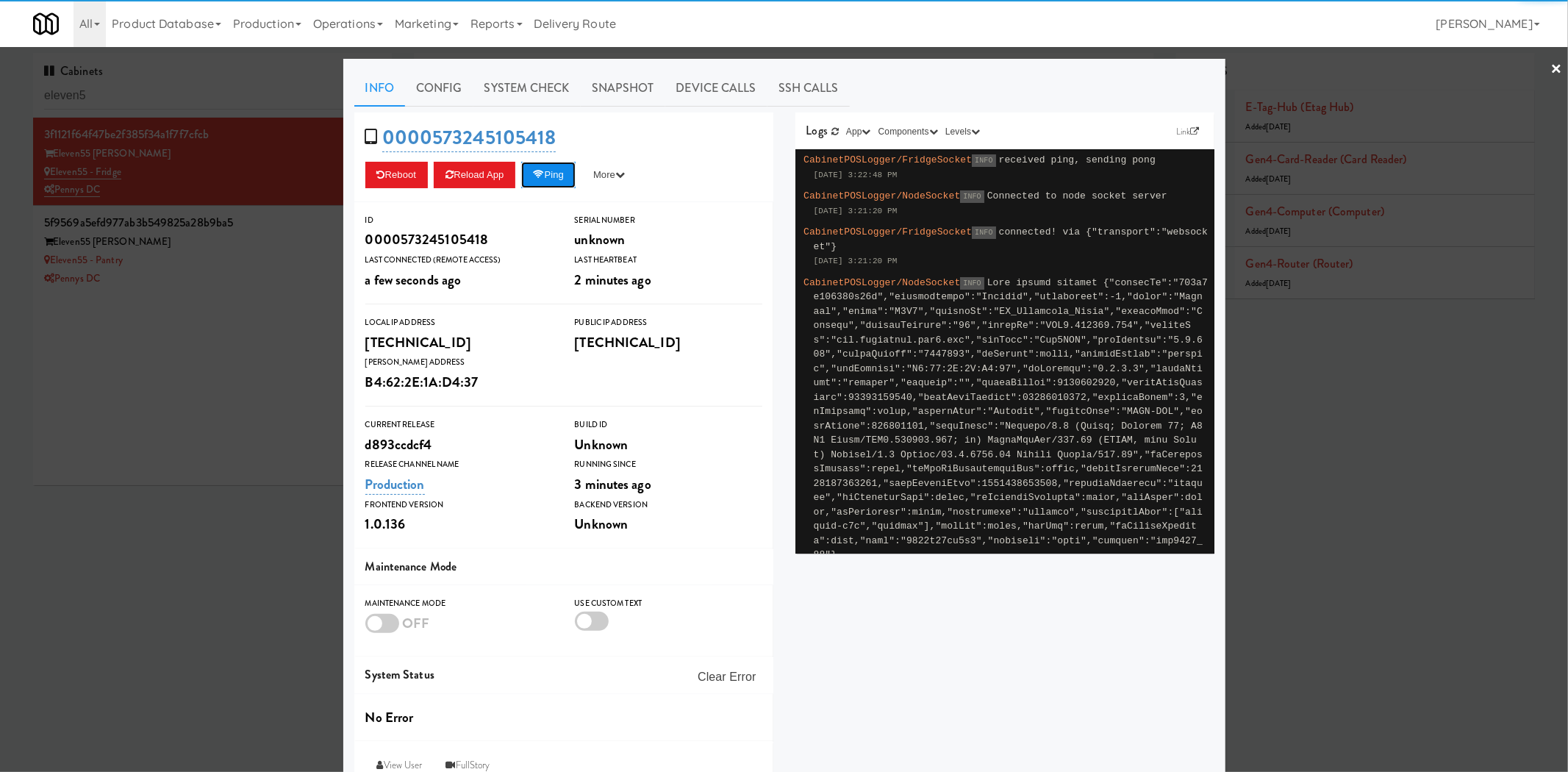
click at [546, 172] on button "Ping" at bounding box center [548, 175] width 54 height 26
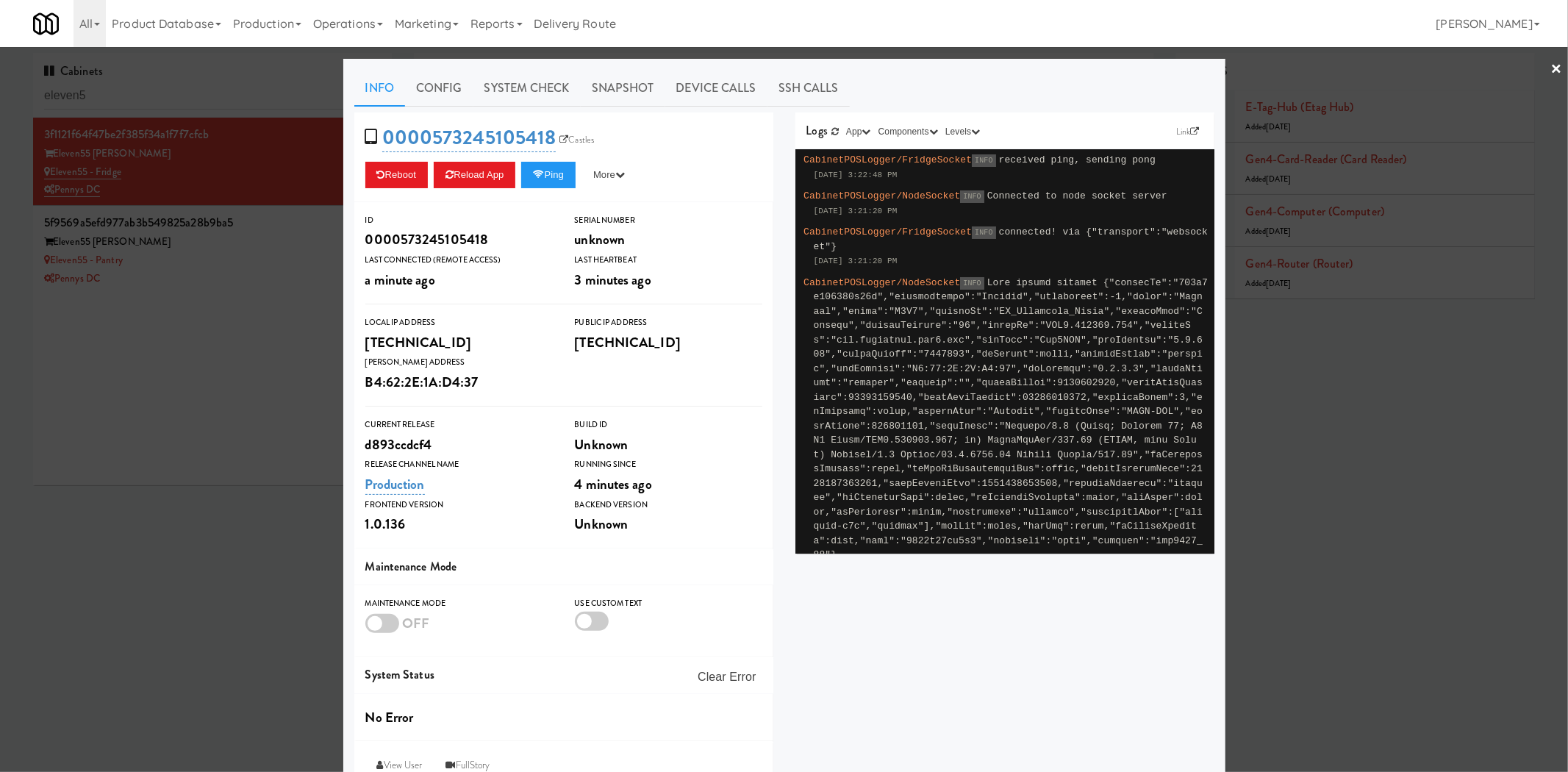
click at [233, 273] on div at bounding box center [784, 386] width 1568 height 772
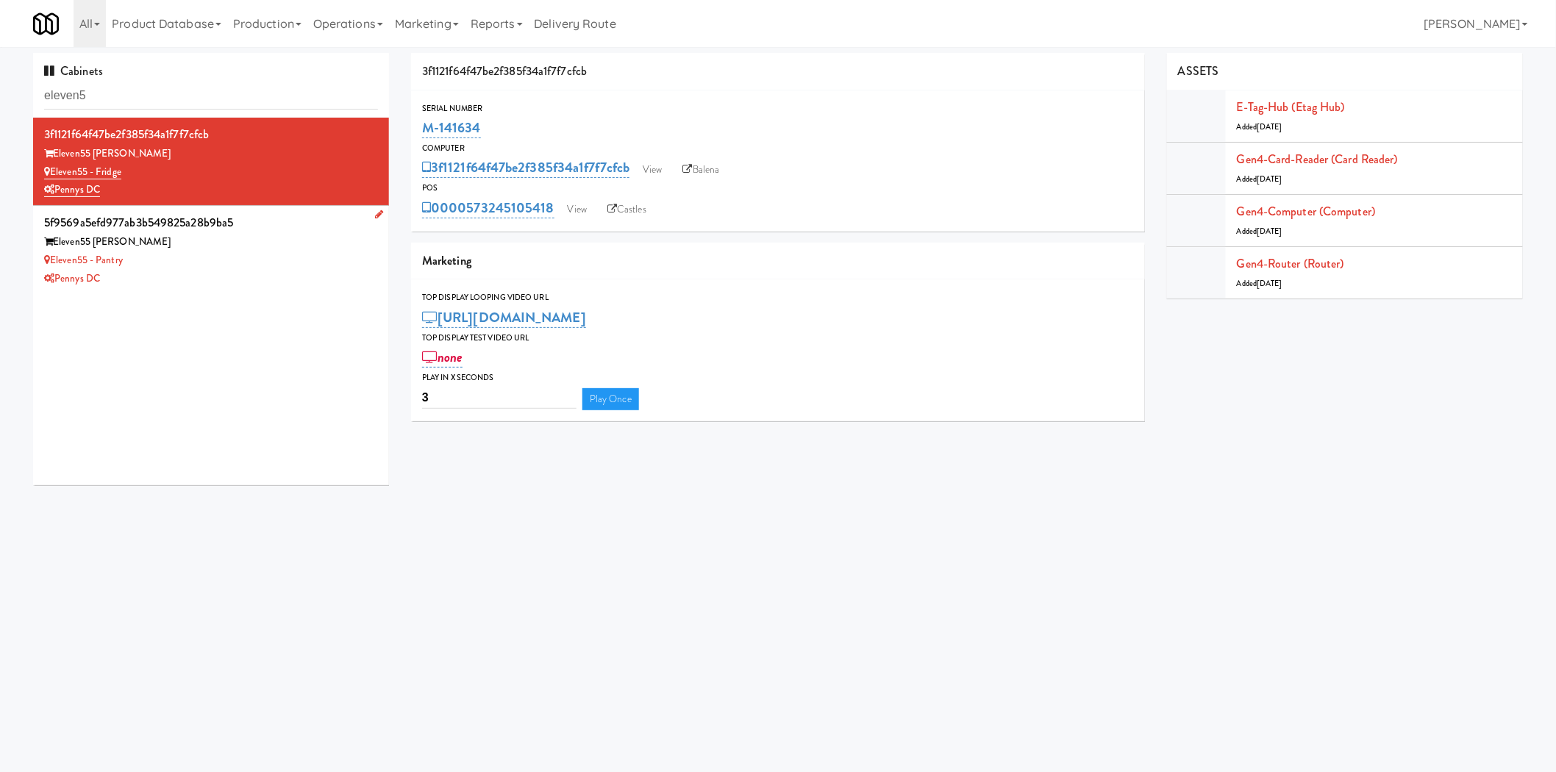
click at [230, 273] on div "Pennys DC" at bounding box center [211, 279] width 334 height 18
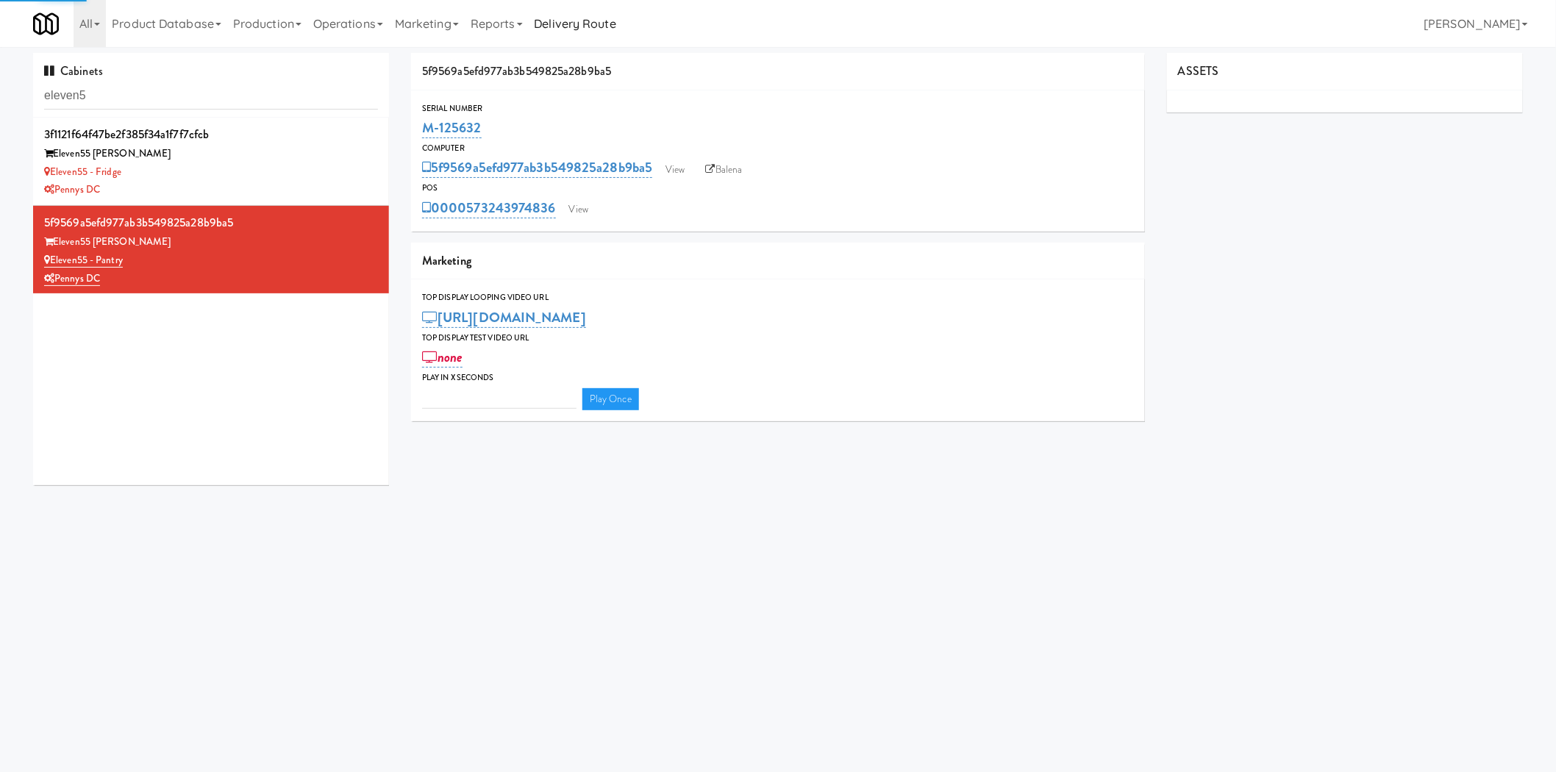
type input "3"
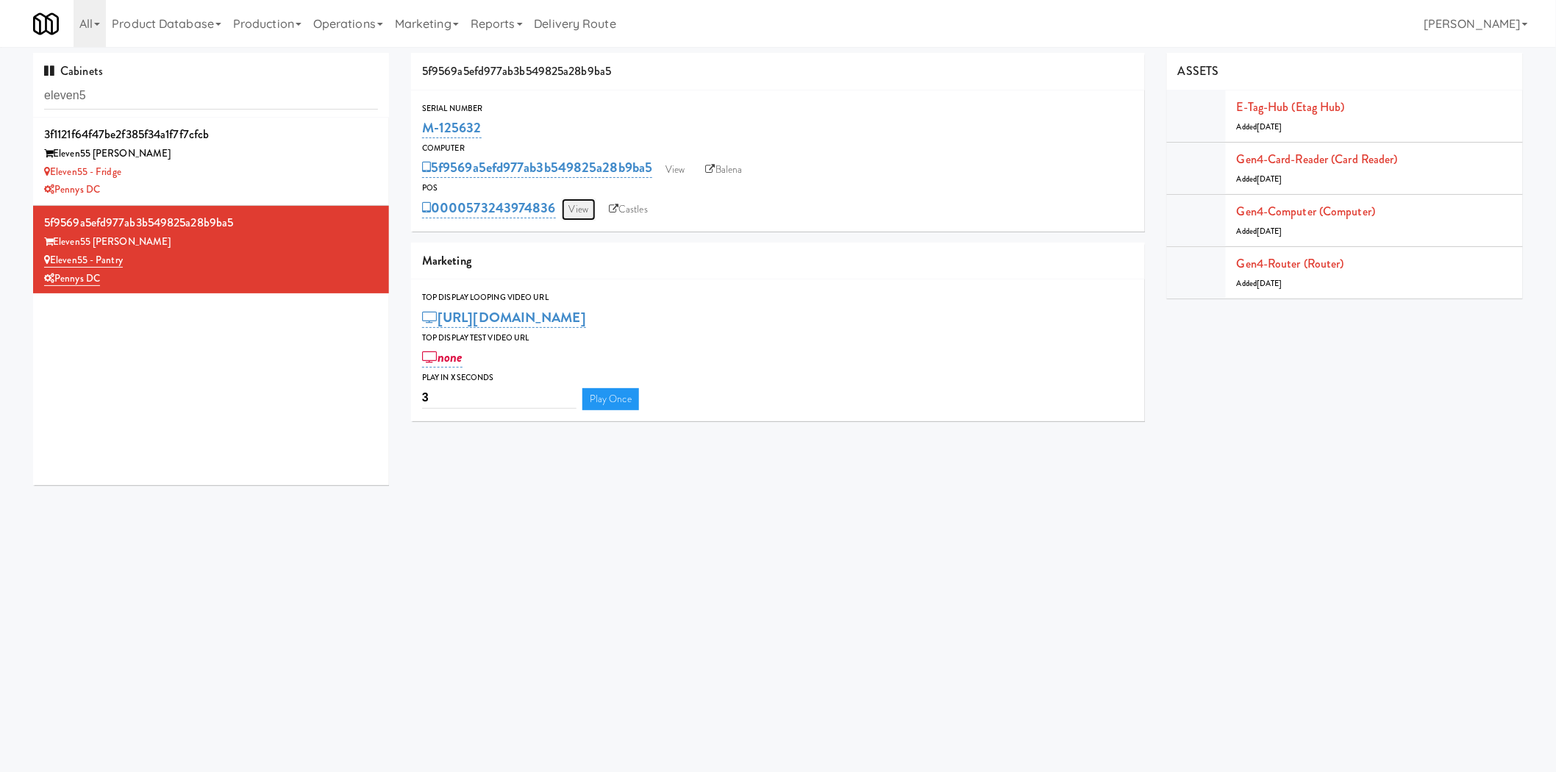
click at [584, 217] on link "View" at bounding box center [579, 210] width 34 height 22
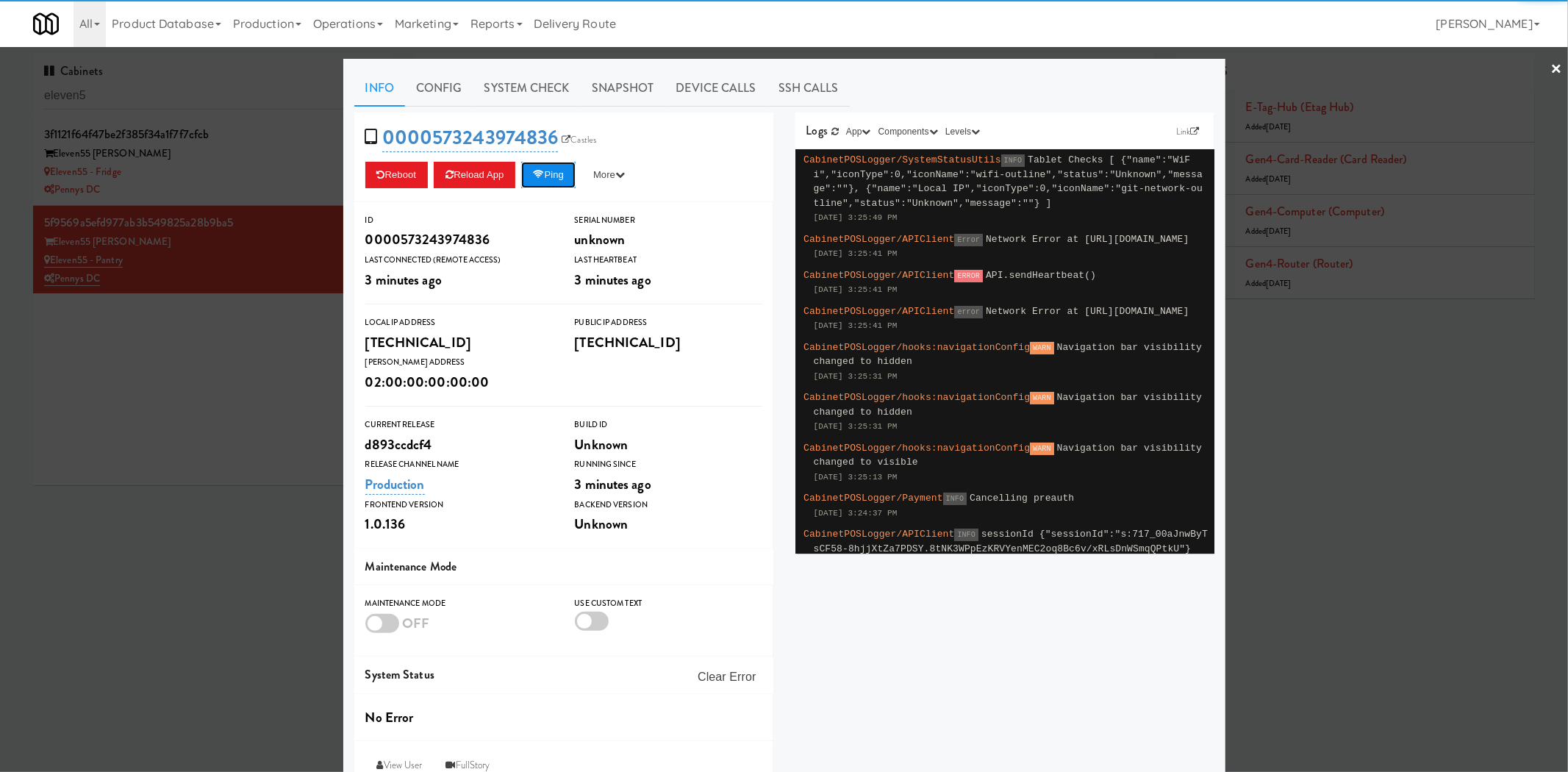
click at [557, 173] on button "Ping" at bounding box center [548, 175] width 54 height 26
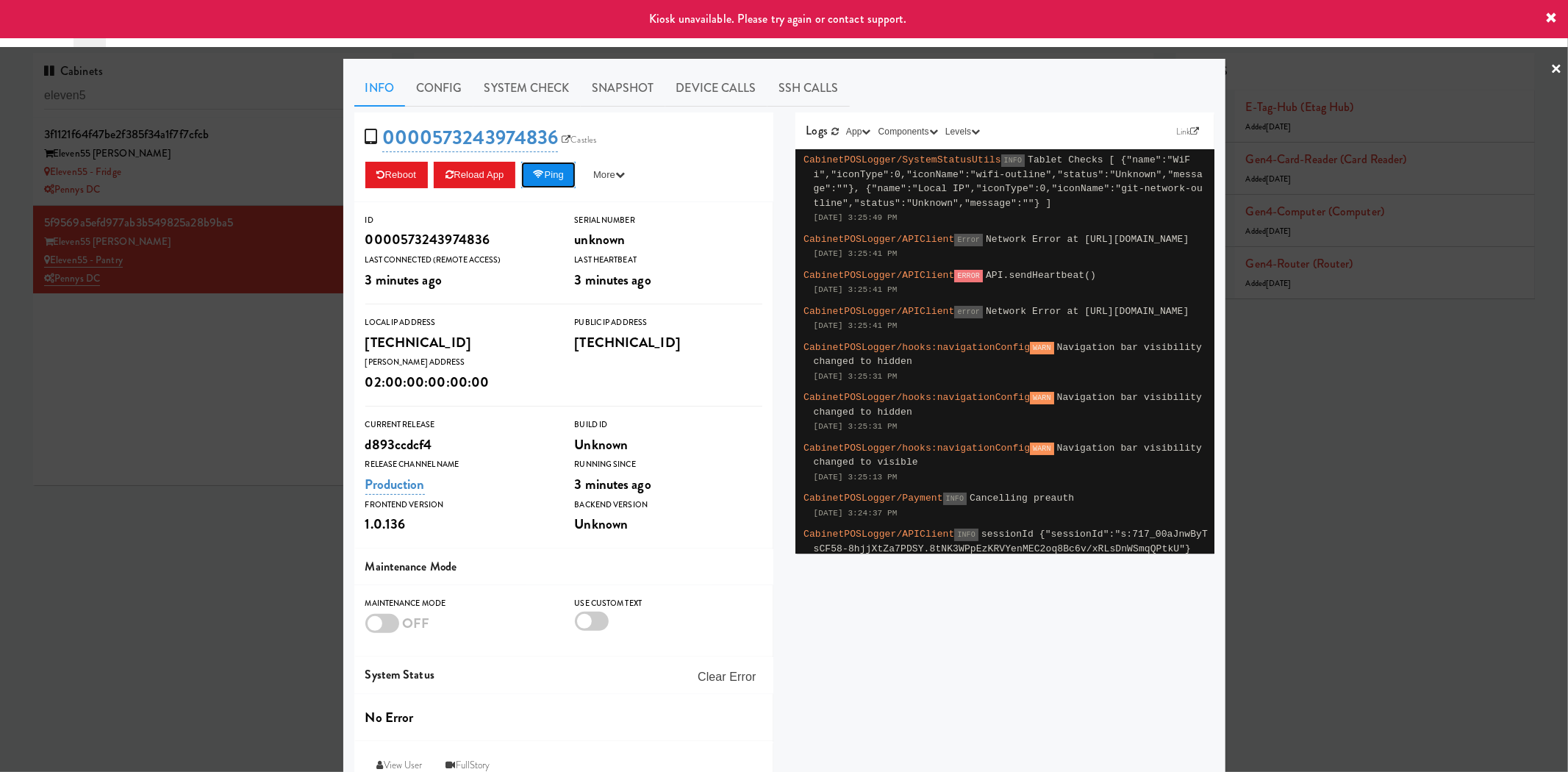
click at [557, 173] on button "Ping" at bounding box center [548, 175] width 54 height 26
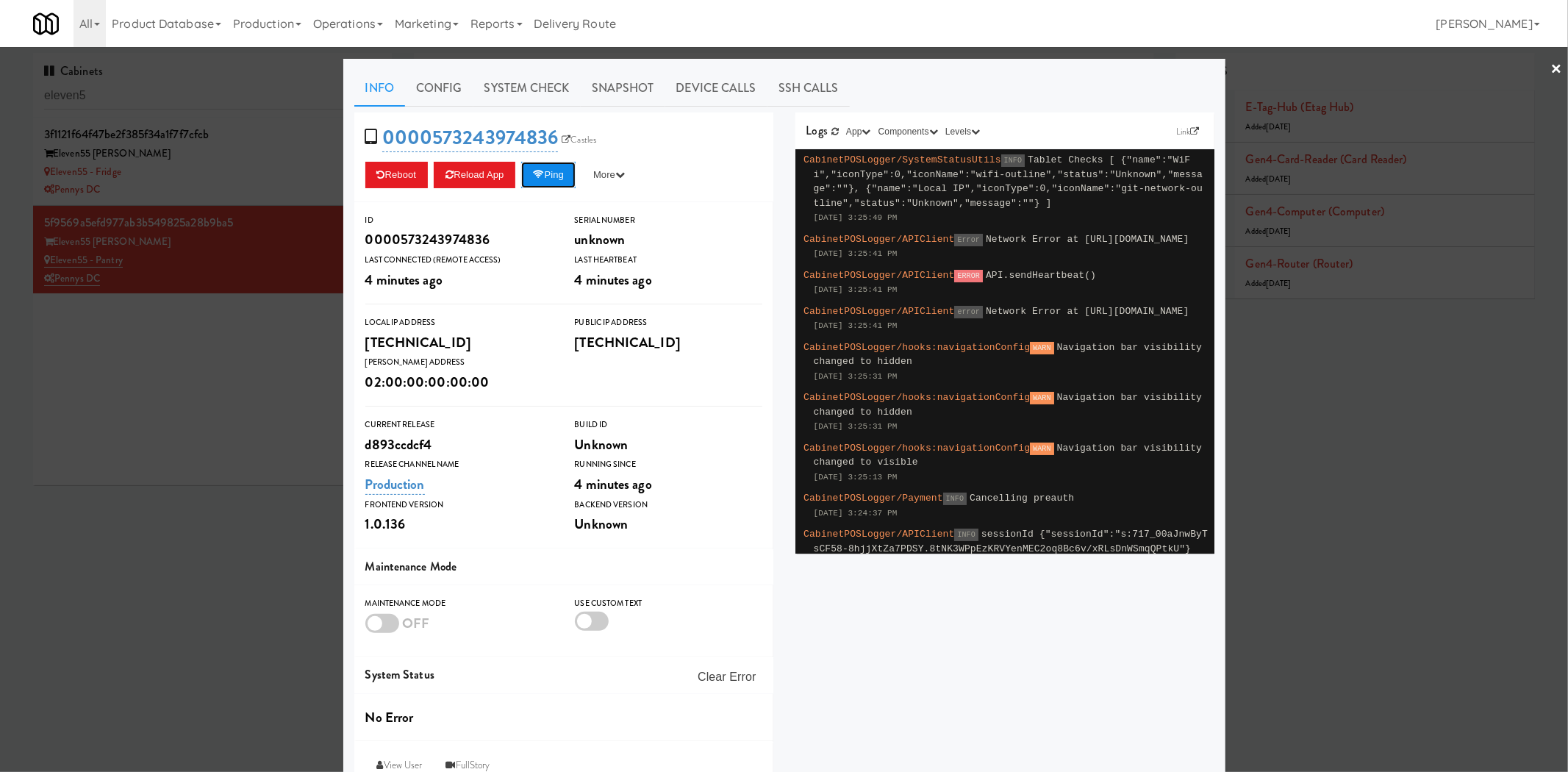
click at [556, 167] on button "Ping" at bounding box center [548, 175] width 54 height 26
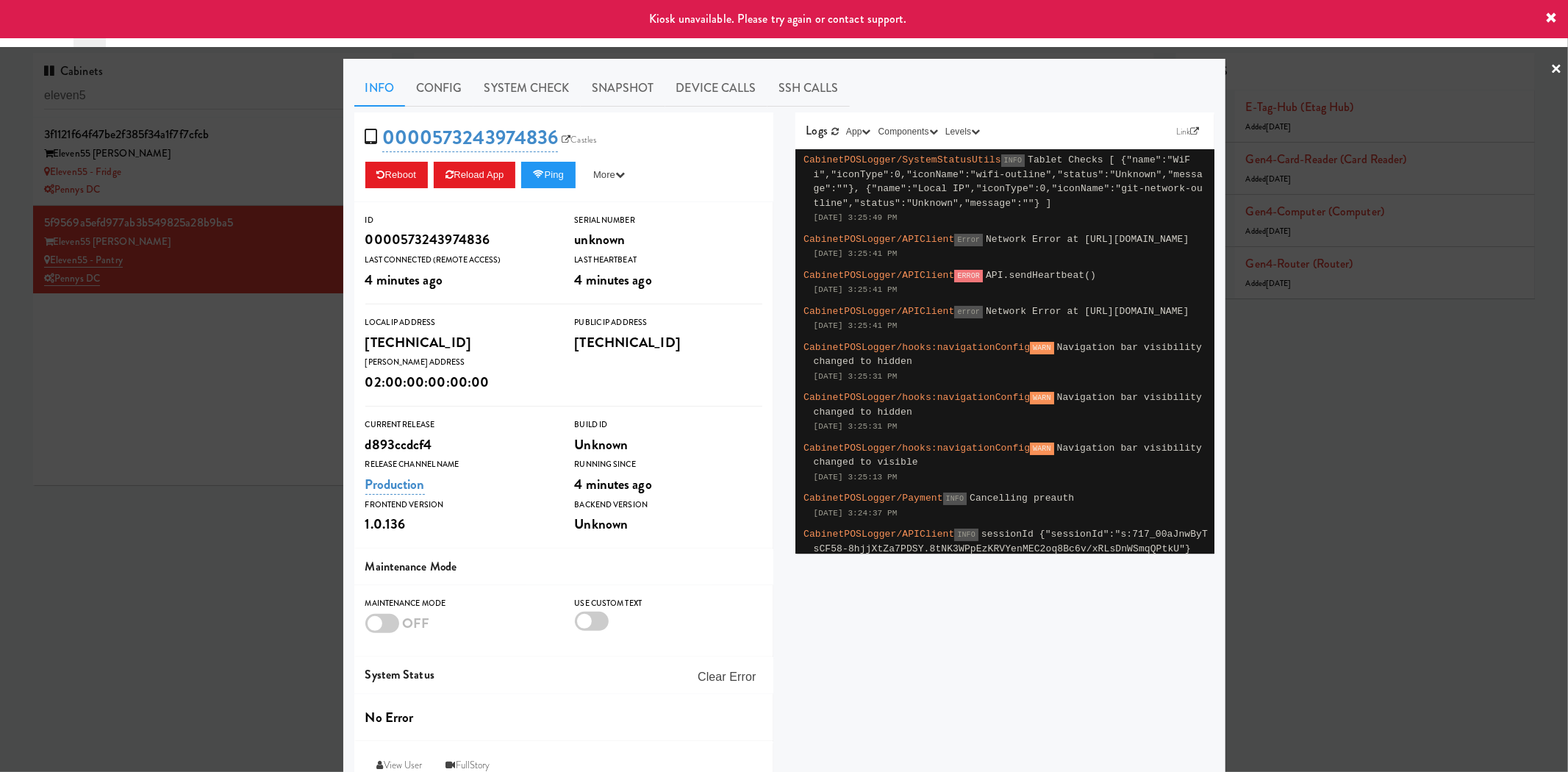
click at [179, 324] on div at bounding box center [784, 386] width 1568 height 772
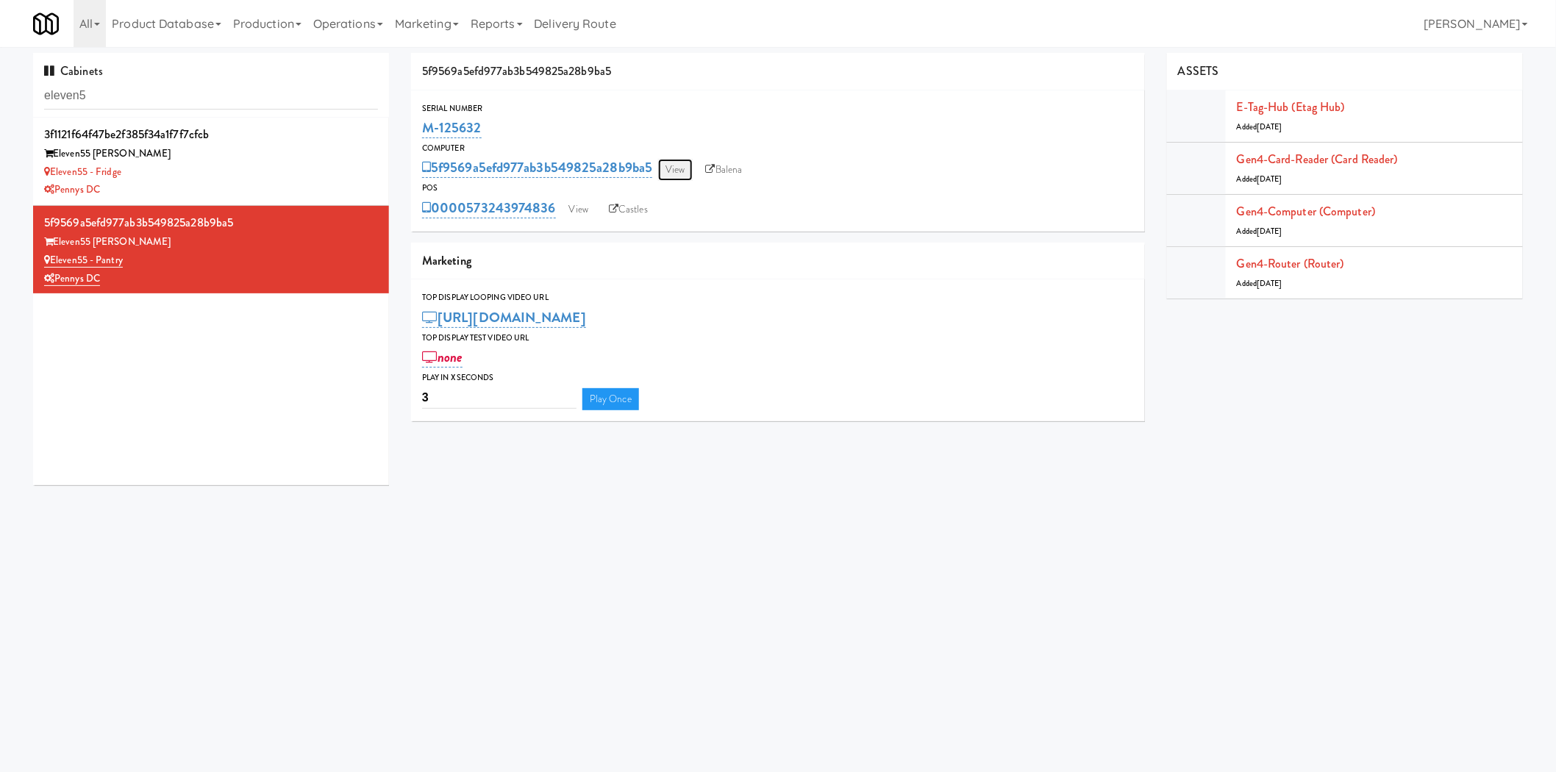
click at [689, 165] on link "View" at bounding box center [675, 170] width 34 height 22
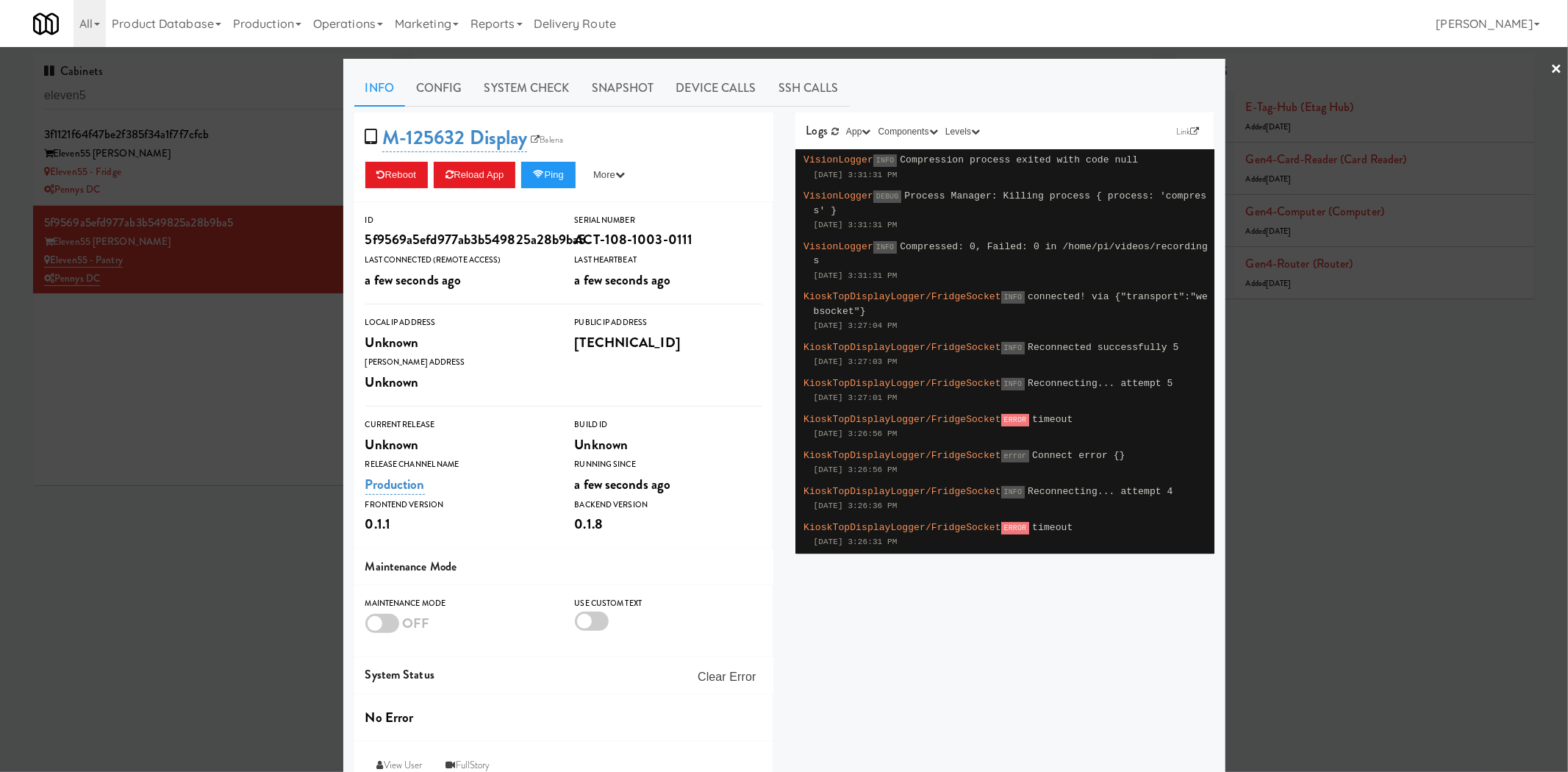
click at [559, 188] on div "M-125632 Display Balena Reboot Reload App Ping More Ping Server Restart Server …" at bounding box center [563, 157] width 419 height 90
click at [559, 182] on button "Ping" at bounding box center [548, 175] width 54 height 26
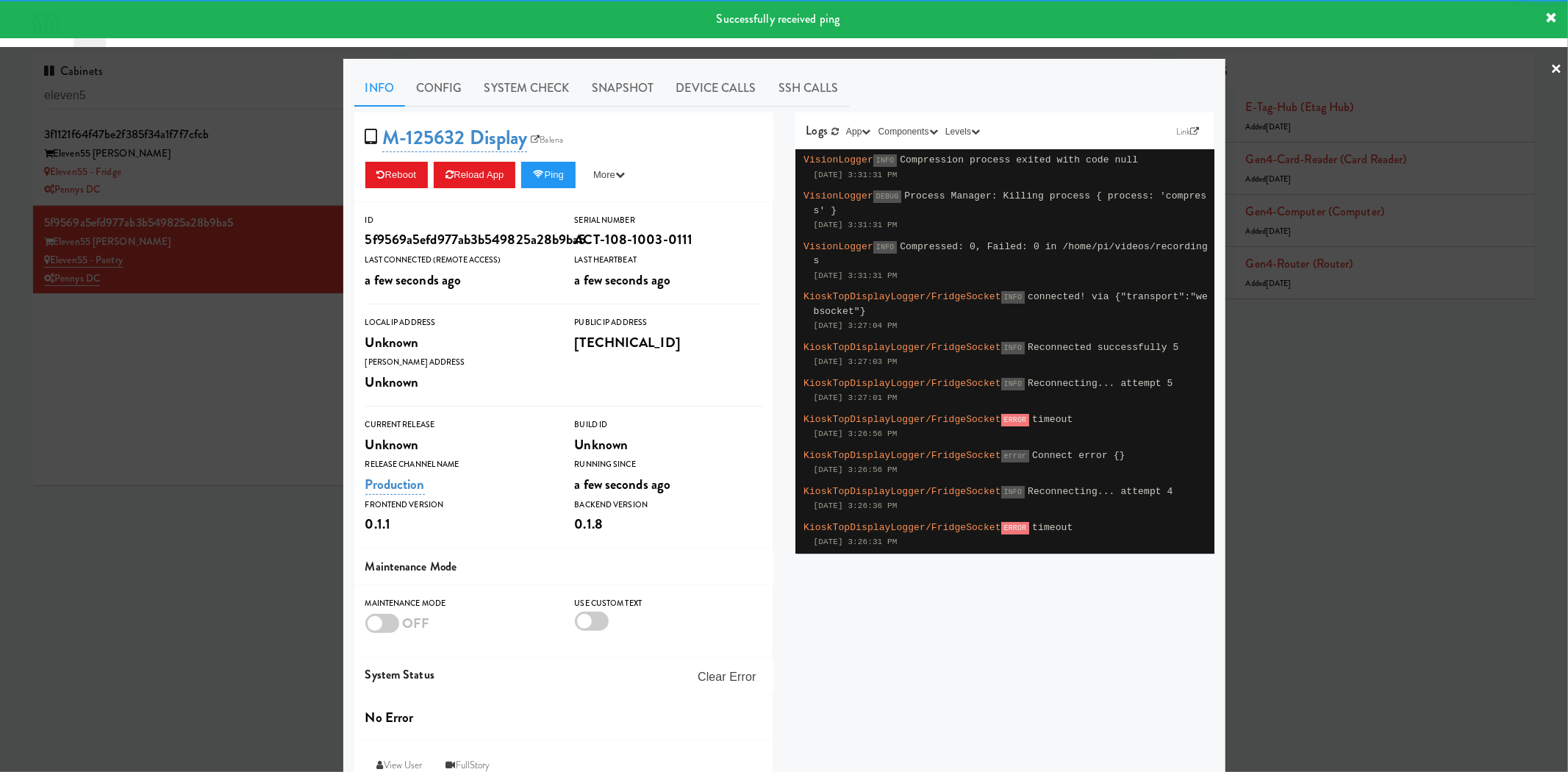
click at [229, 387] on div at bounding box center [784, 386] width 1568 height 772
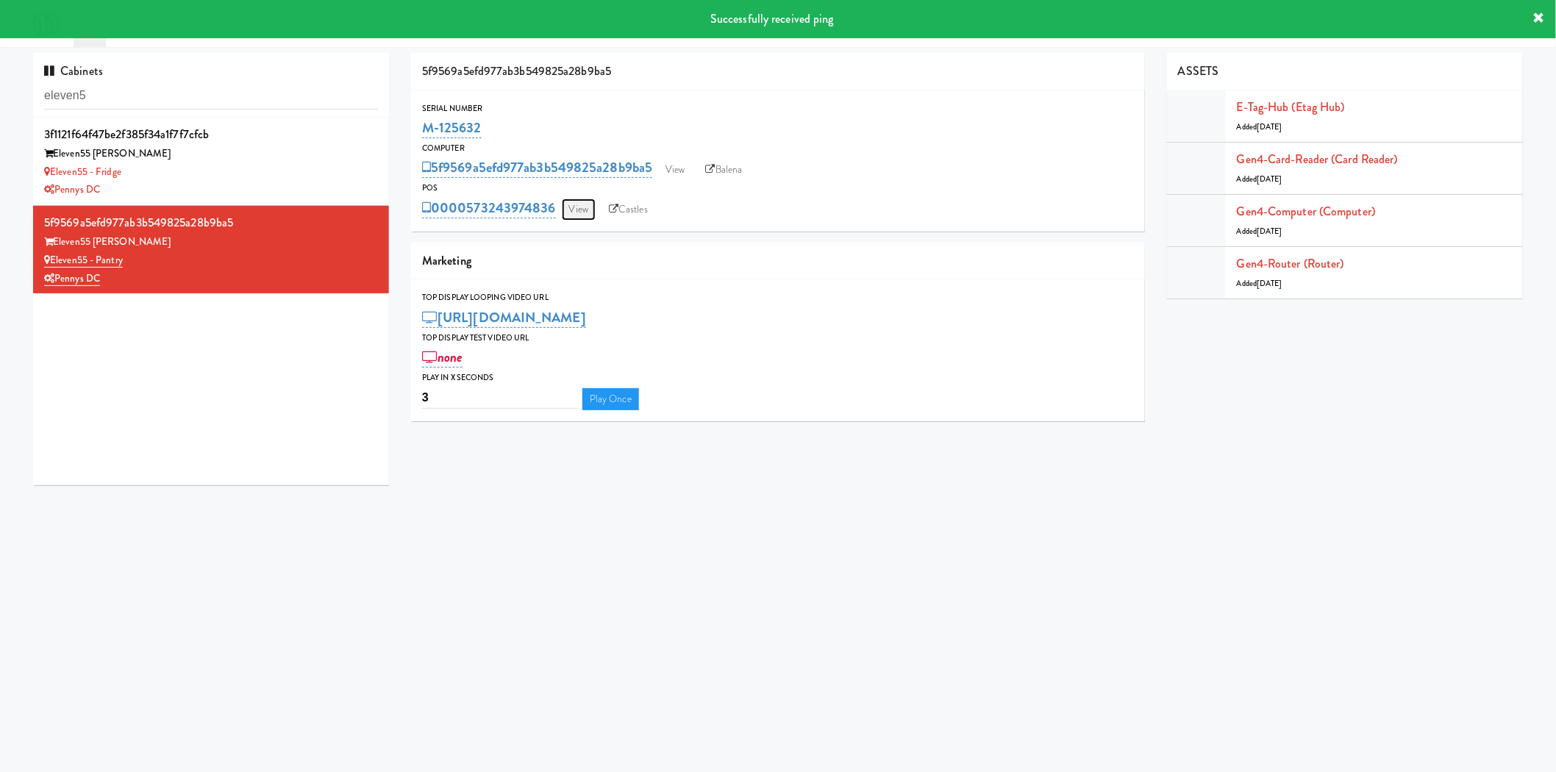
click at [582, 207] on link "View" at bounding box center [579, 210] width 34 height 22
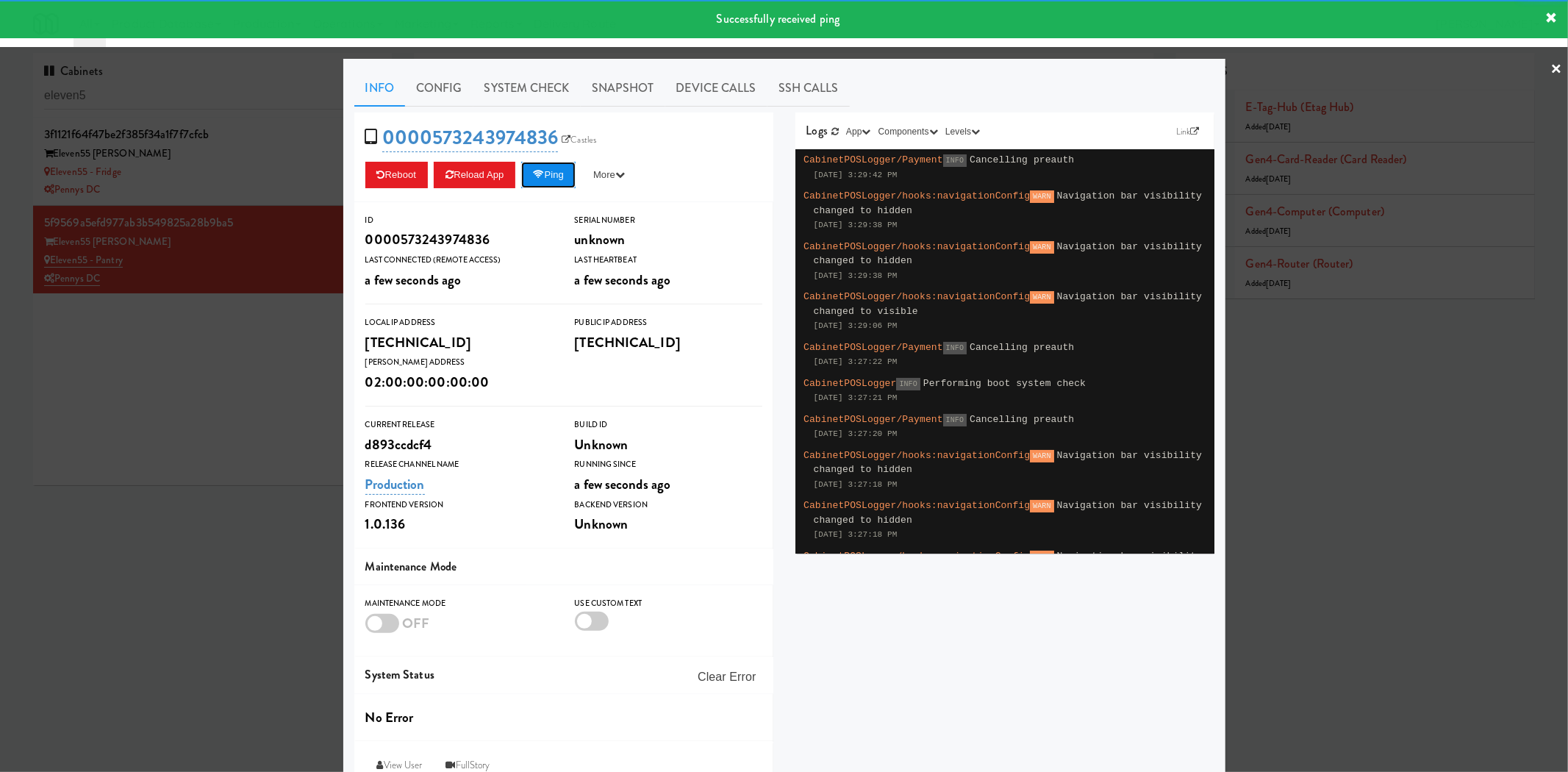
click at [543, 166] on button "Ping" at bounding box center [548, 175] width 54 height 26
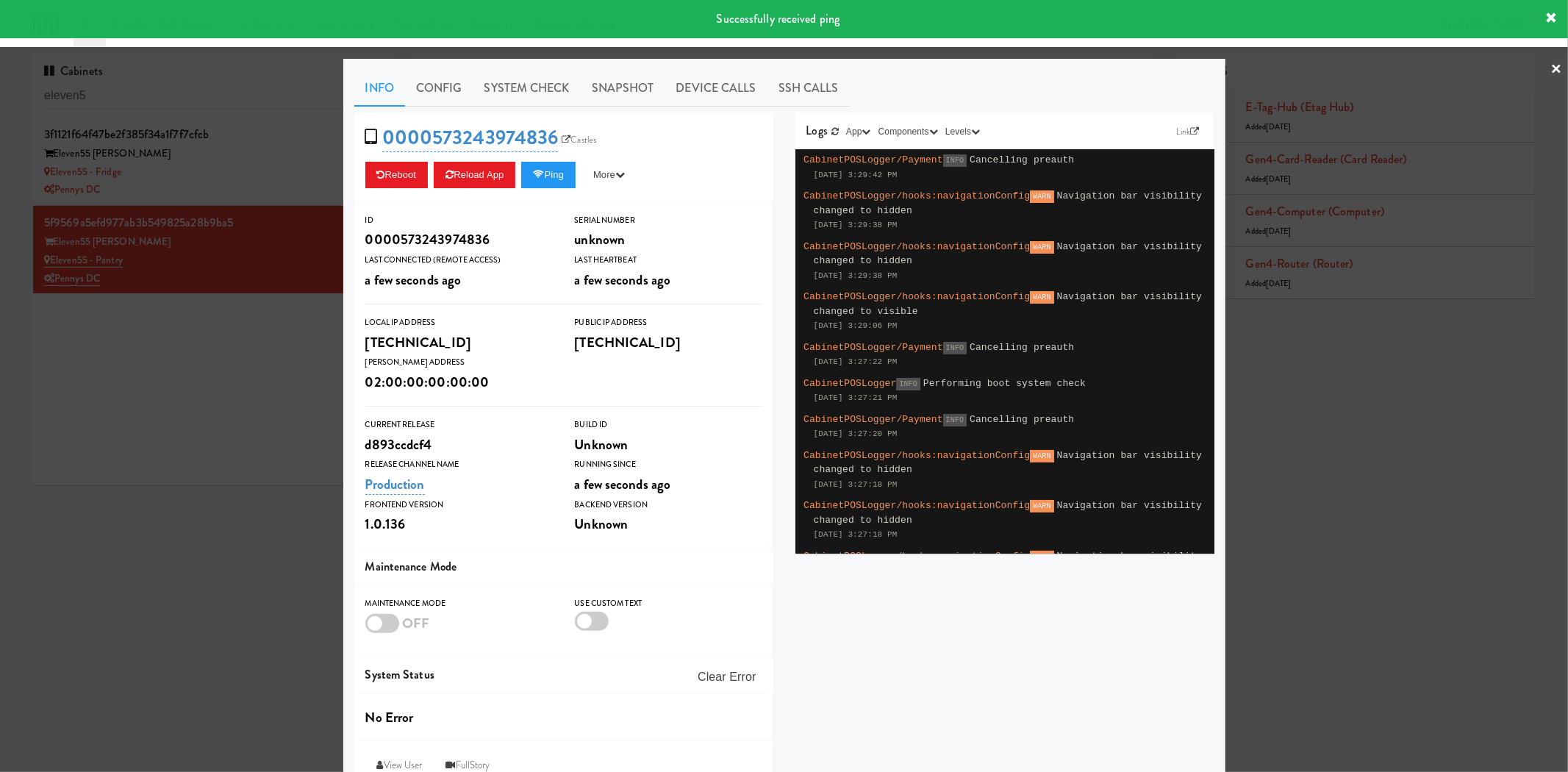
click at [111, 382] on div at bounding box center [784, 386] width 1568 height 772
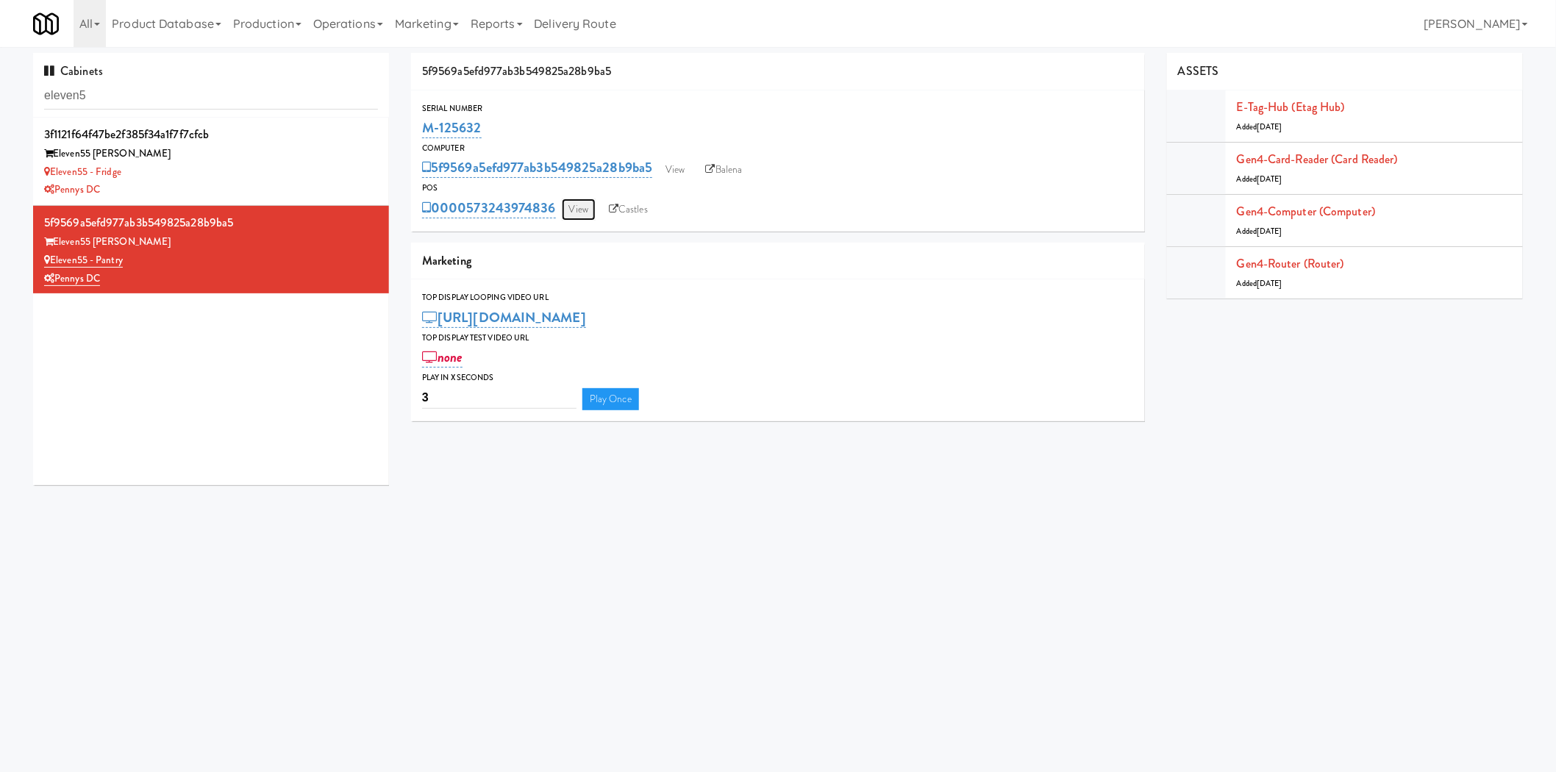
click at [584, 204] on link "View" at bounding box center [579, 210] width 34 height 22
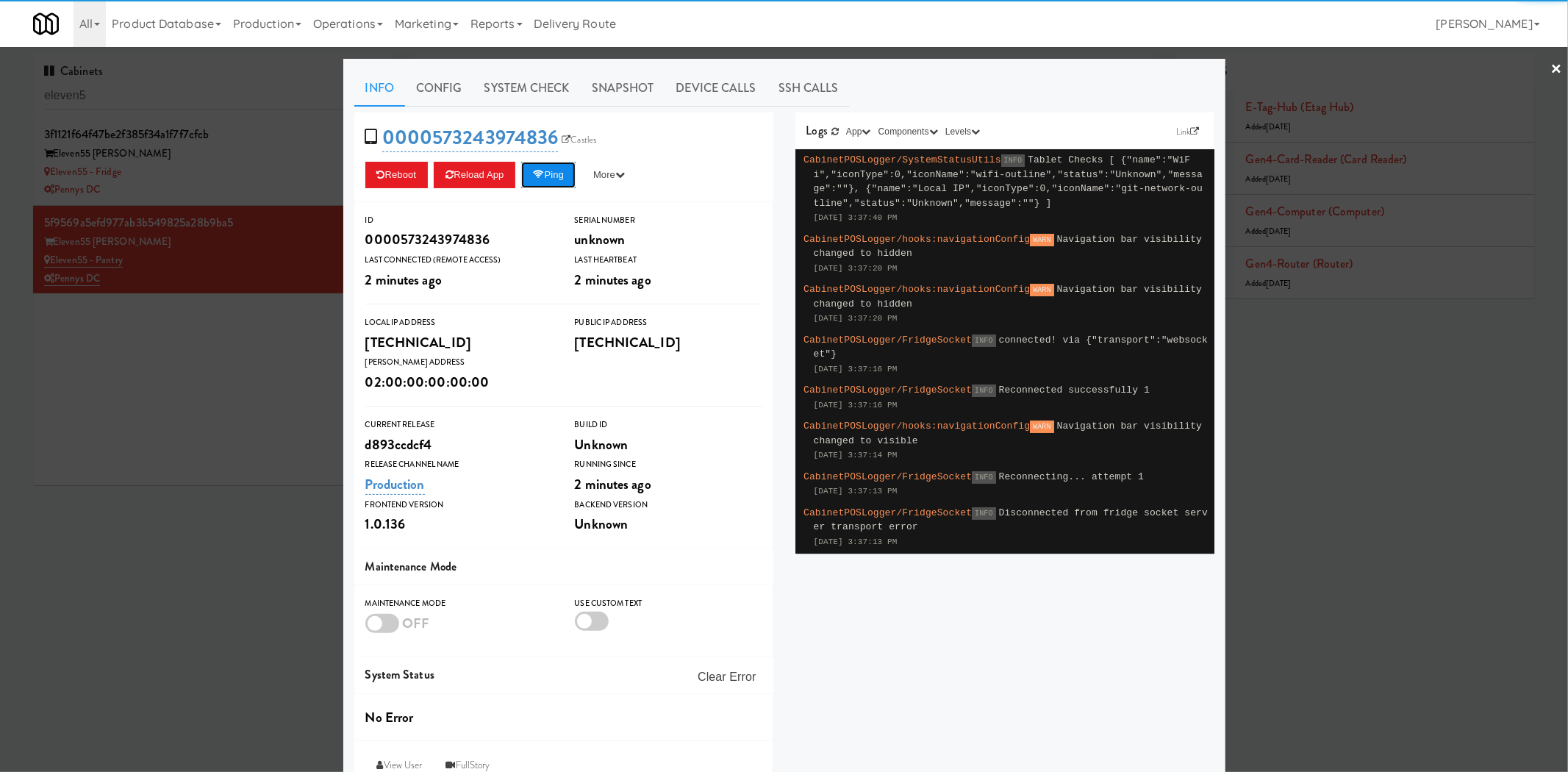
click at [553, 180] on button "Ping" at bounding box center [548, 175] width 54 height 26
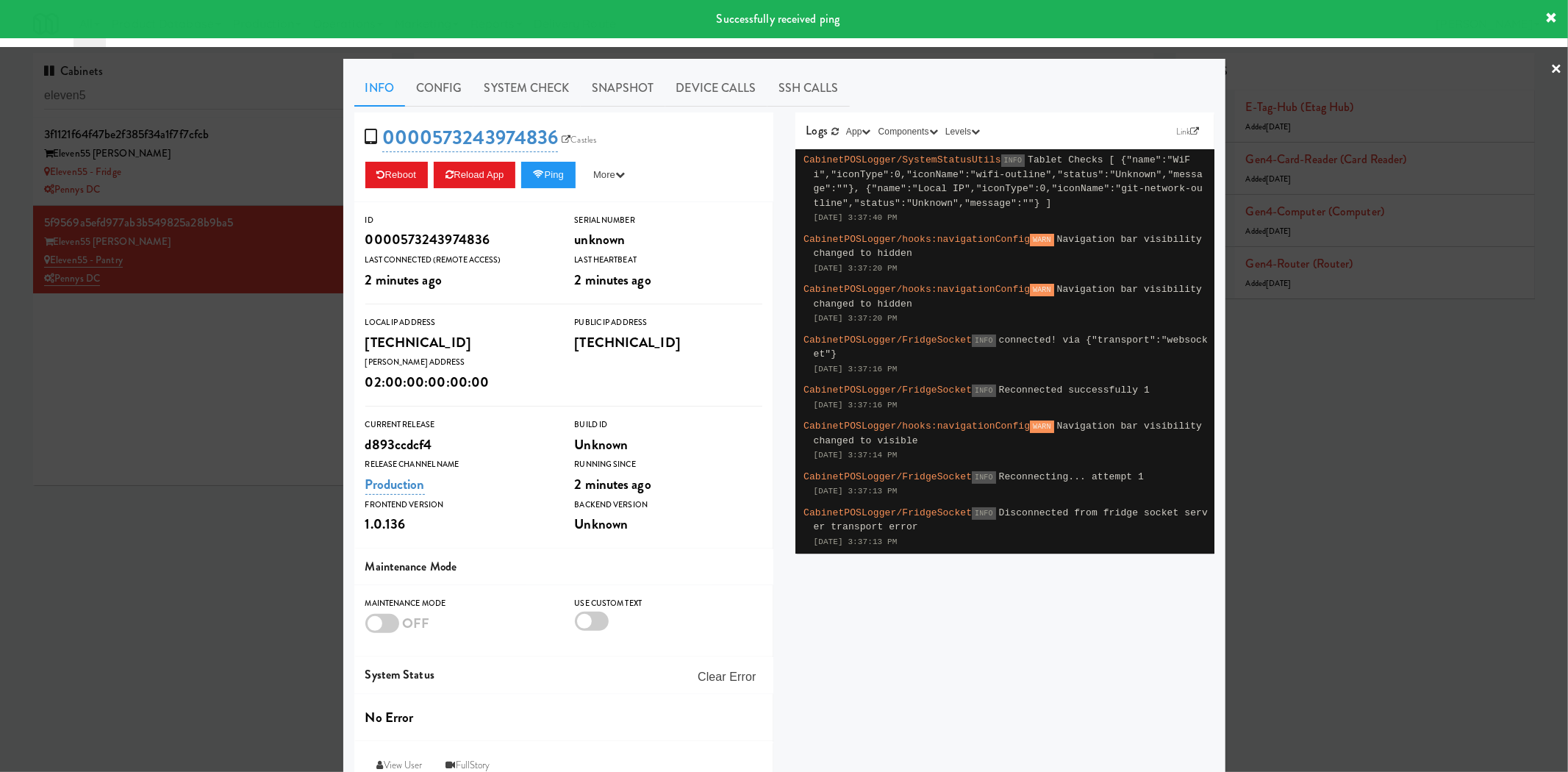
click at [140, 371] on div at bounding box center [784, 386] width 1568 height 772
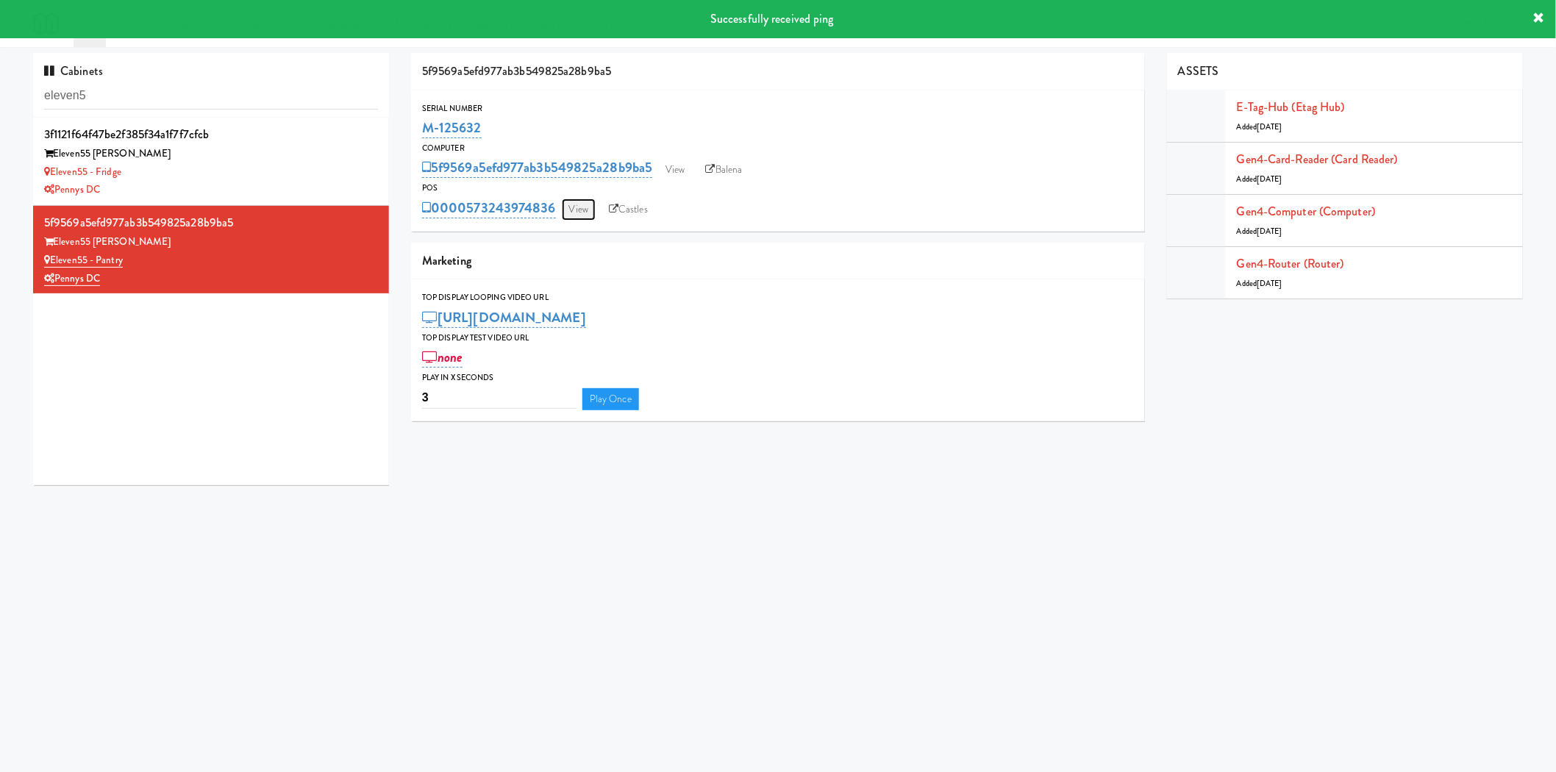
click at [575, 202] on link "View" at bounding box center [579, 210] width 34 height 22
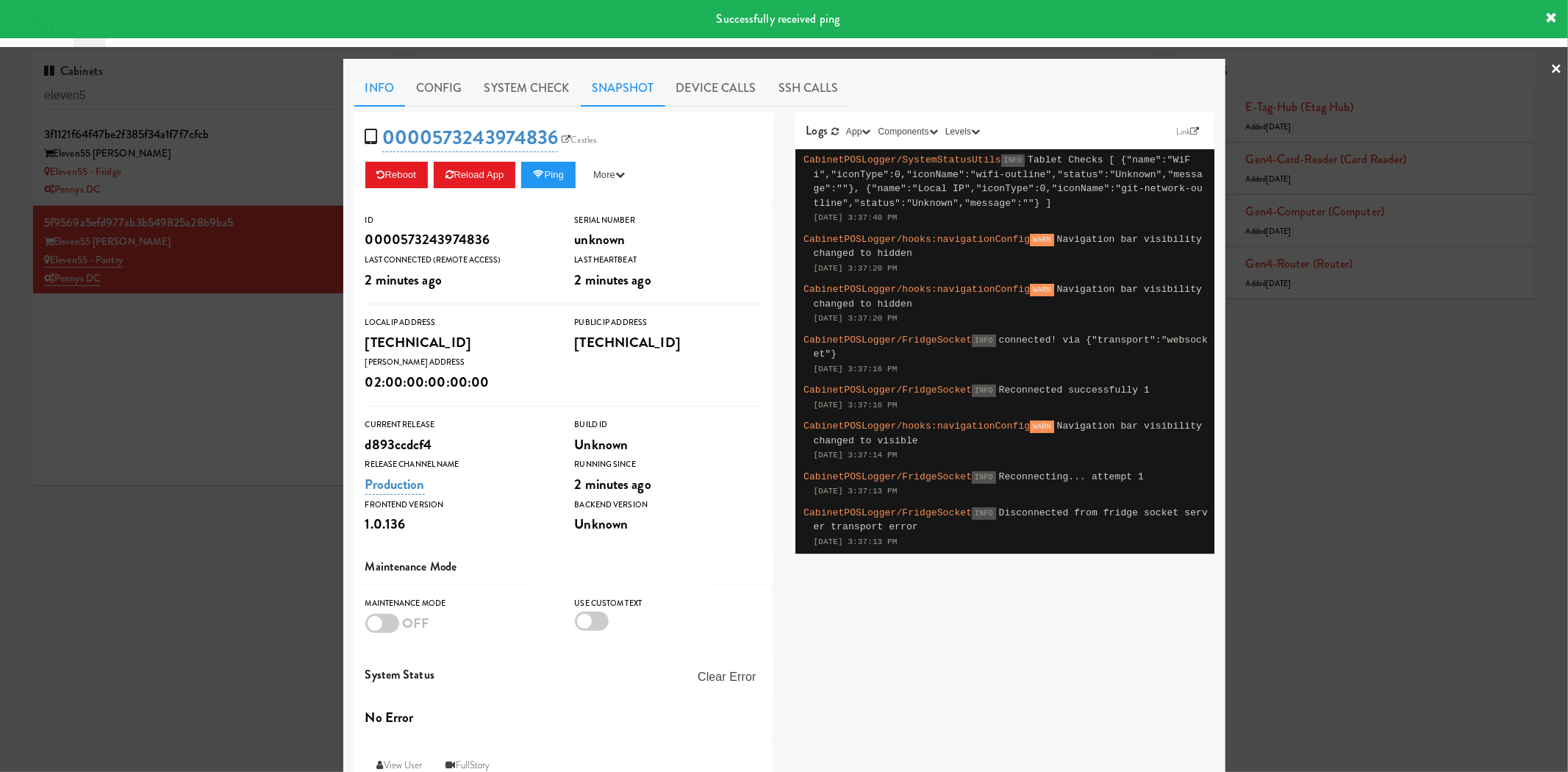
click at [618, 88] on link "Snapshot" at bounding box center [623, 88] width 85 height 37
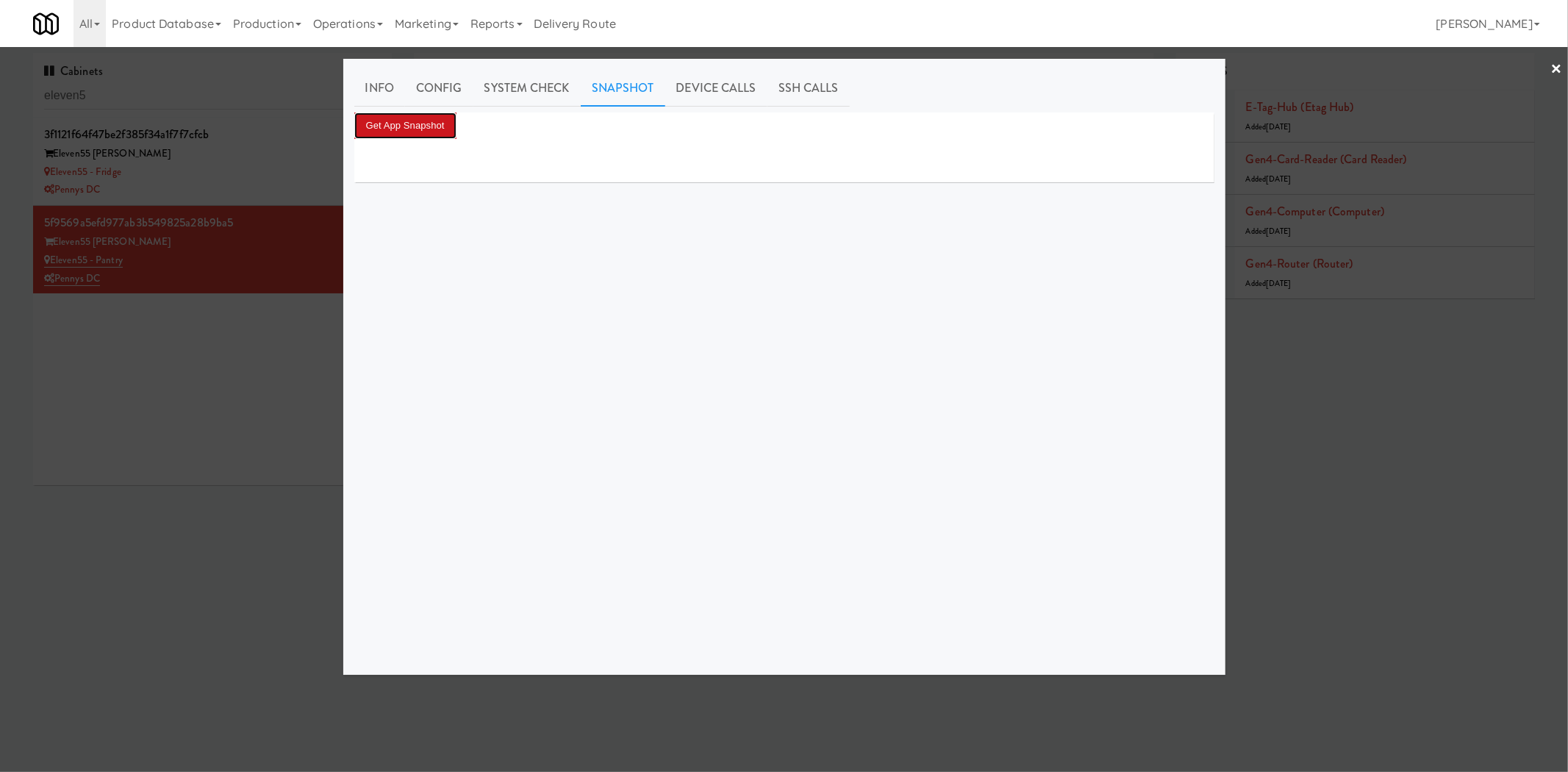
click at [423, 134] on button "Get App Snapshot" at bounding box center [405, 125] width 102 height 26
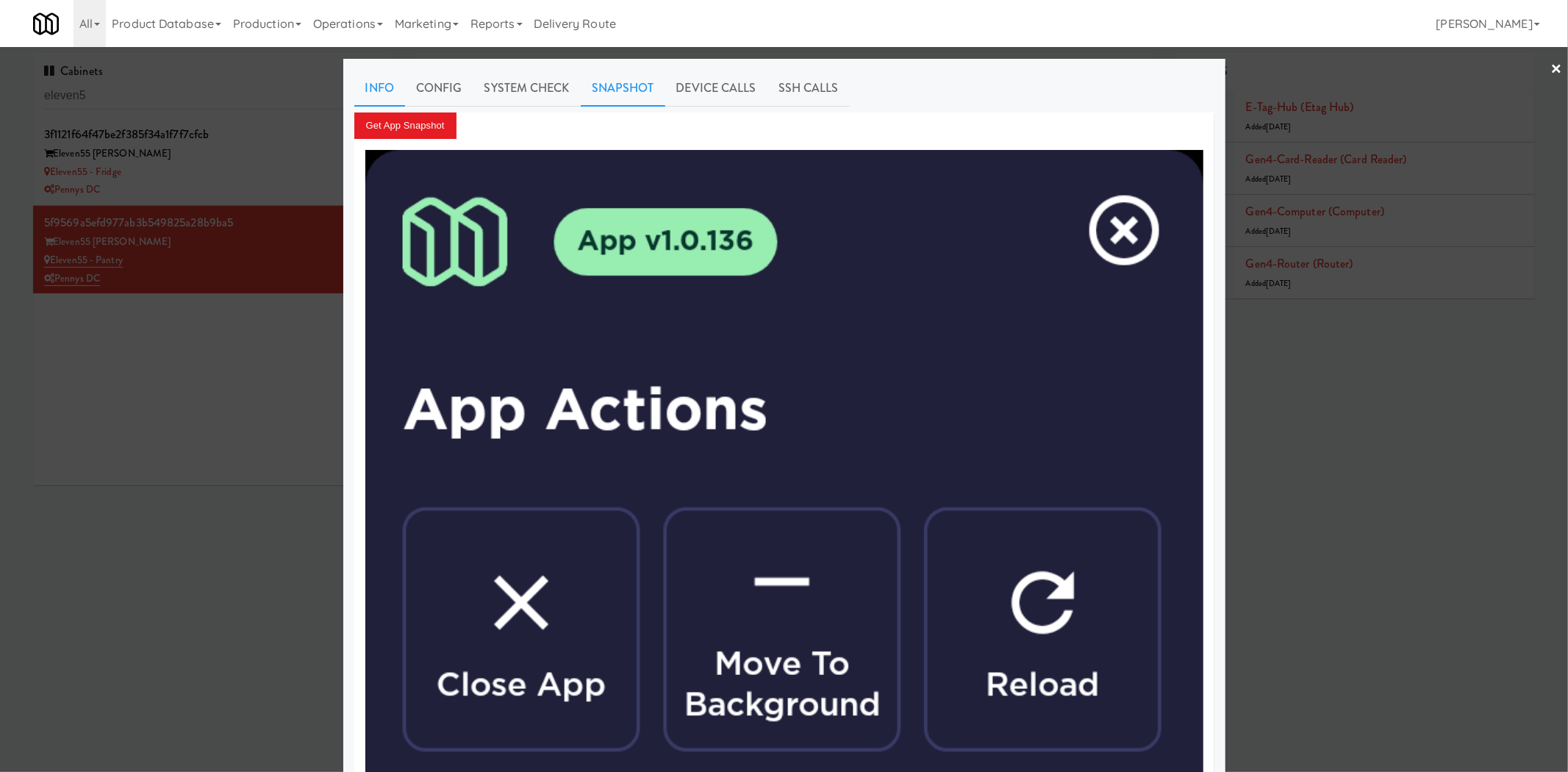
click at [368, 82] on link "Info" at bounding box center [379, 88] width 51 height 37
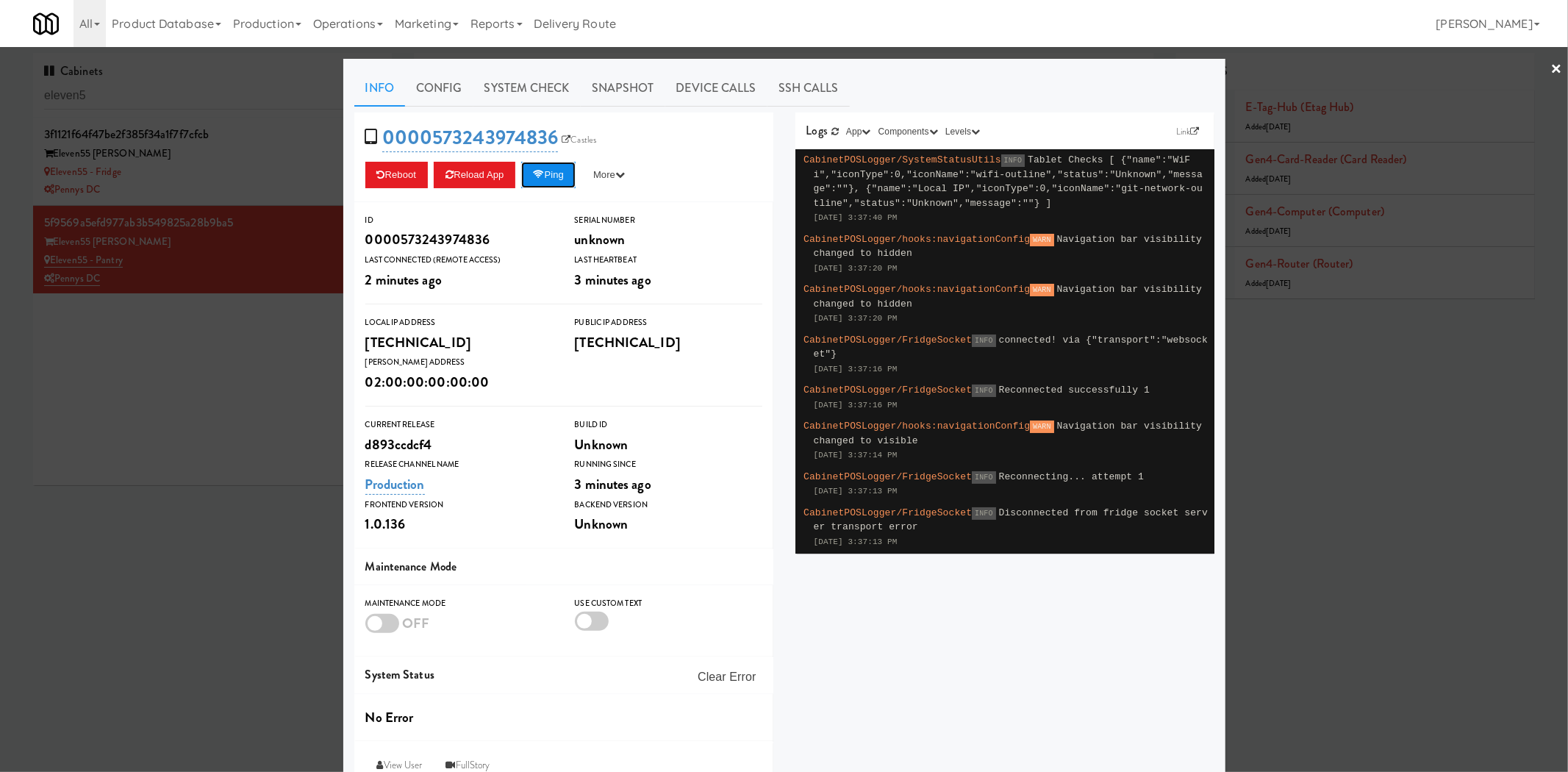
click at [555, 177] on button "Ping" at bounding box center [548, 175] width 54 height 26
click at [598, 93] on link "Snapshot" at bounding box center [623, 88] width 85 height 37
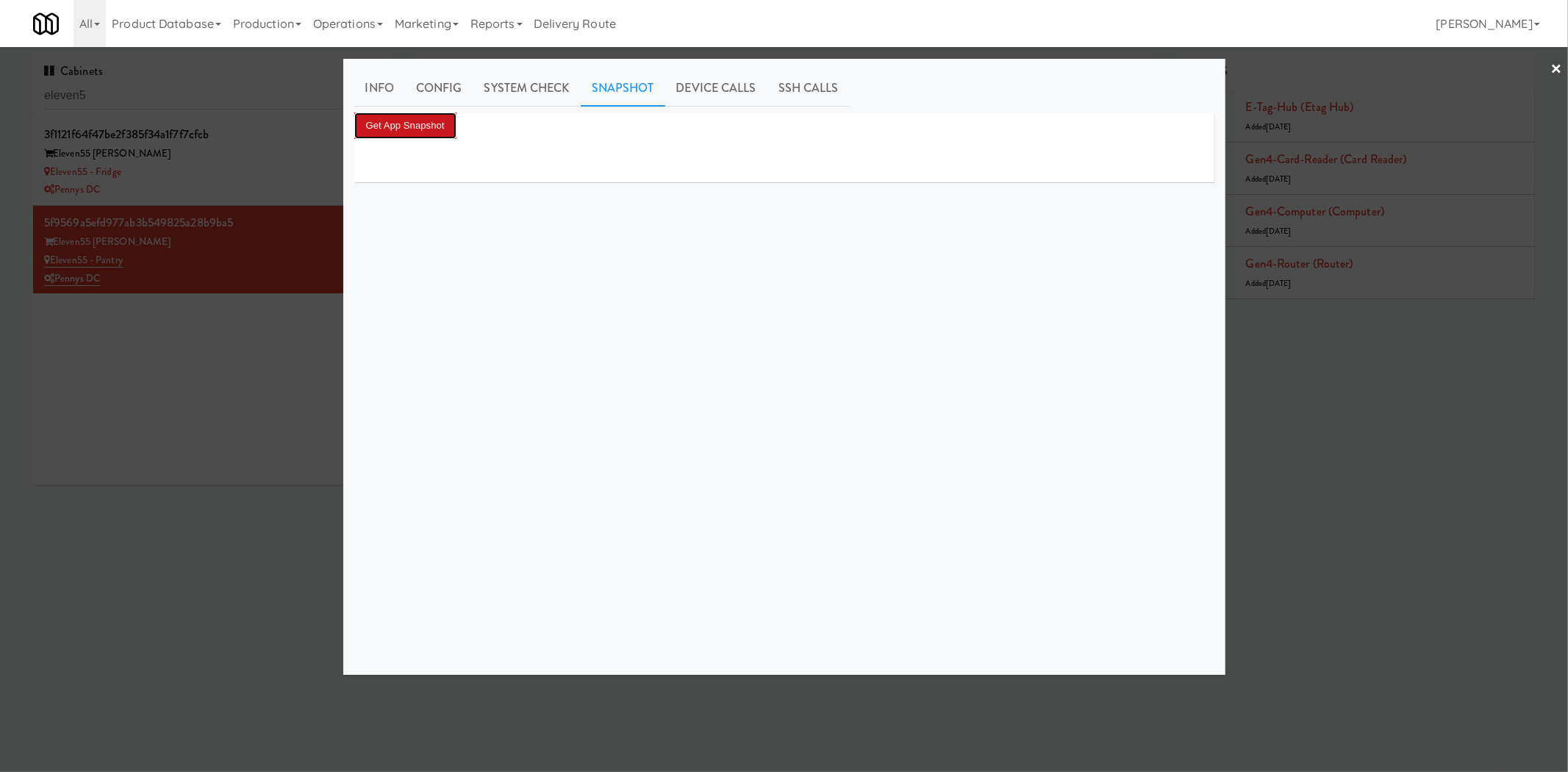
click at [388, 129] on button "Get App Snapshot" at bounding box center [405, 125] width 102 height 26
click at [377, 94] on link "Info" at bounding box center [379, 88] width 51 height 37
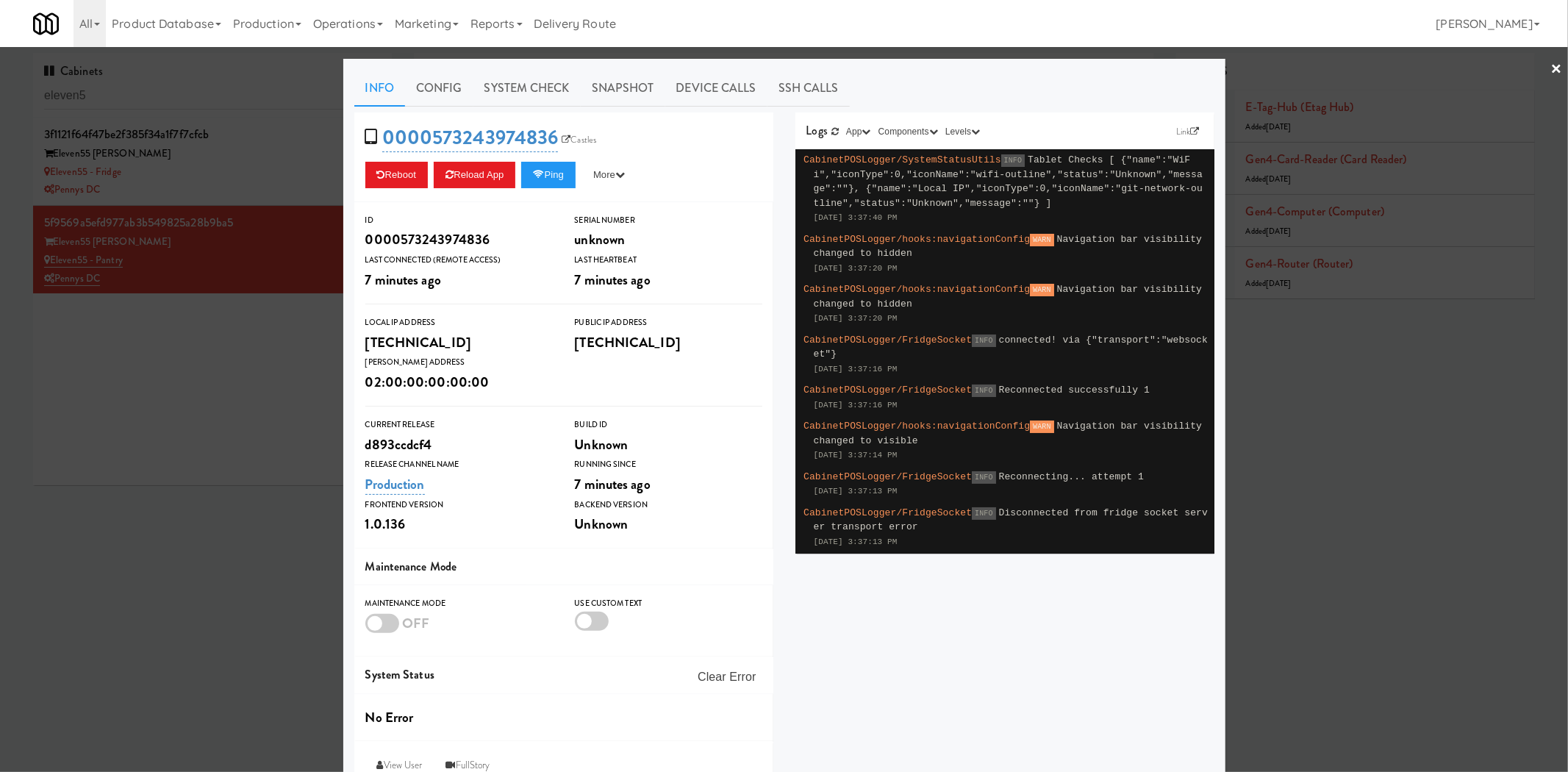
click at [173, 346] on div at bounding box center [784, 386] width 1568 height 772
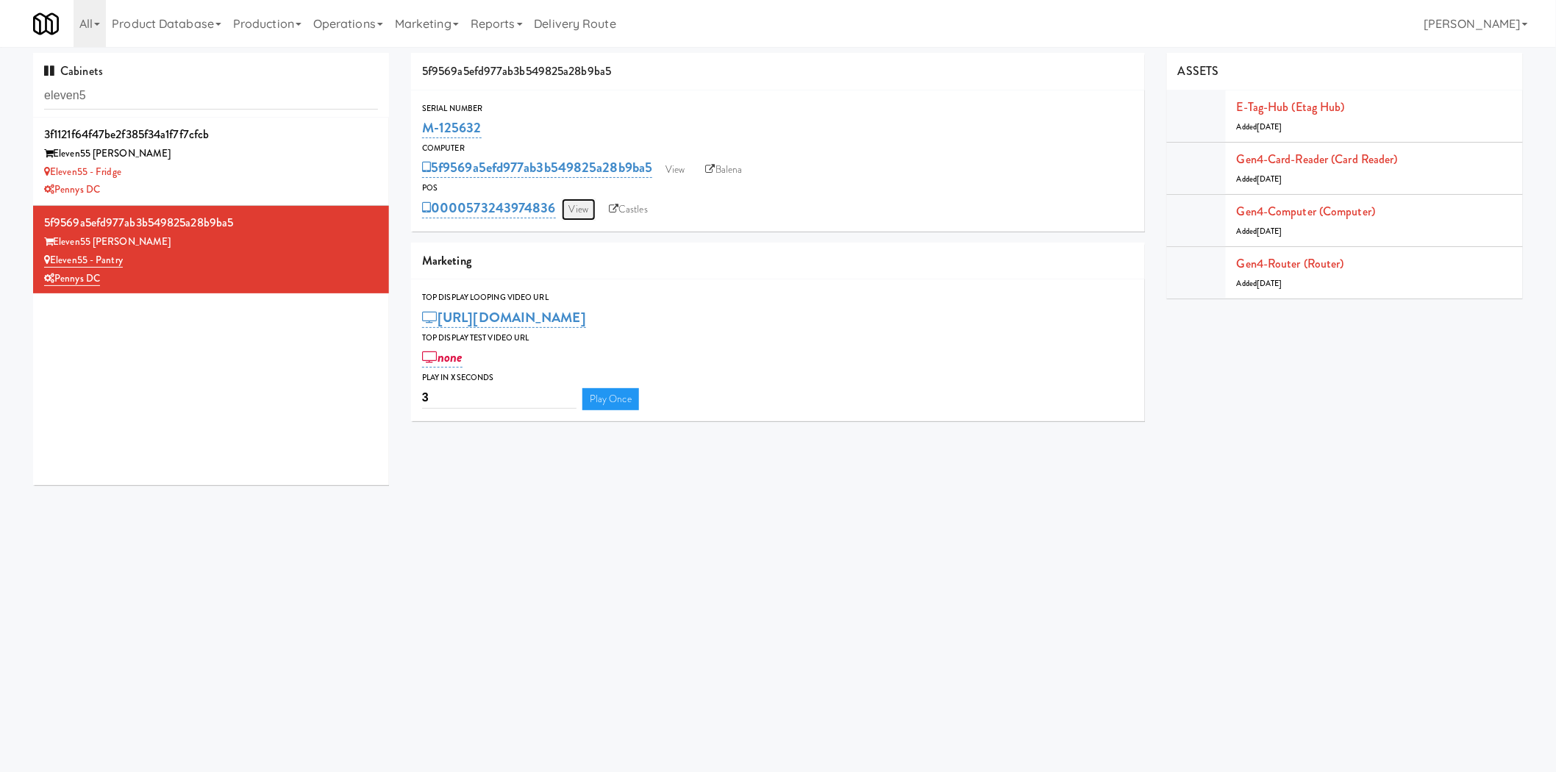
click at [582, 210] on link "View" at bounding box center [579, 210] width 34 height 22
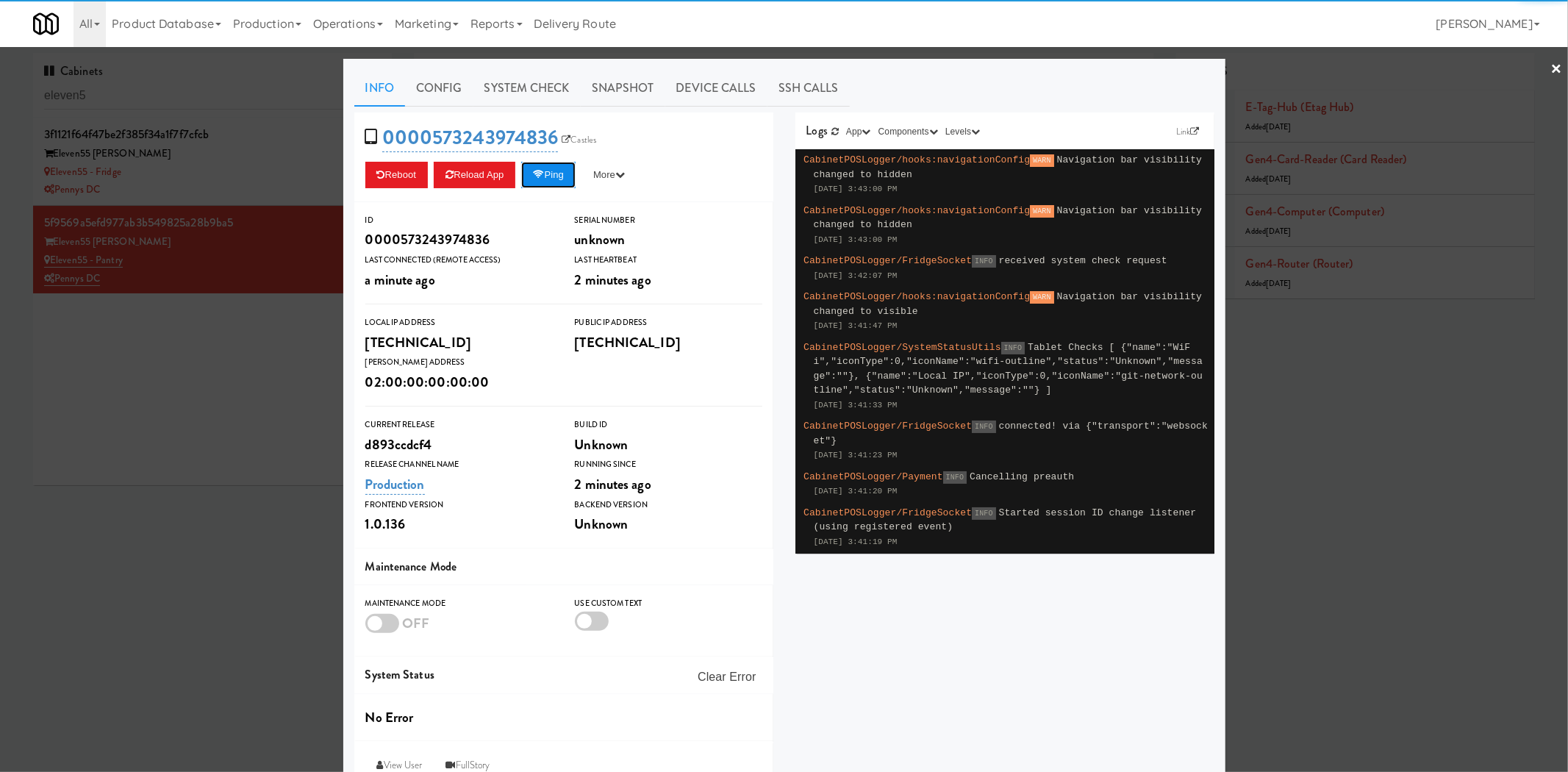
click at [548, 179] on button "Ping" at bounding box center [548, 175] width 54 height 26
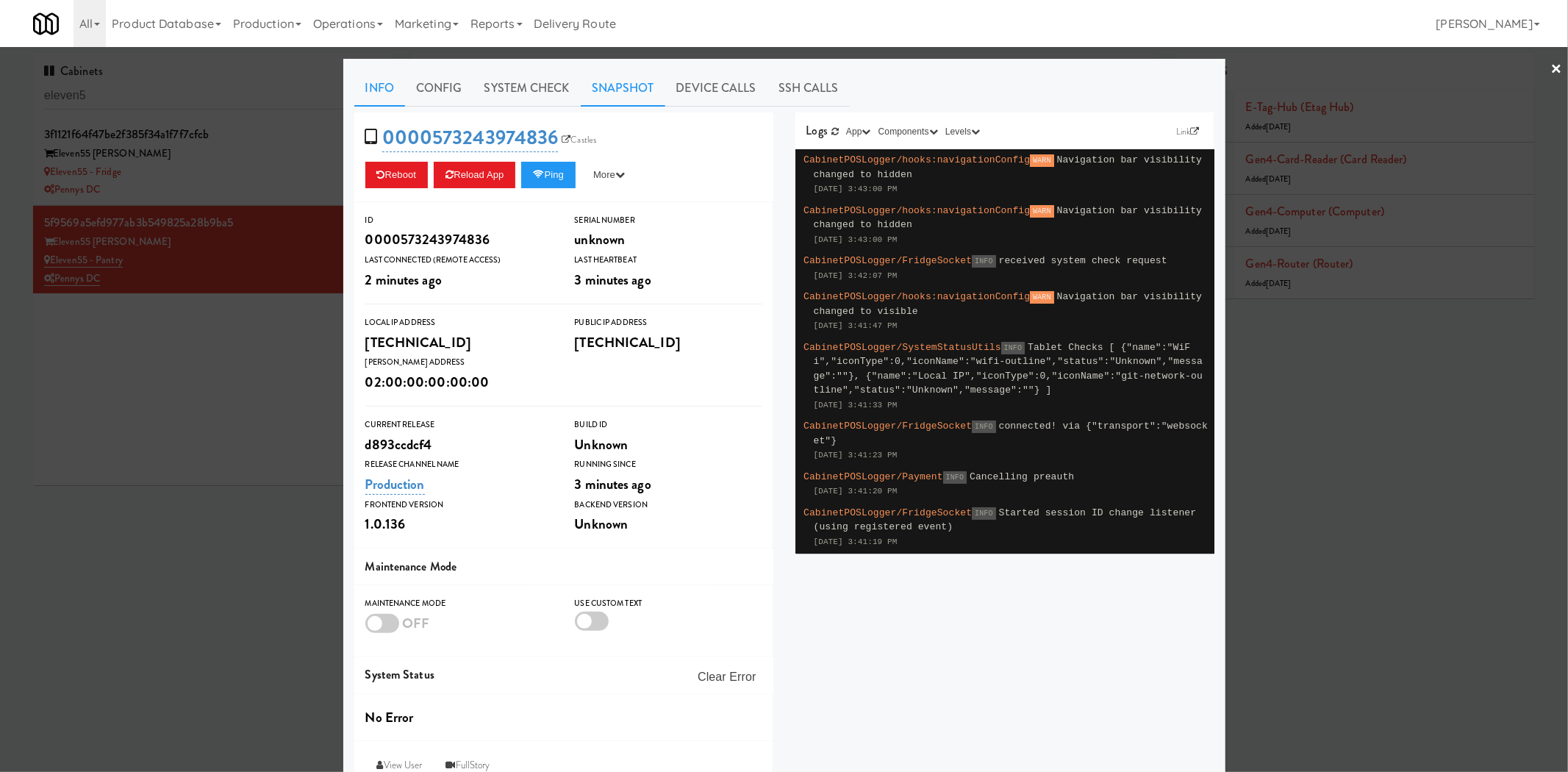
click at [611, 101] on link "Snapshot" at bounding box center [623, 88] width 85 height 37
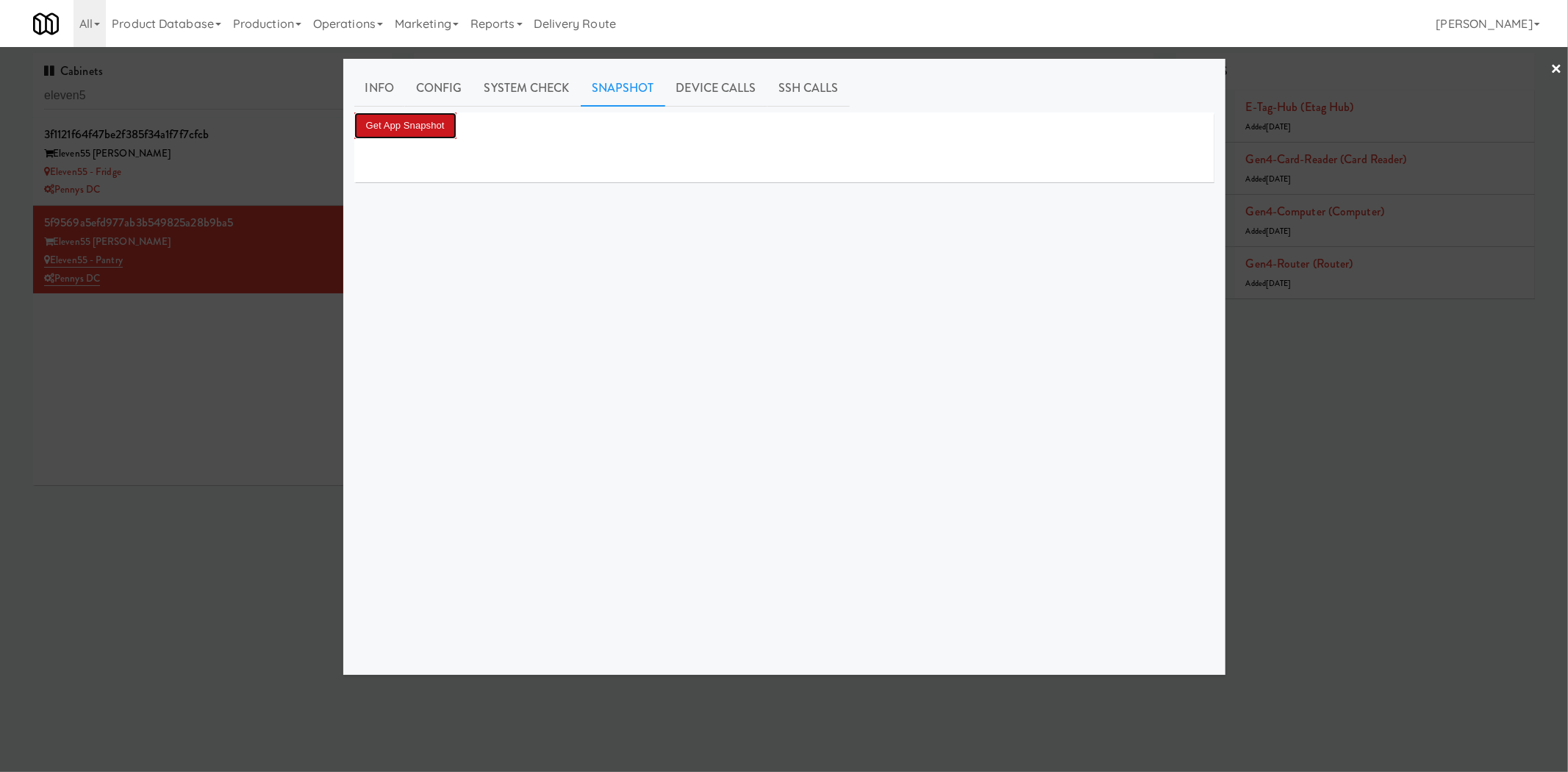
click at [376, 135] on button "Get App Snapshot" at bounding box center [405, 125] width 102 height 26
click at [354, 90] on div "Info Config System Check Snapshot Device Calls SSH Calls Get App Snapshot" at bounding box center [784, 367] width 882 height 616
click at [362, 88] on link "Info" at bounding box center [379, 88] width 51 height 37
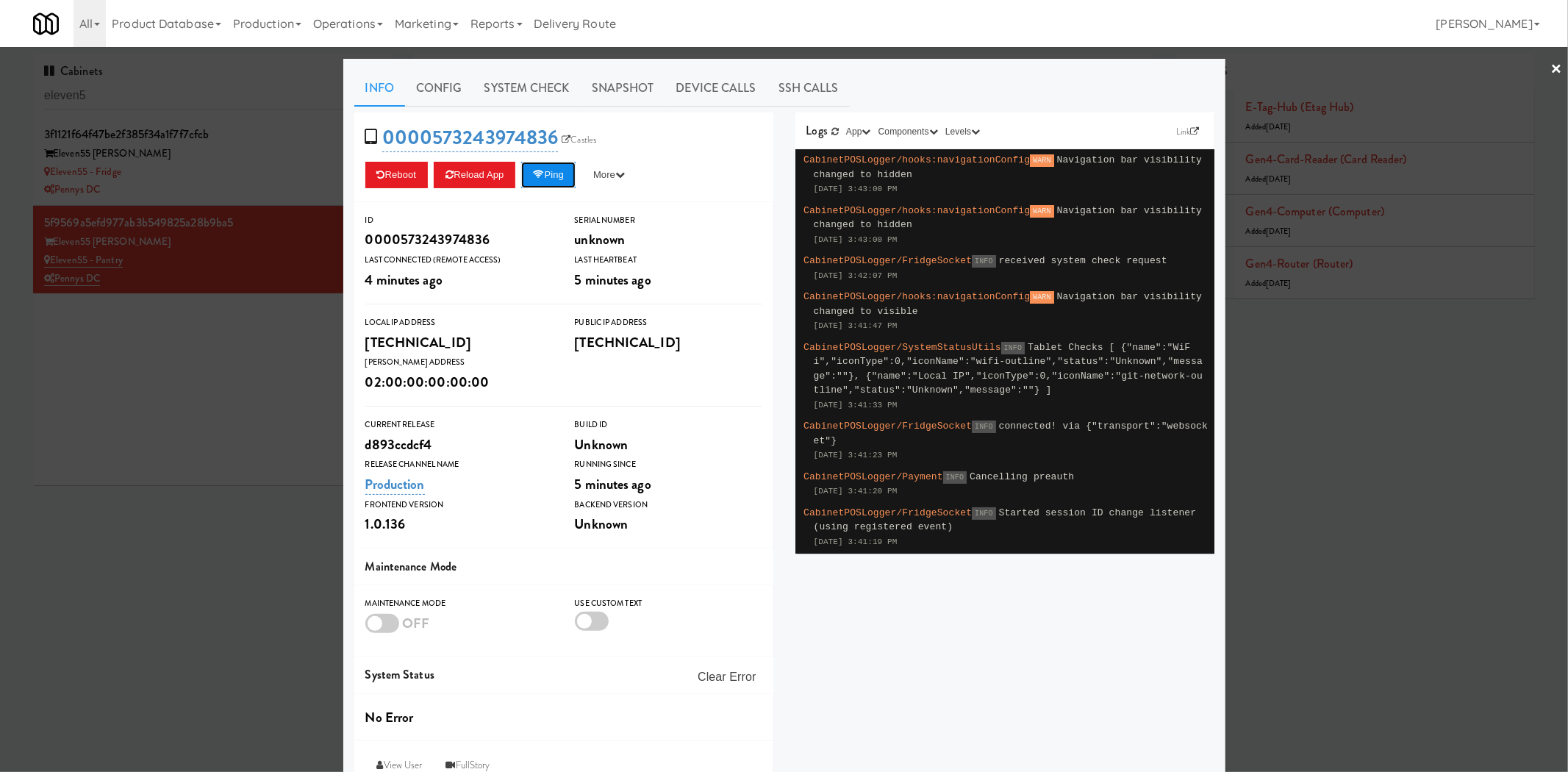
click at [545, 176] on button "Ping" at bounding box center [548, 175] width 54 height 26
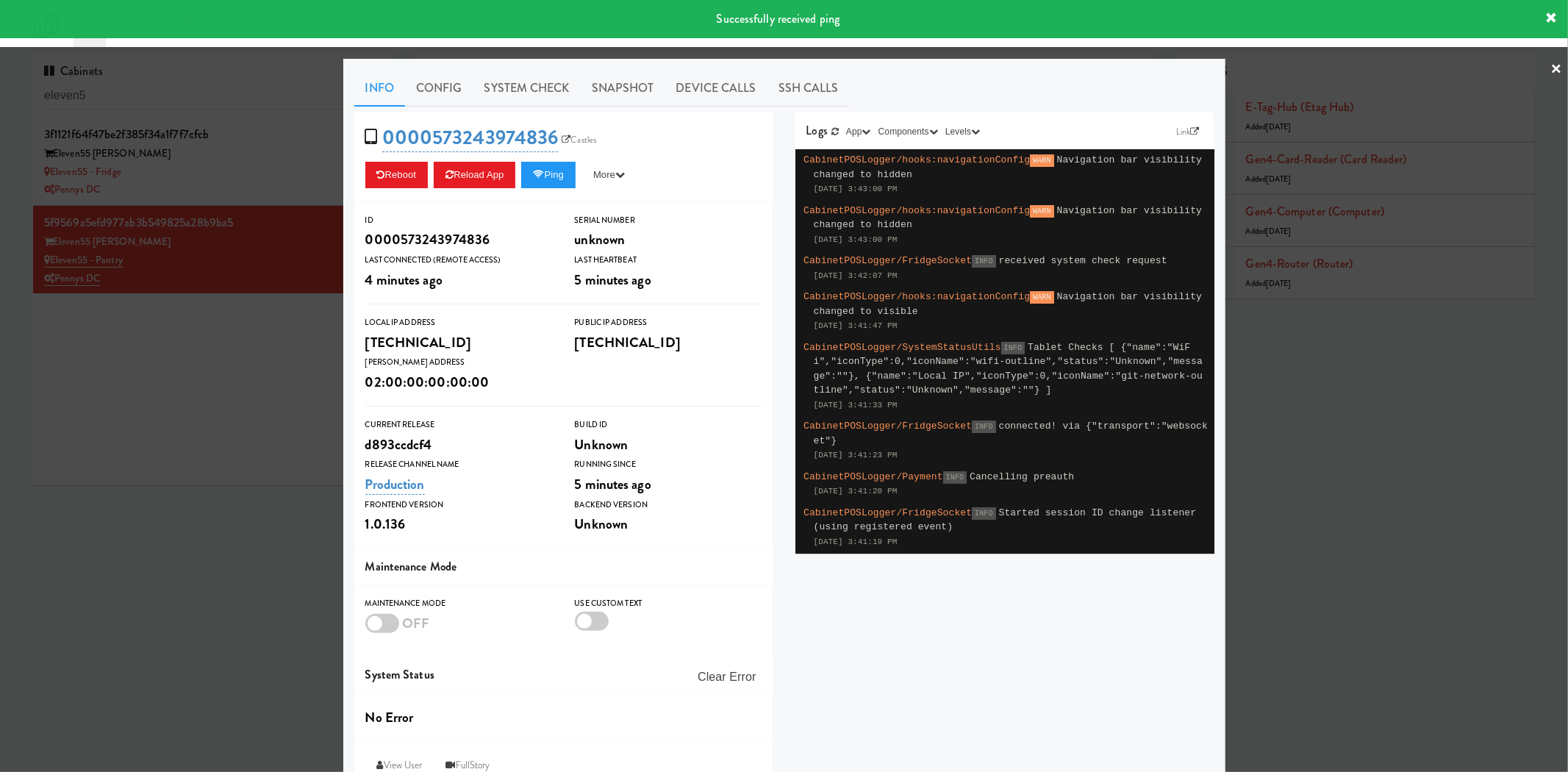
click at [178, 390] on div at bounding box center [784, 386] width 1568 height 772
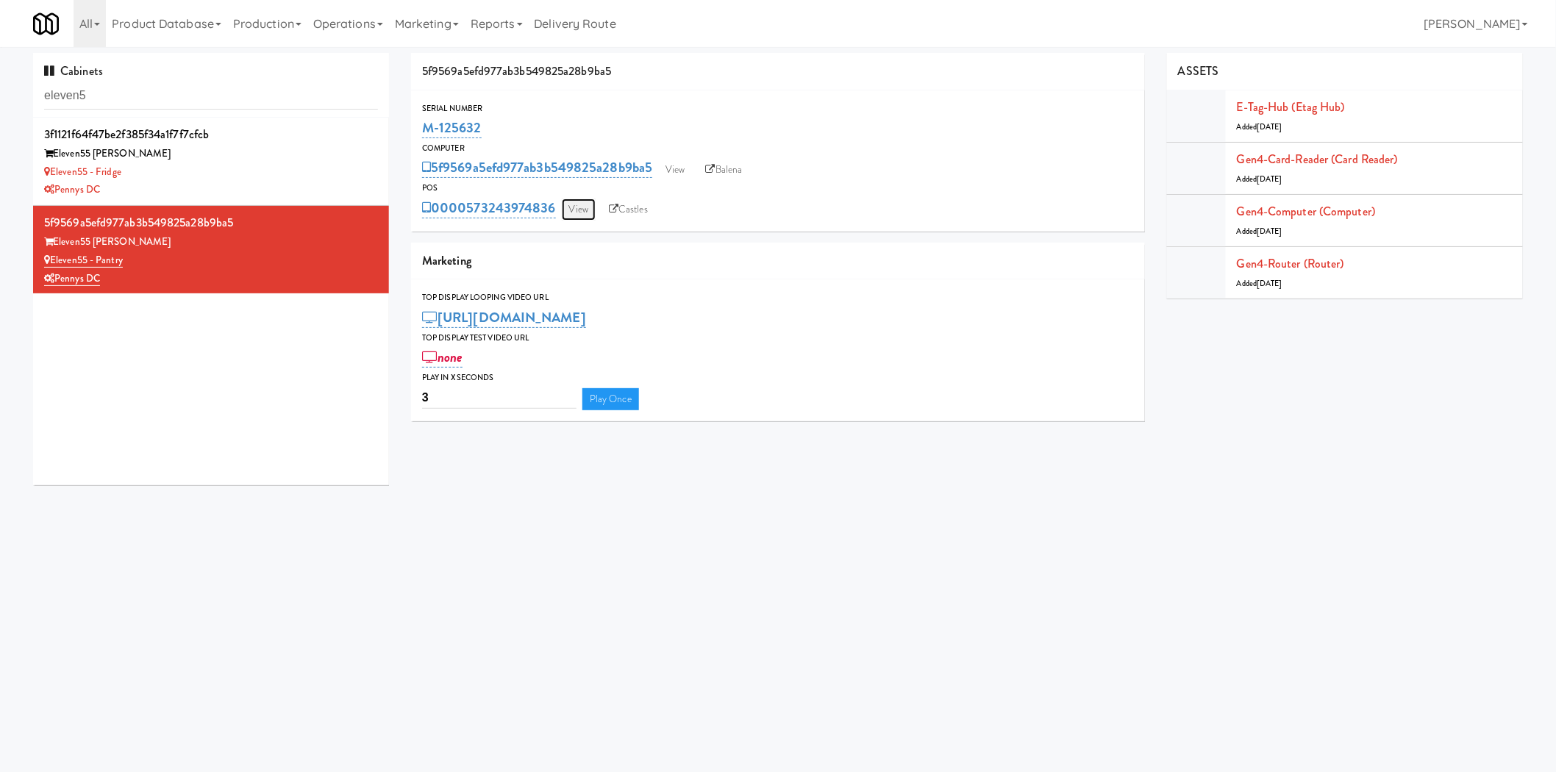
click at [579, 205] on link "View" at bounding box center [579, 210] width 34 height 22
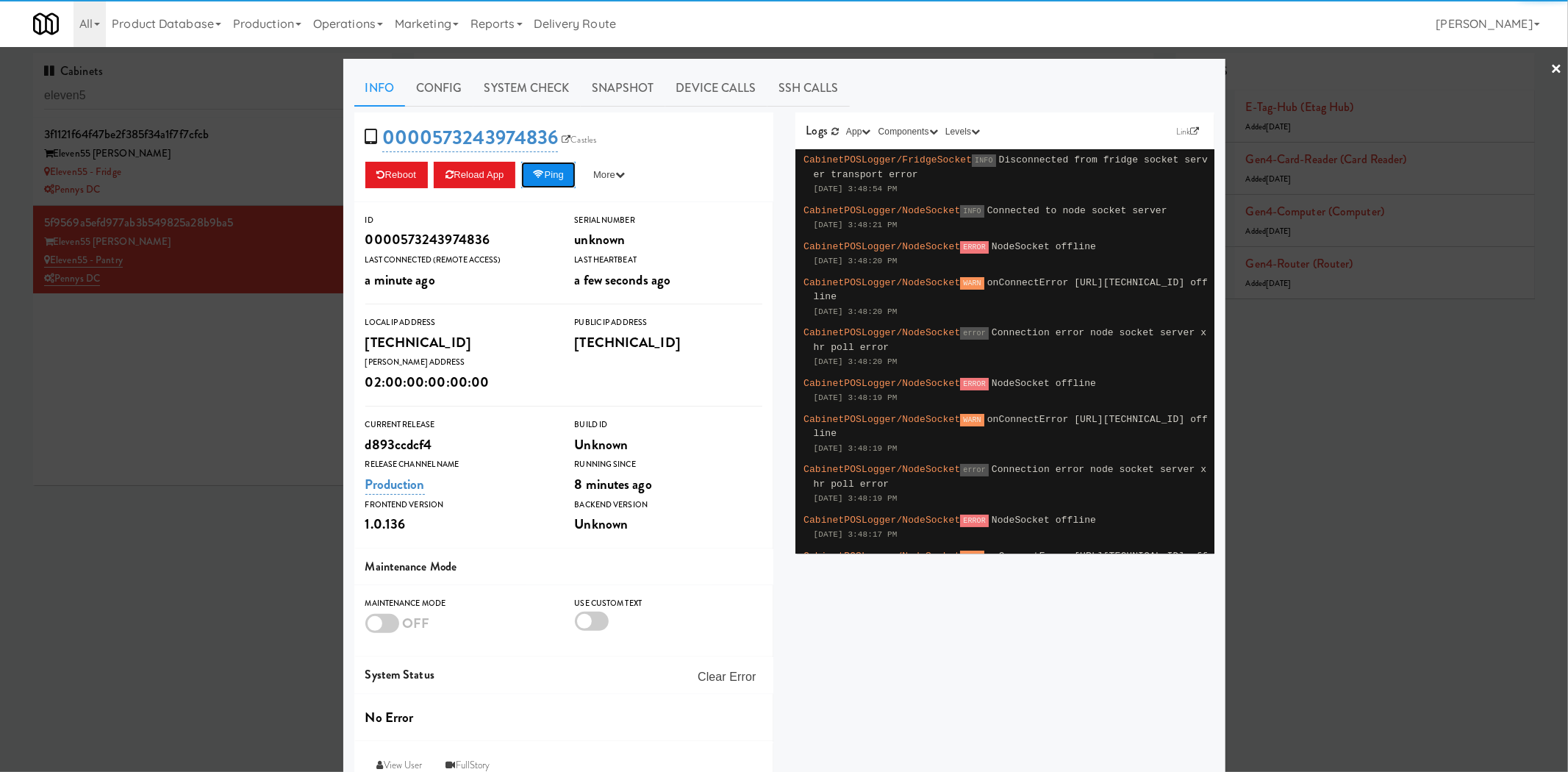
click at [553, 179] on button "Ping" at bounding box center [548, 175] width 54 height 26
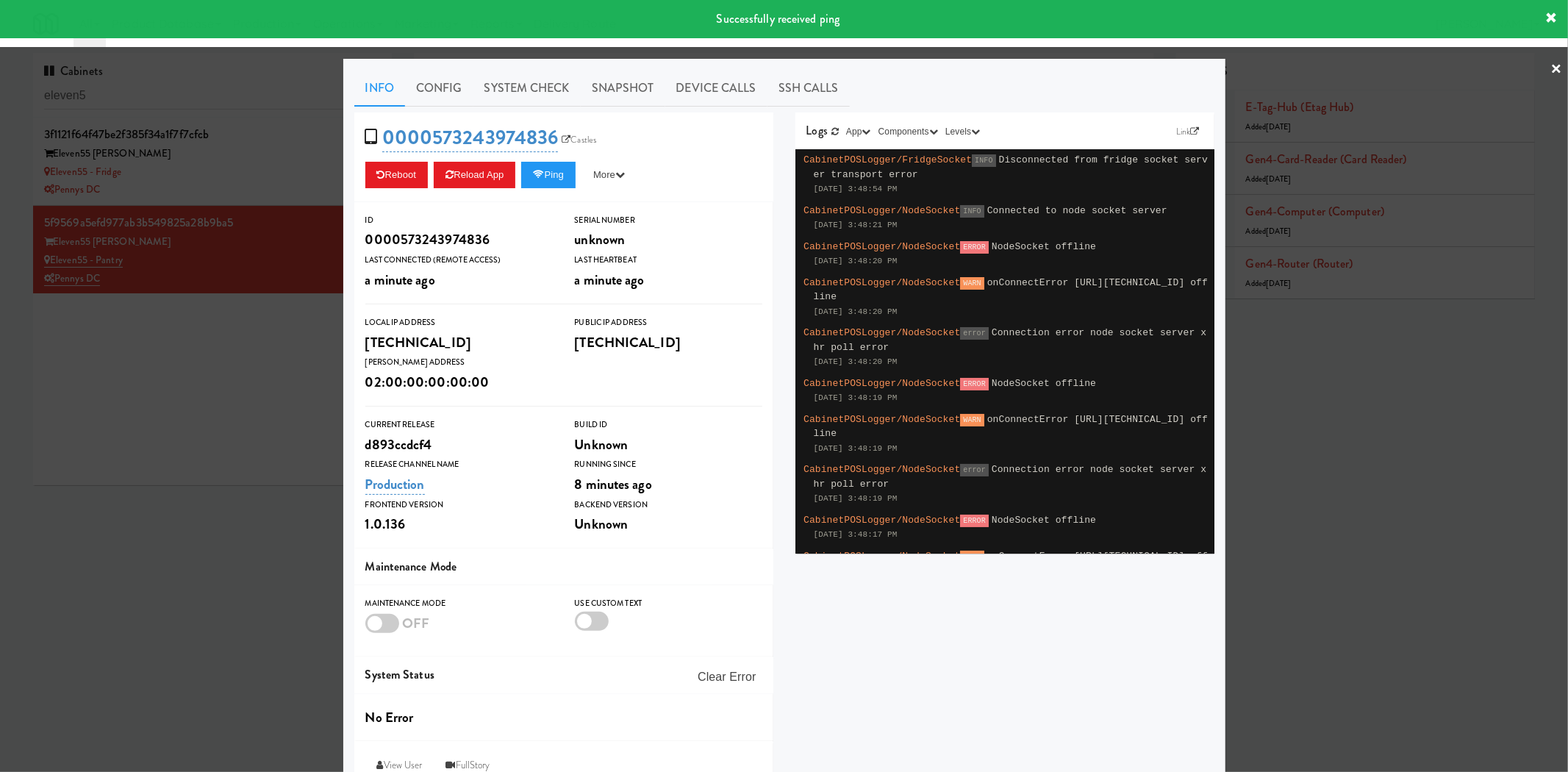
click at [182, 414] on div at bounding box center [784, 386] width 1568 height 772
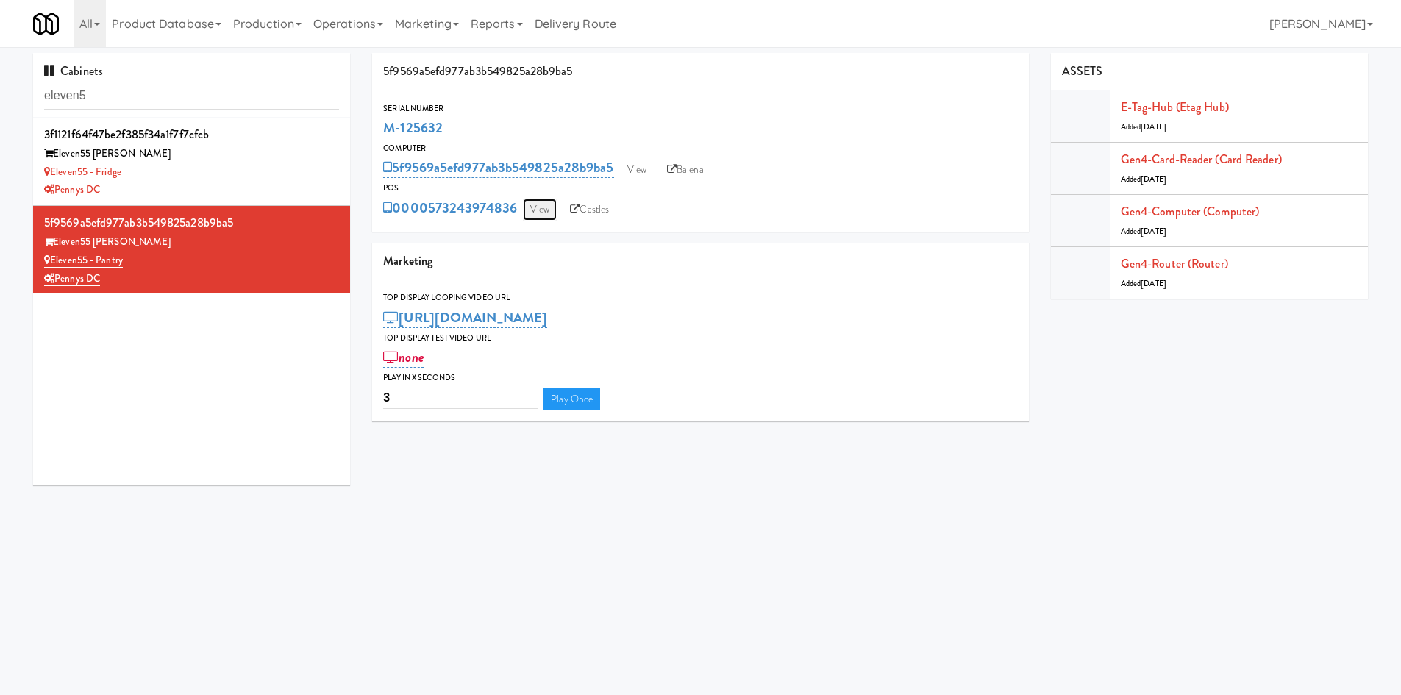
click at [550, 212] on link "View" at bounding box center [540, 210] width 34 height 22
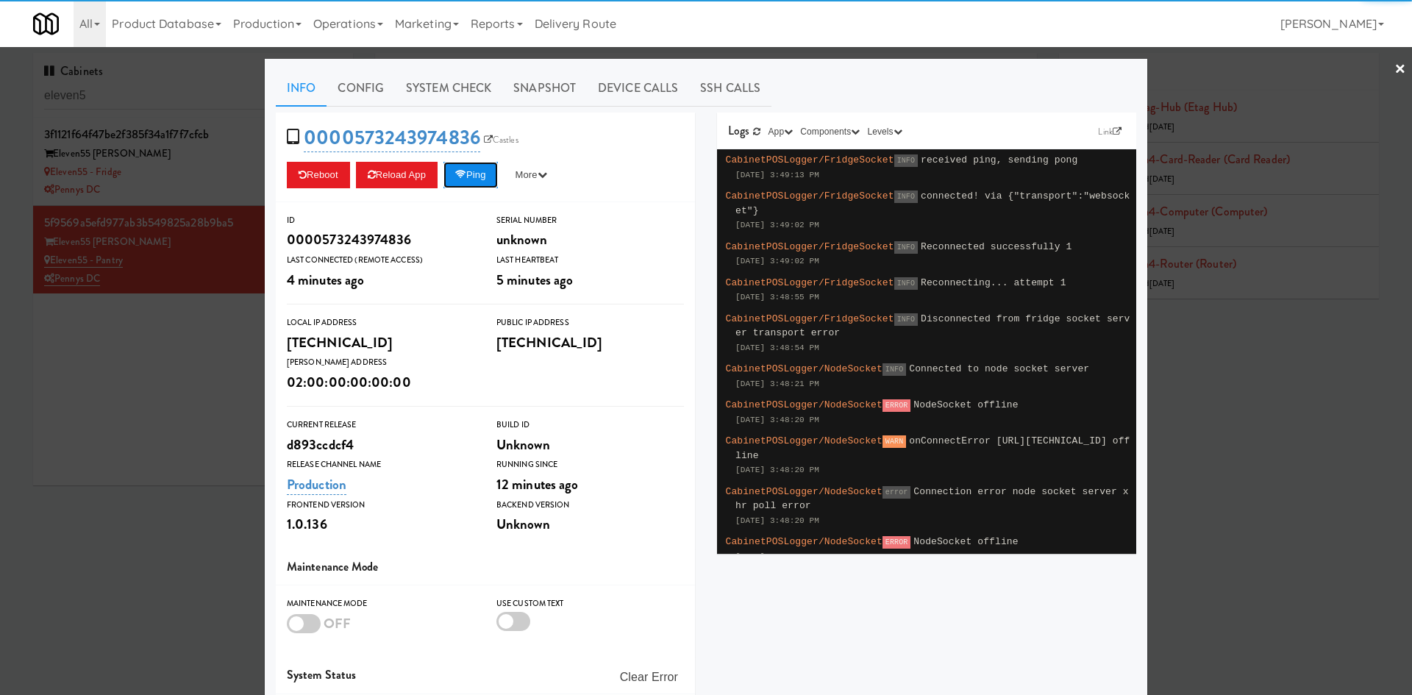
click at [473, 168] on button "Ping" at bounding box center [470, 175] width 54 height 26
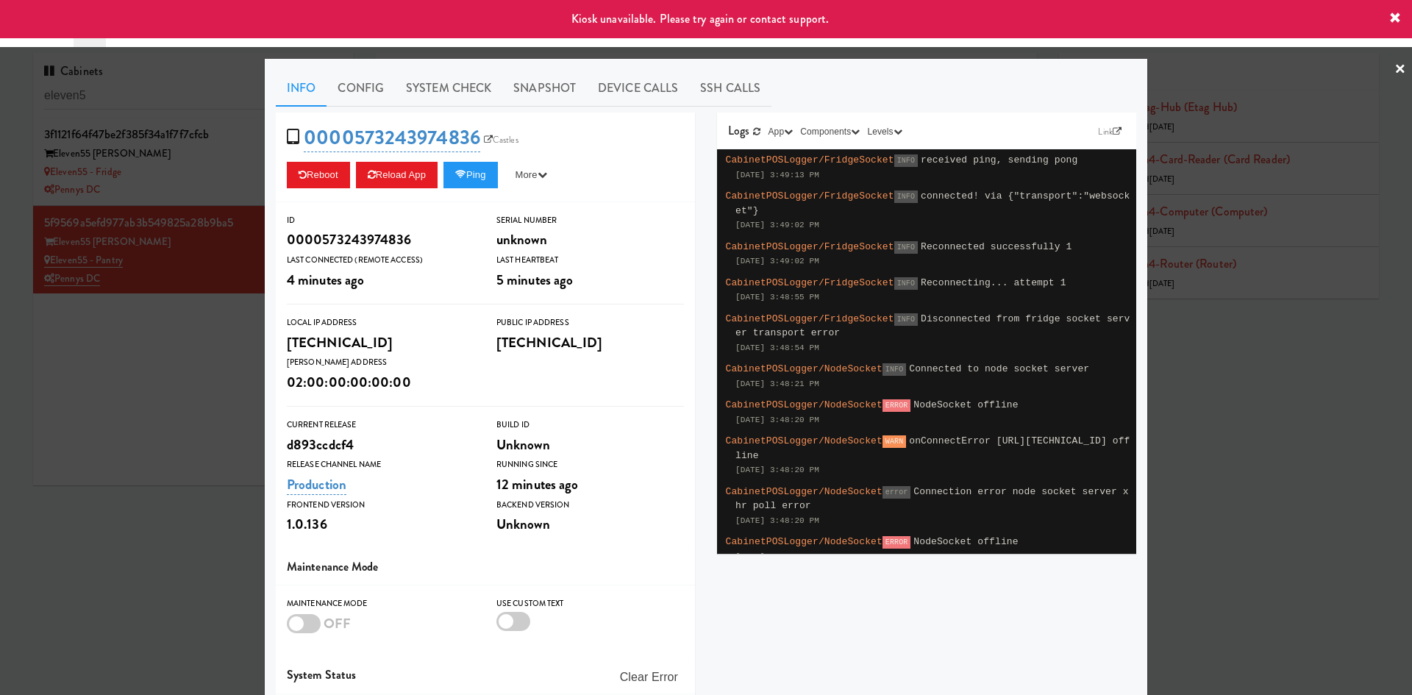
click at [154, 362] on div at bounding box center [706, 347] width 1412 height 695
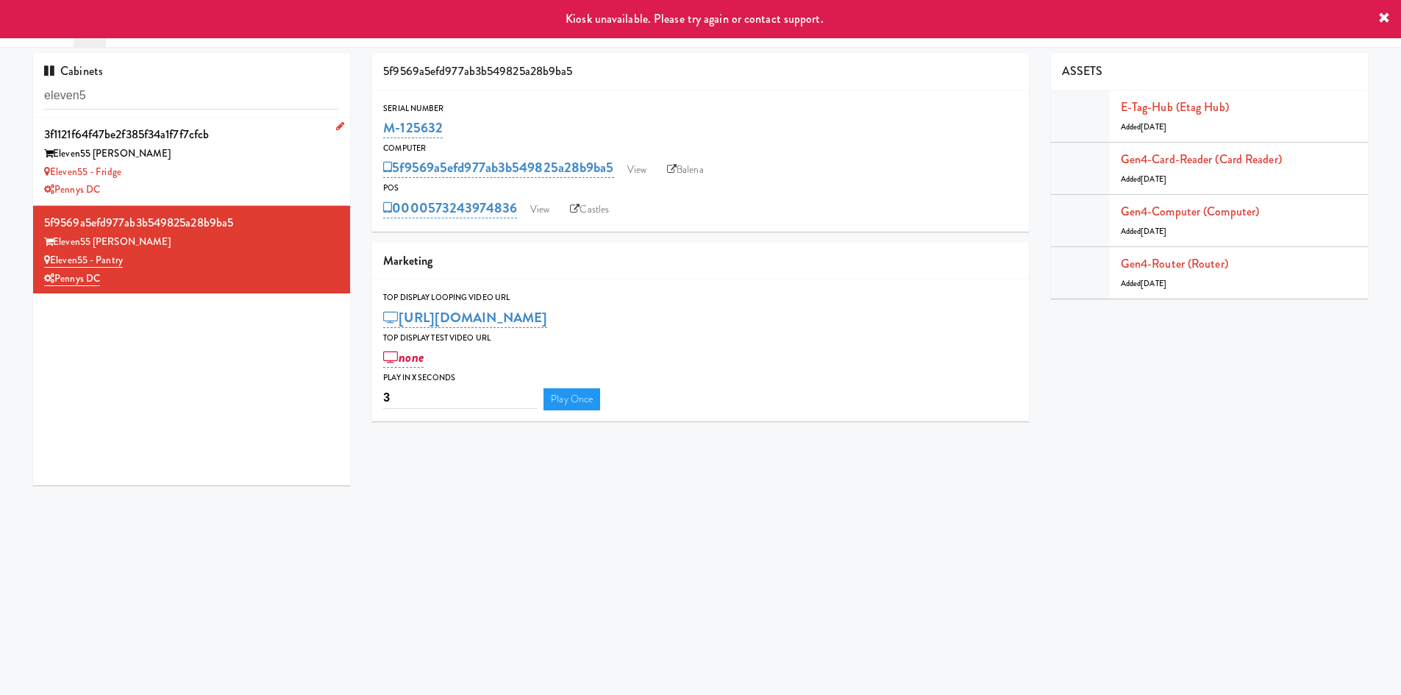
click at [237, 168] on div "Eleven55 - Fridge" at bounding box center [191, 172] width 295 height 18
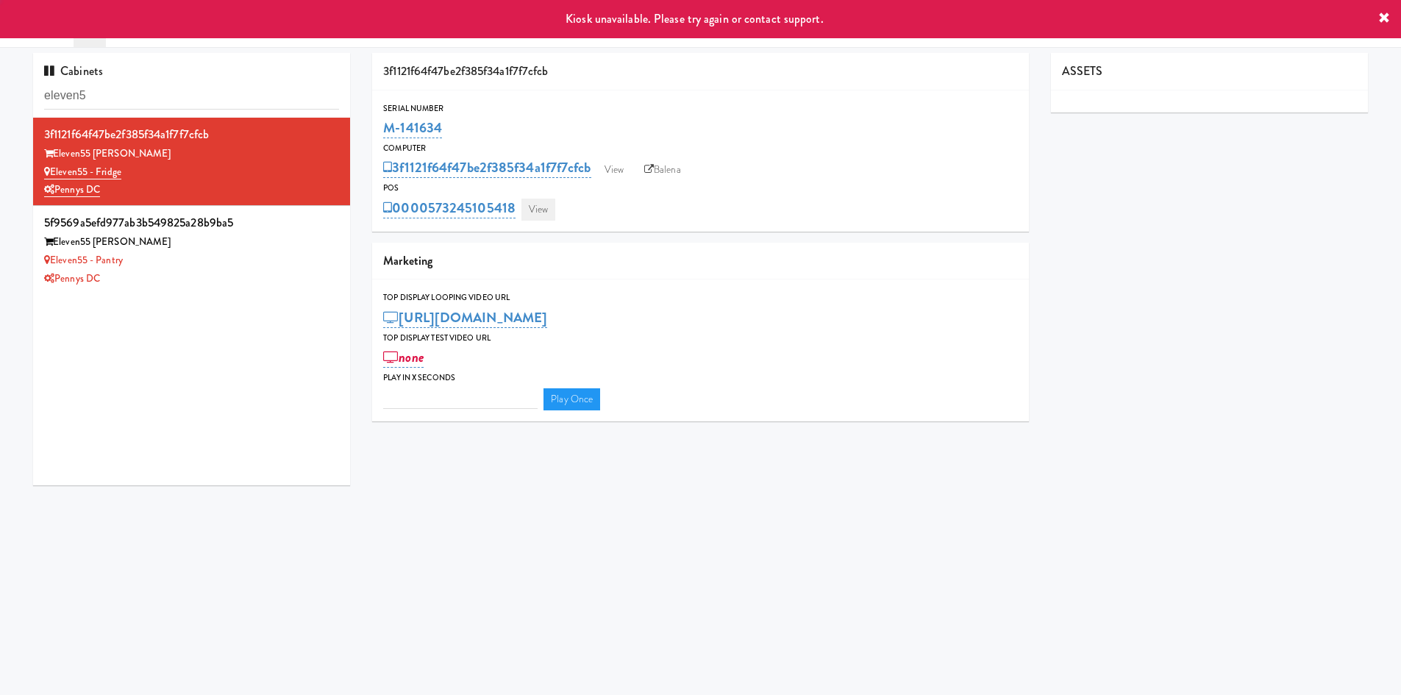
type input "3"
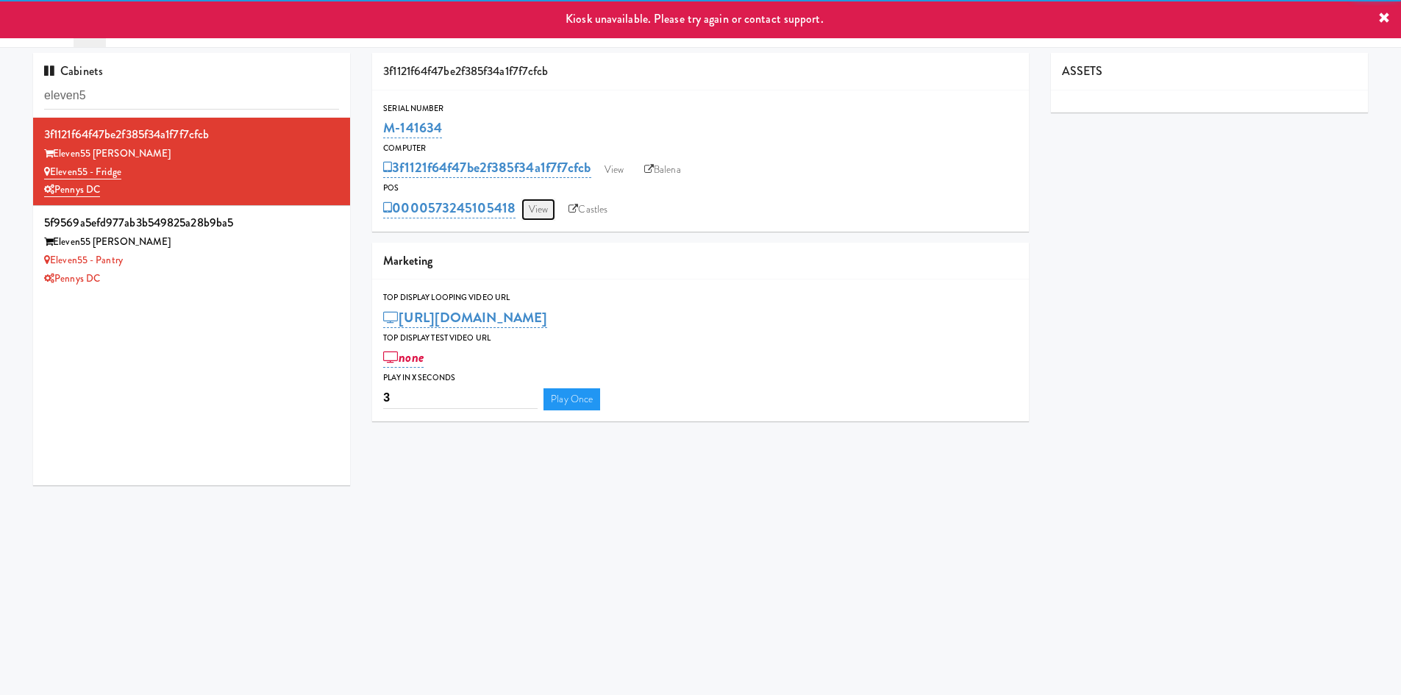
click at [540, 211] on link "View" at bounding box center [538, 210] width 34 height 22
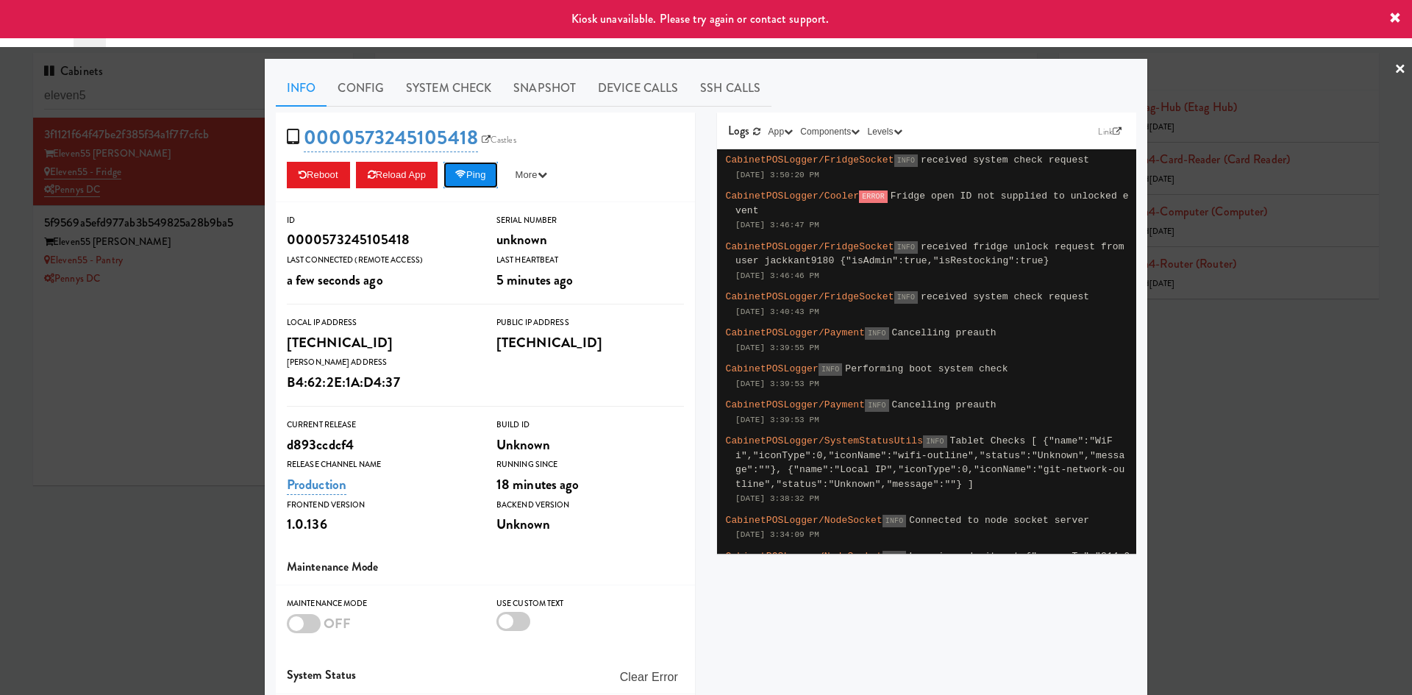
click at [489, 178] on button "Ping" at bounding box center [470, 175] width 54 height 26
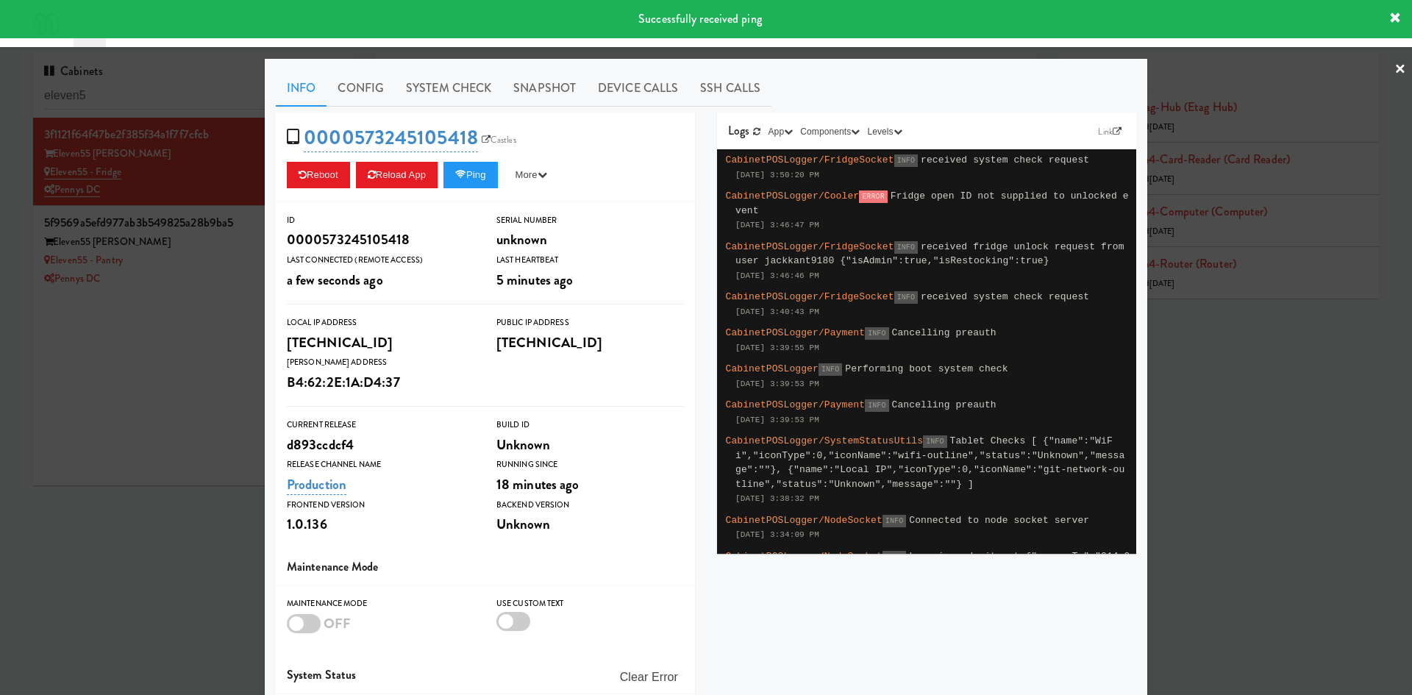
click at [169, 368] on div at bounding box center [706, 347] width 1412 height 695
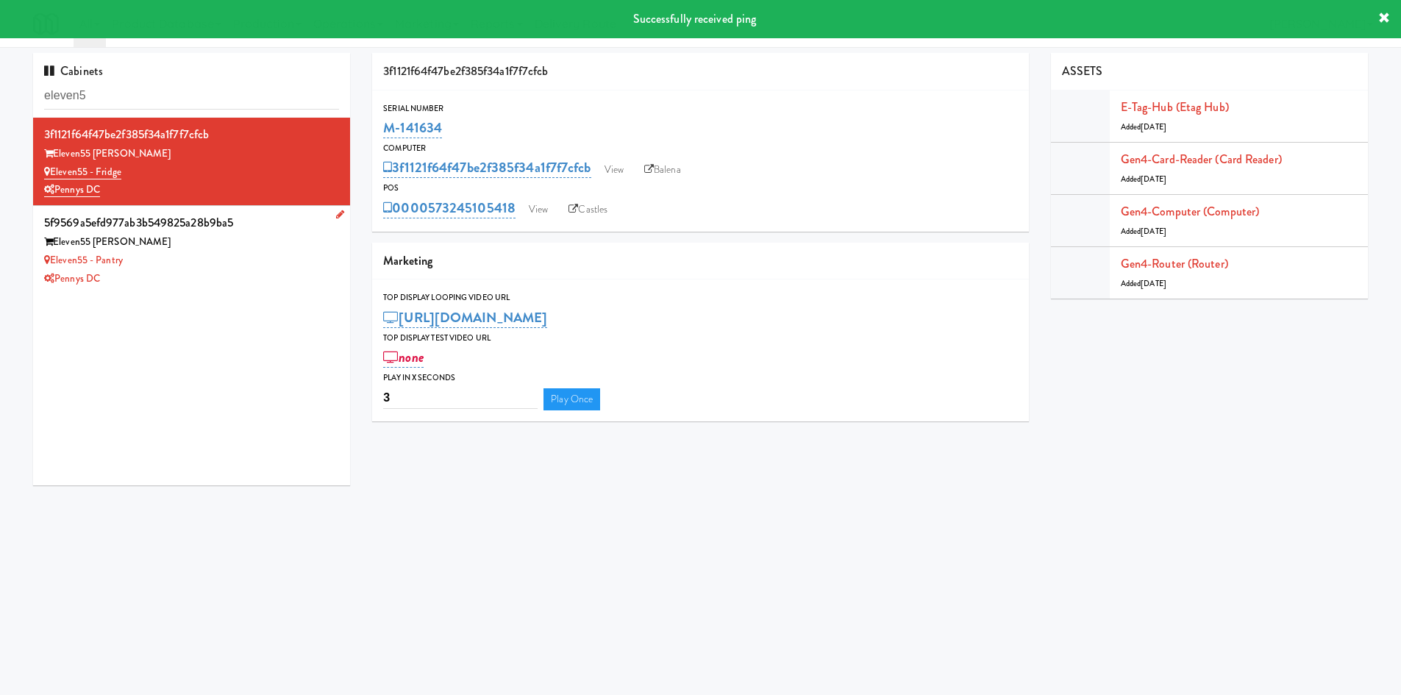
click at [284, 256] on div "Eleven55 - Pantry" at bounding box center [191, 260] width 295 height 18
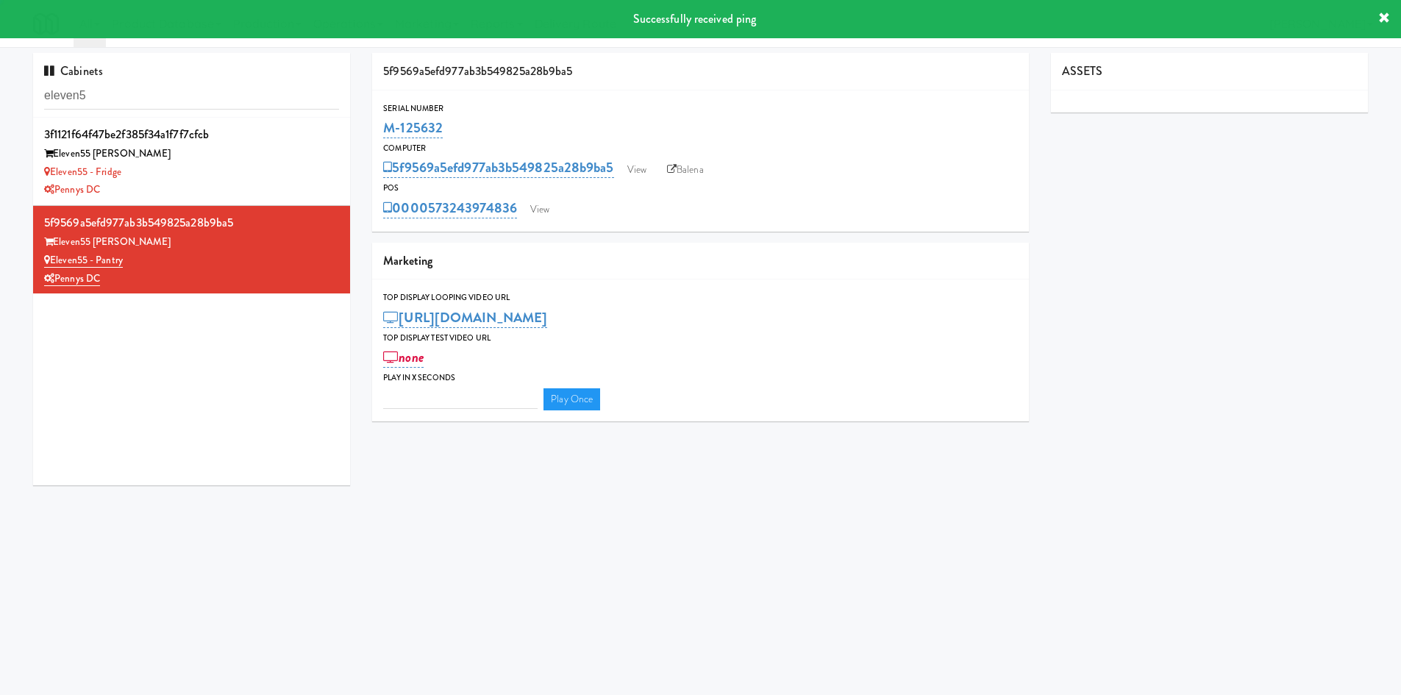
type input "3"
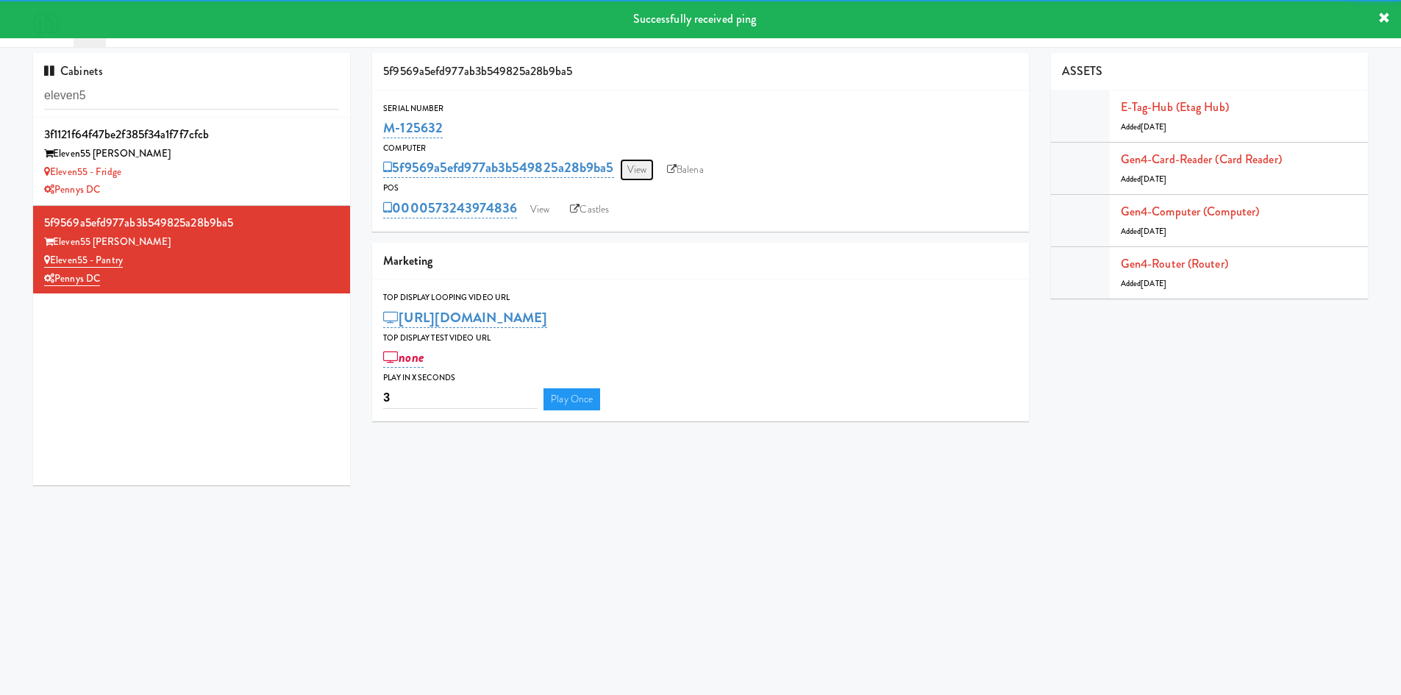
click at [646, 169] on link "View" at bounding box center [637, 170] width 34 height 22
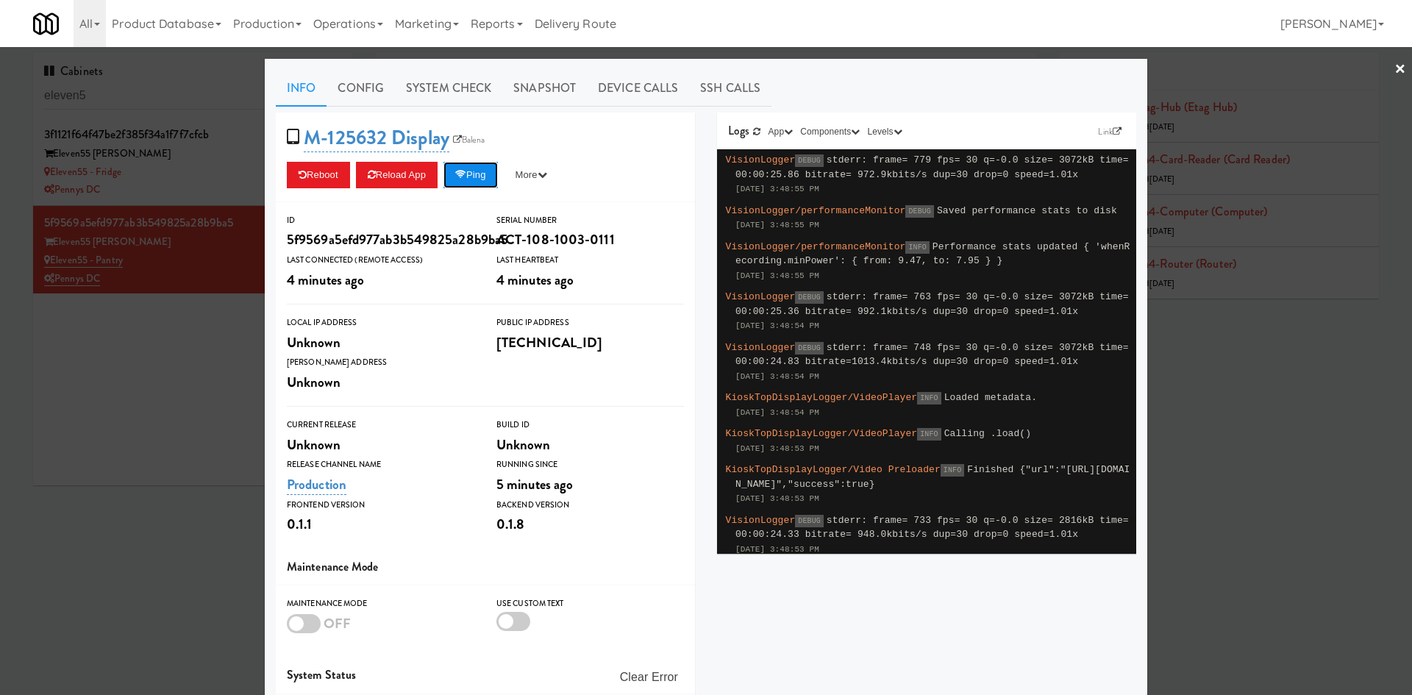
click at [479, 176] on button "Ping" at bounding box center [470, 175] width 54 height 26
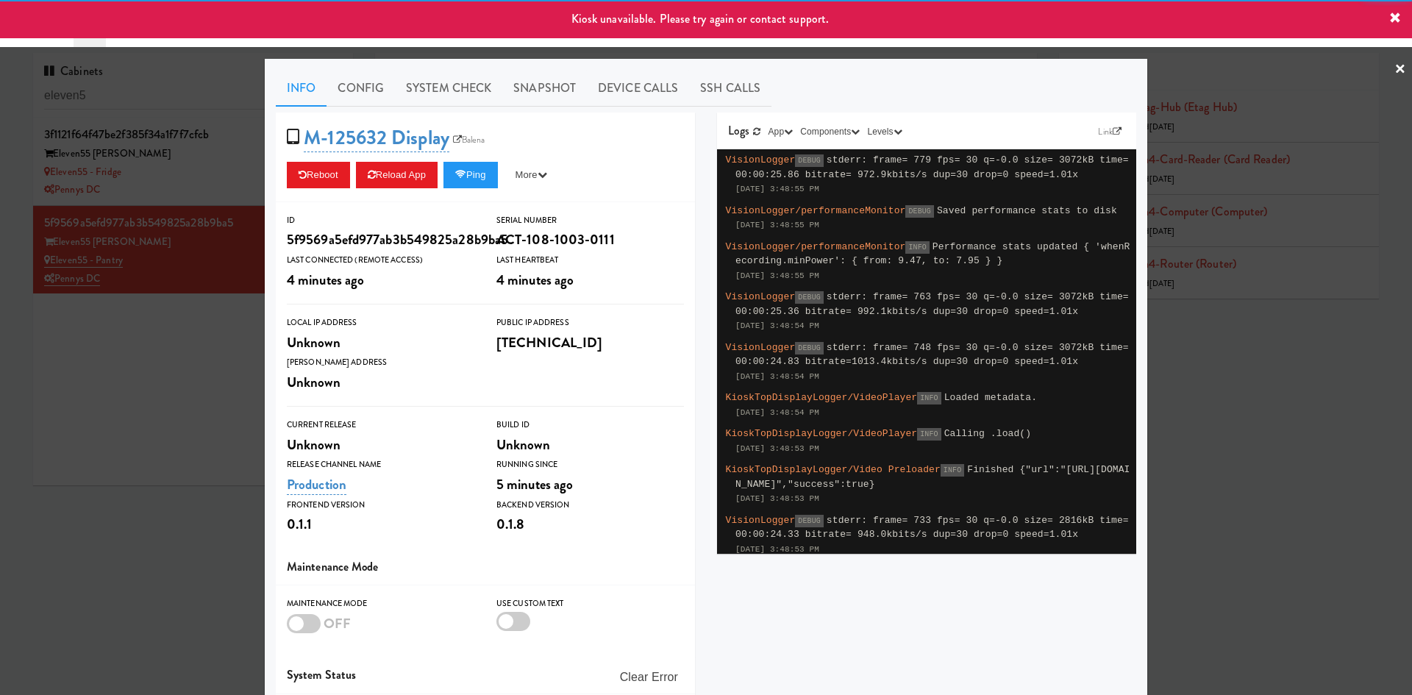
click at [143, 365] on div at bounding box center [706, 347] width 1412 height 695
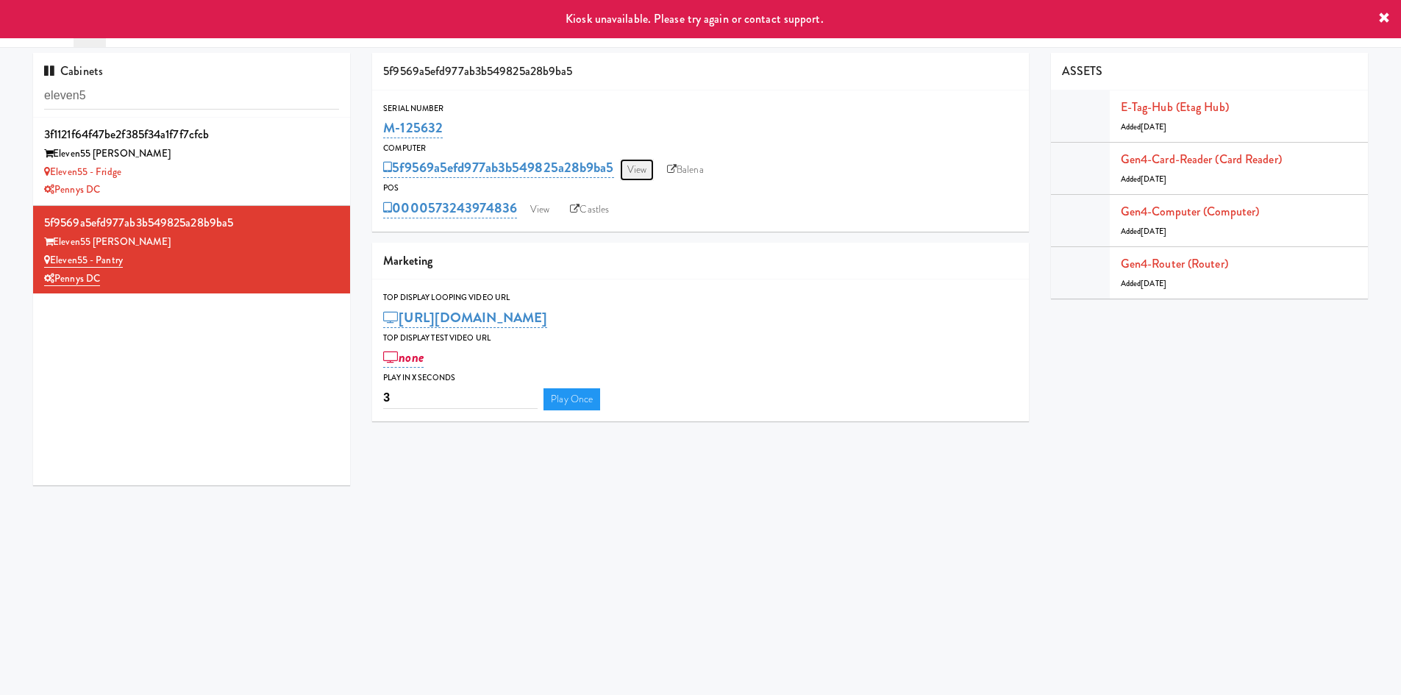
click at [641, 173] on link "View" at bounding box center [637, 170] width 34 height 22
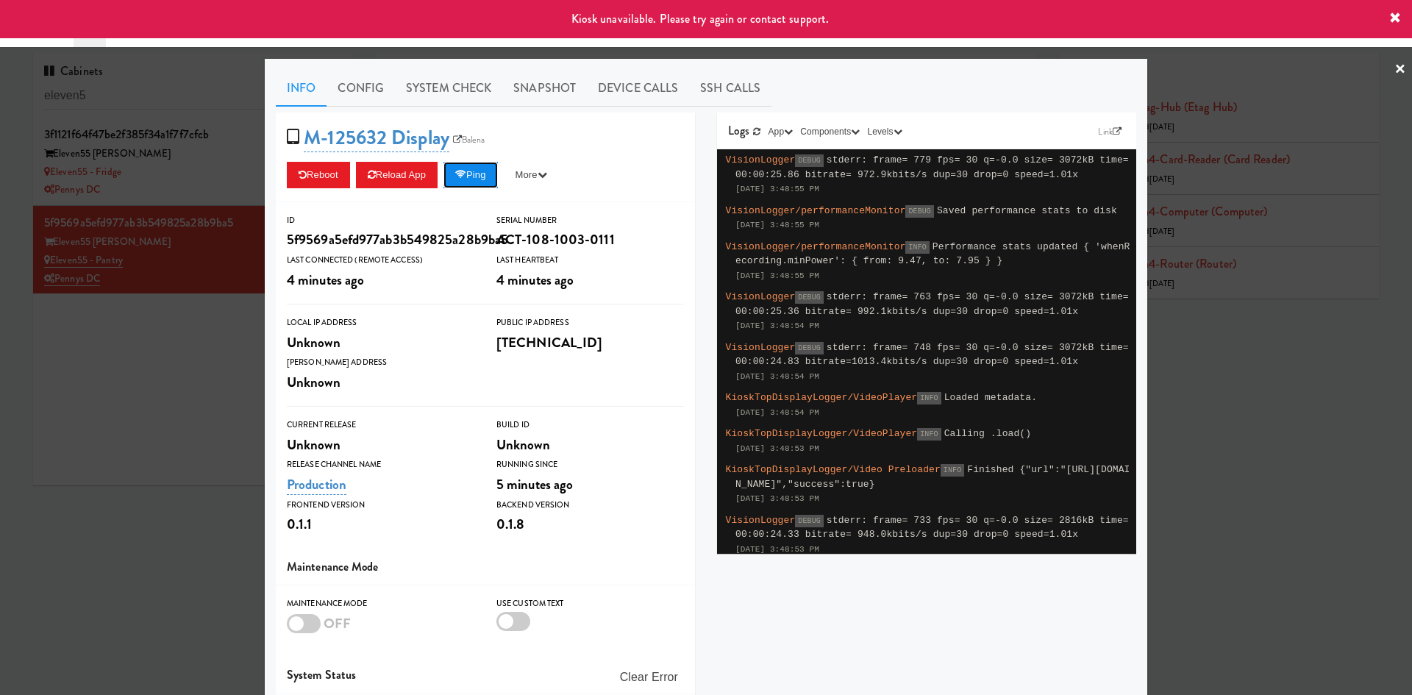
click at [462, 172] on icon at bounding box center [460, 175] width 11 height 10
click at [193, 399] on div at bounding box center [706, 347] width 1412 height 695
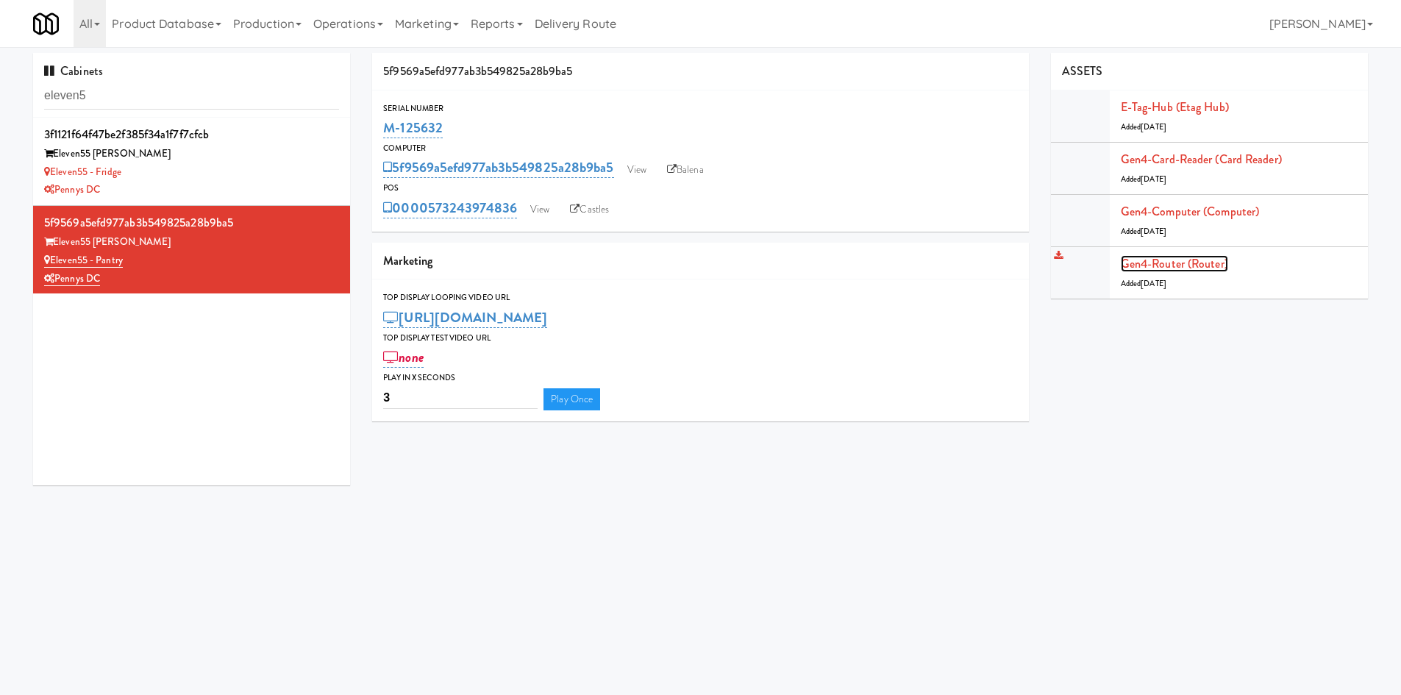
click at [1208, 269] on link "Gen4-router (Router)" at bounding box center [1173, 263] width 107 height 17
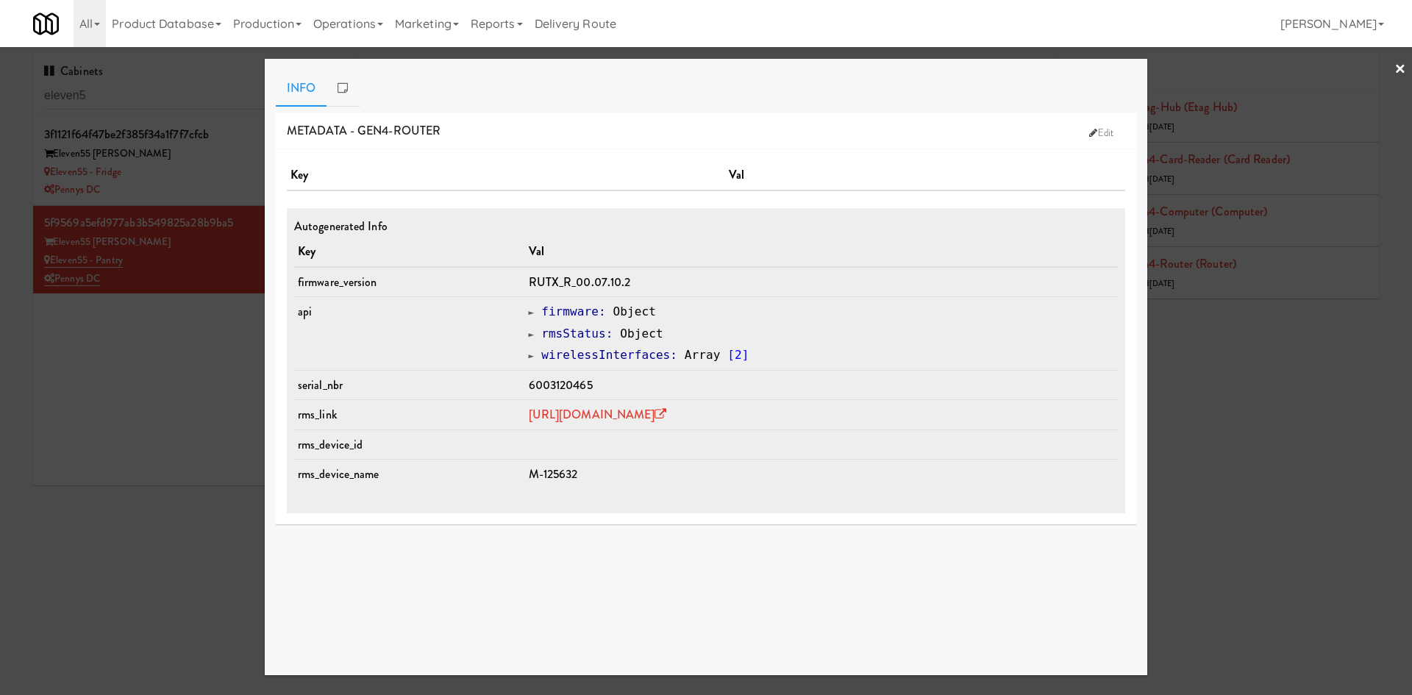
click at [698, 426] on td "[URL][DOMAIN_NAME]" at bounding box center [821, 415] width 593 height 30
click at [667, 416] on link "[URL][DOMAIN_NAME]" at bounding box center [598, 414] width 138 height 17
click at [83, 380] on div at bounding box center [706, 347] width 1412 height 695
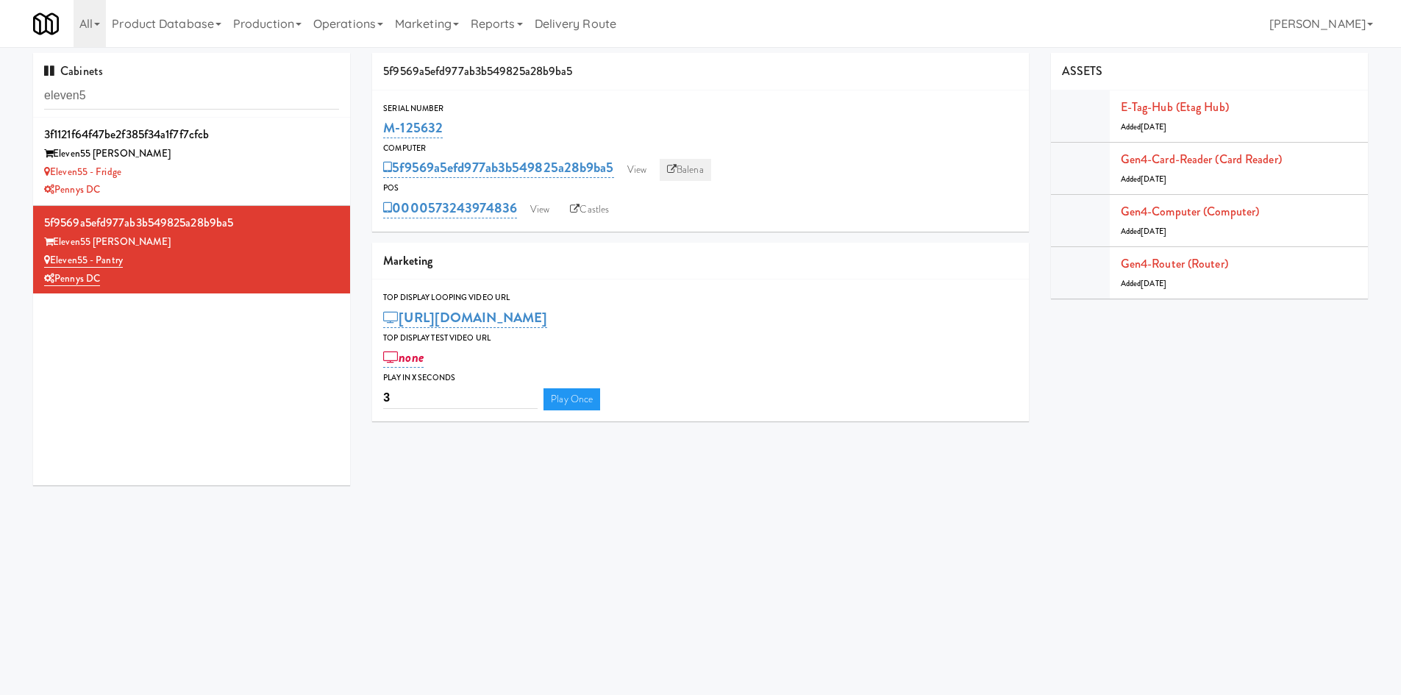
click at [698, 169] on link "Balena" at bounding box center [684, 170] width 51 height 22
click at [630, 171] on link "View" at bounding box center [637, 170] width 34 height 22
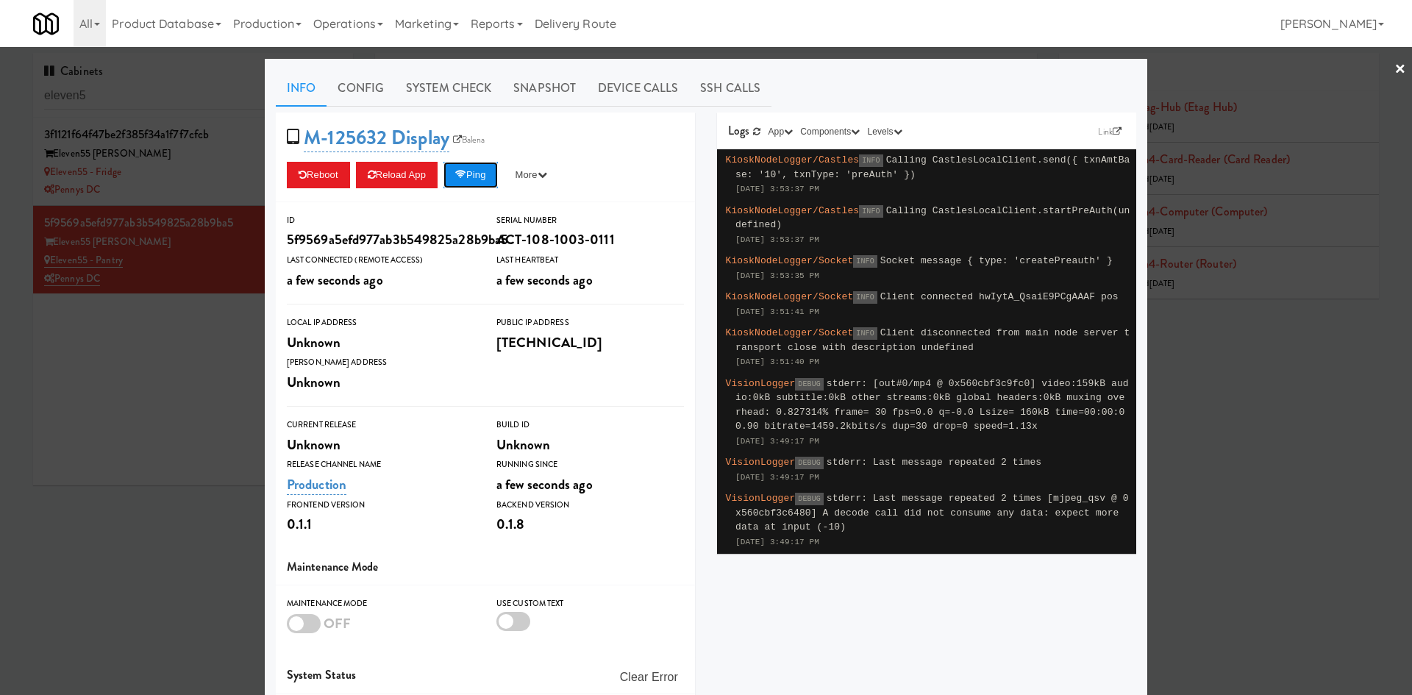
click at [472, 176] on button "Ping" at bounding box center [470, 175] width 54 height 26
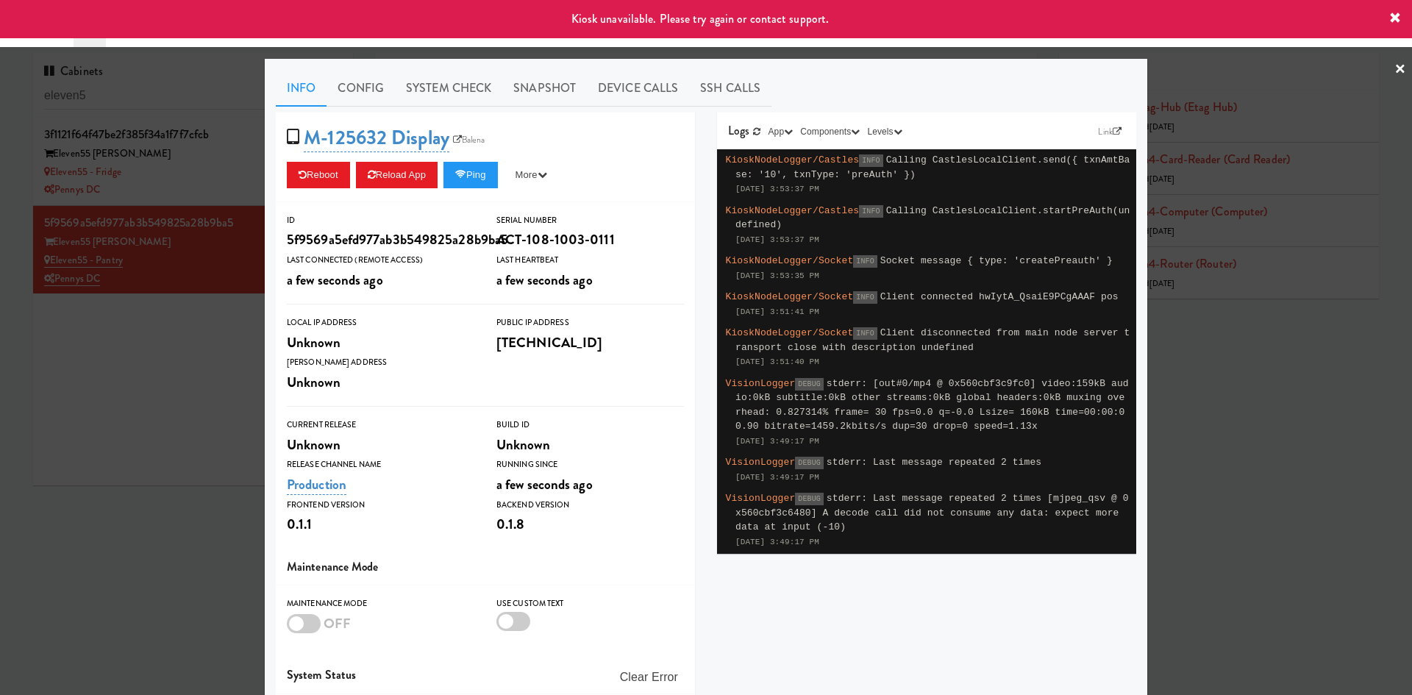
click at [142, 393] on div at bounding box center [706, 347] width 1412 height 695
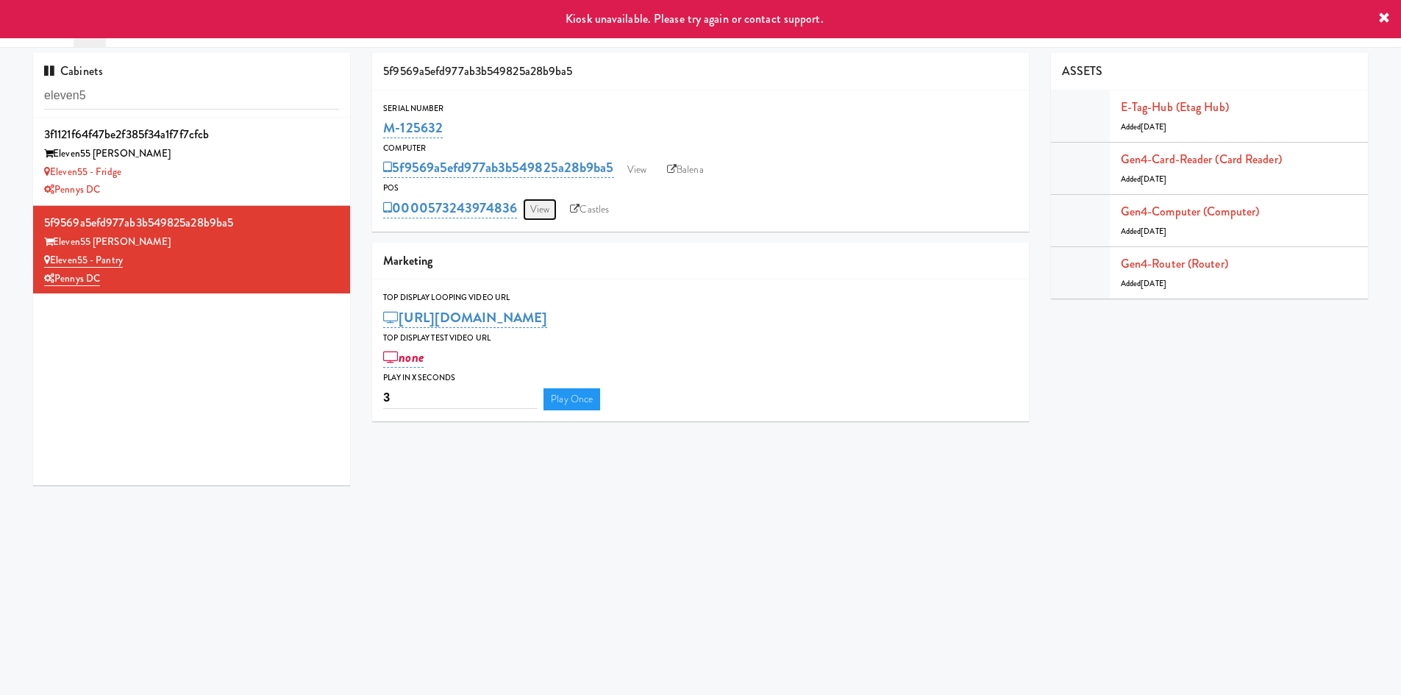
click at [541, 215] on link "View" at bounding box center [540, 210] width 34 height 22
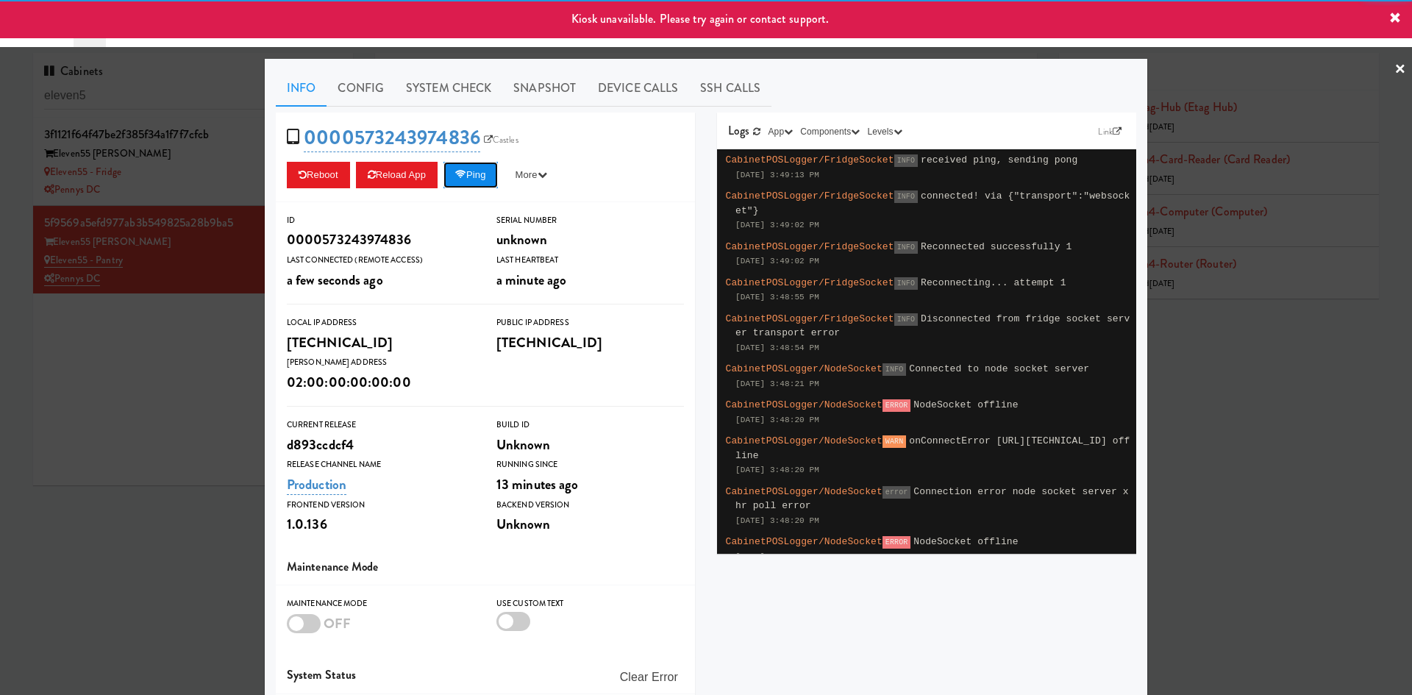
click at [482, 174] on button "Ping" at bounding box center [470, 175] width 54 height 26
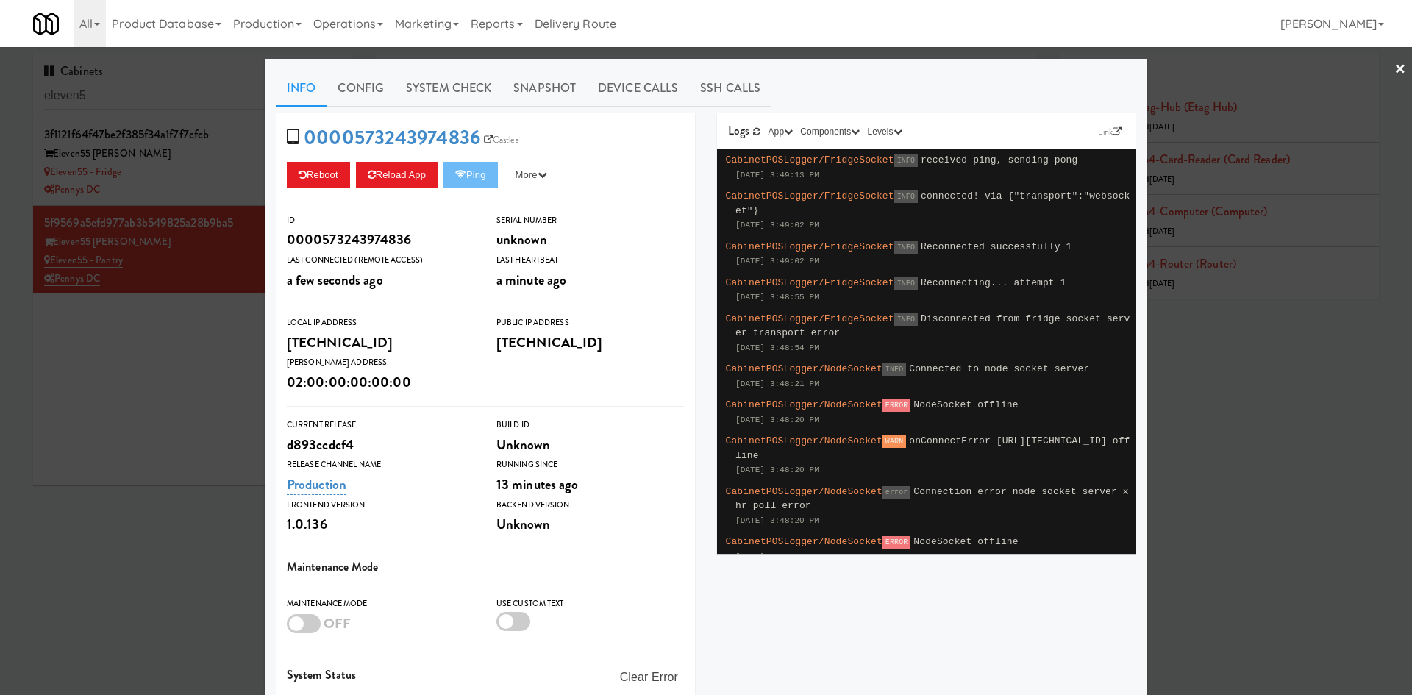
click at [158, 422] on div at bounding box center [706, 347] width 1412 height 695
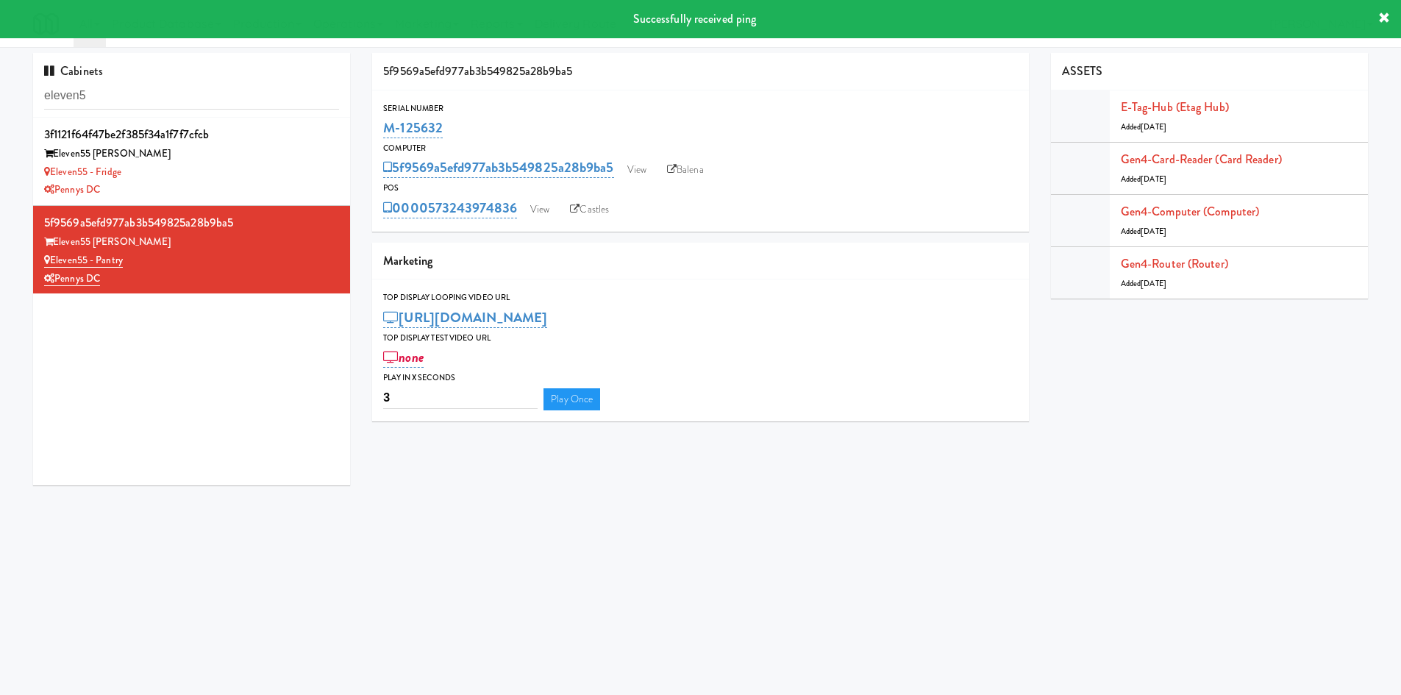
click at [637, 182] on div "POS" at bounding box center [700, 188] width 634 height 15
click at [536, 212] on link "View" at bounding box center [540, 210] width 34 height 22
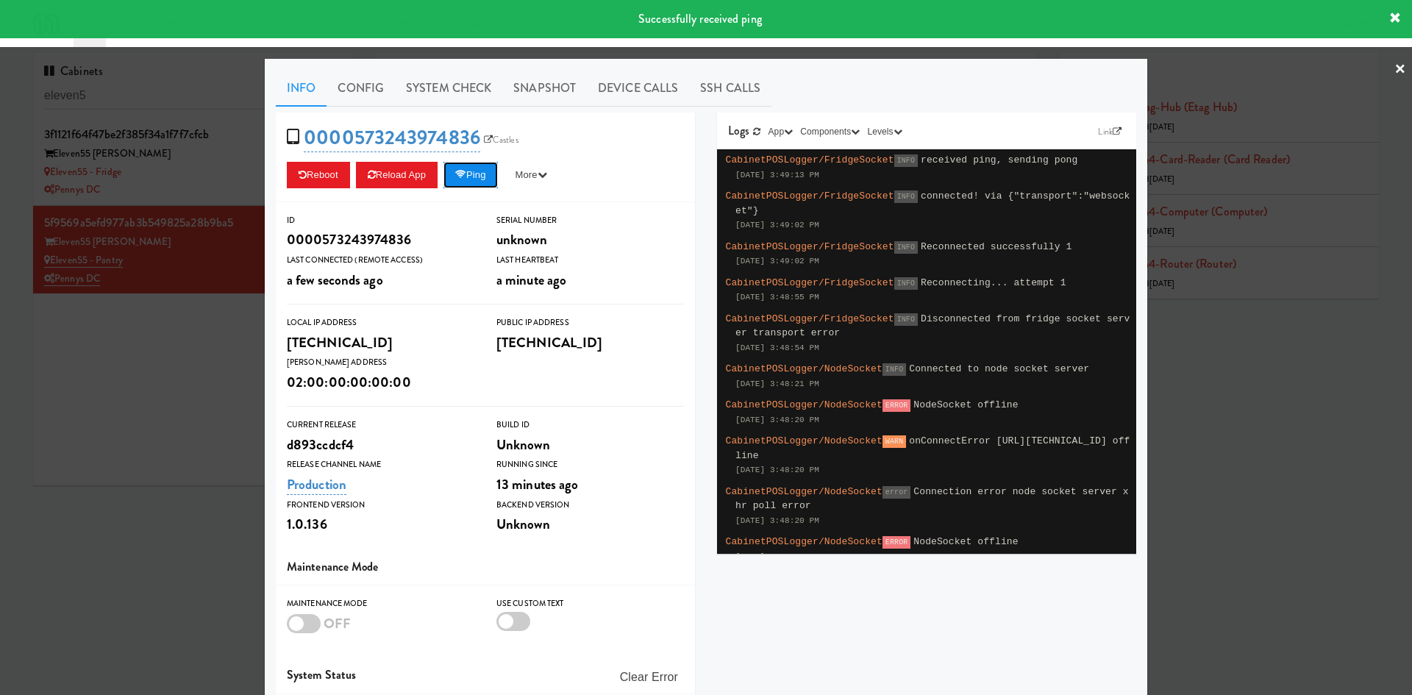
click at [473, 172] on button "Ping" at bounding box center [470, 175] width 54 height 26
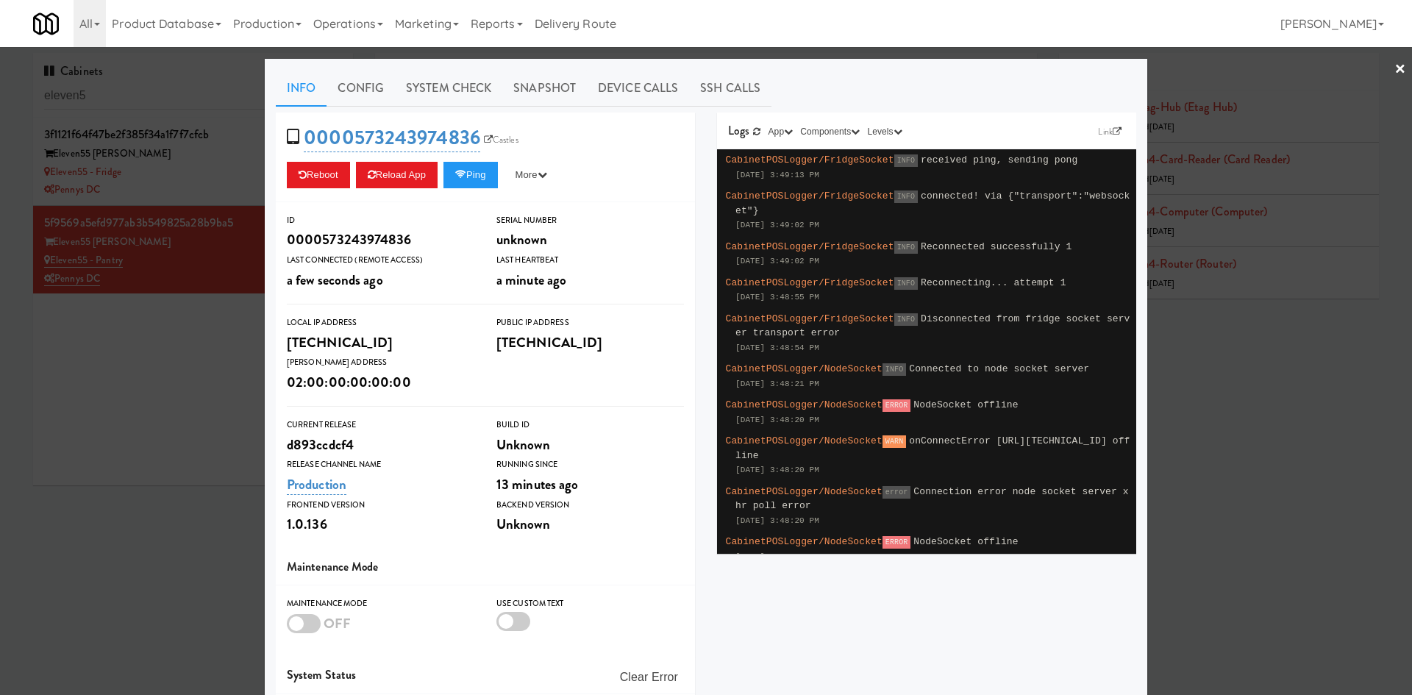
click at [101, 345] on div at bounding box center [706, 347] width 1412 height 695
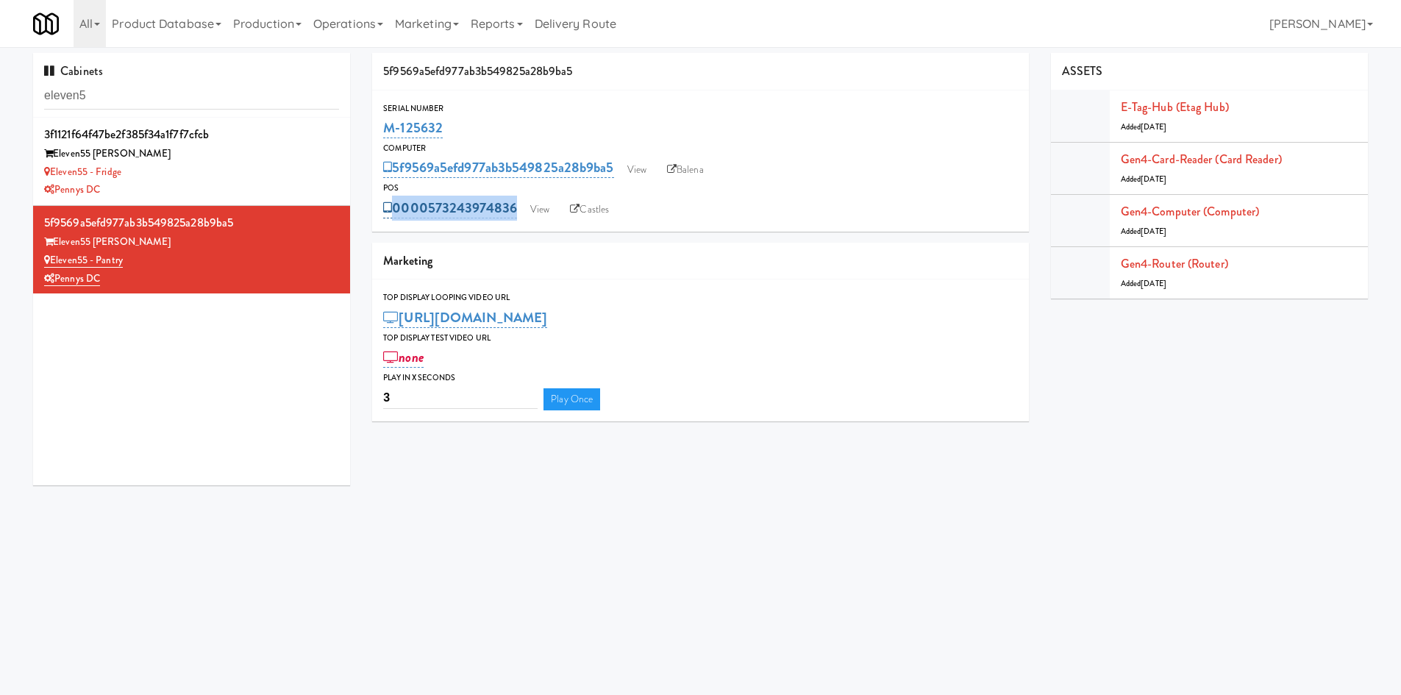
drag, startPoint x: 442, startPoint y: 190, endPoint x: 511, endPoint y: 199, distance: 69.7
click at [511, 199] on div "POS 0000573243974836 View Castles" at bounding box center [700, 201] width 657 height 40
copy div "0000573243974836"
